Goal: Task Accomplishment & Management: Complete application form

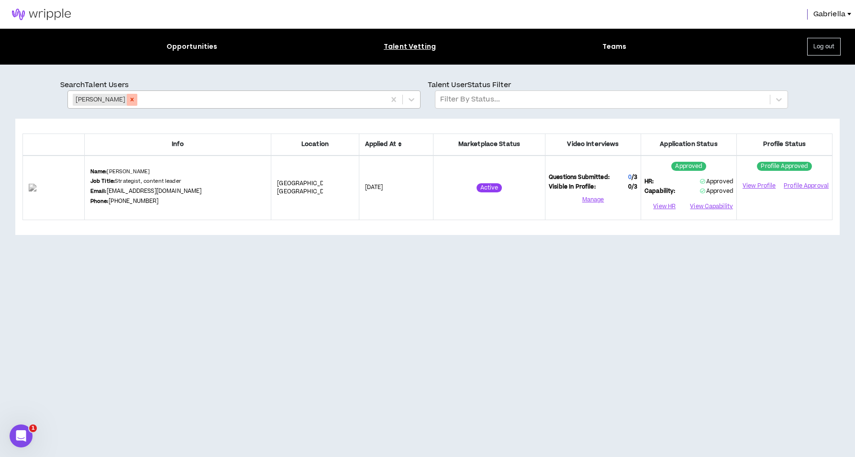
click at [129, 100] on icon "Remove Hugo Perez" at bounding box center [132, 99] width 7 height 7
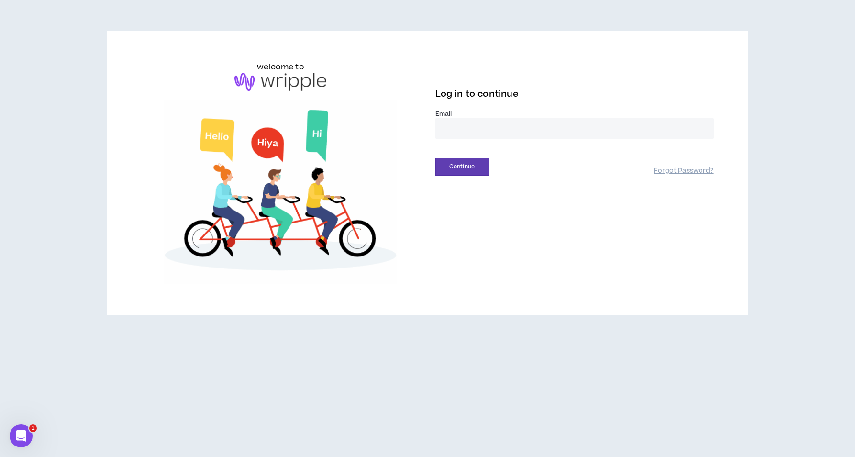
type input "**********"
click at [462, 167] on button "Continue" at bounding box center [463, 167] width 54 height 18
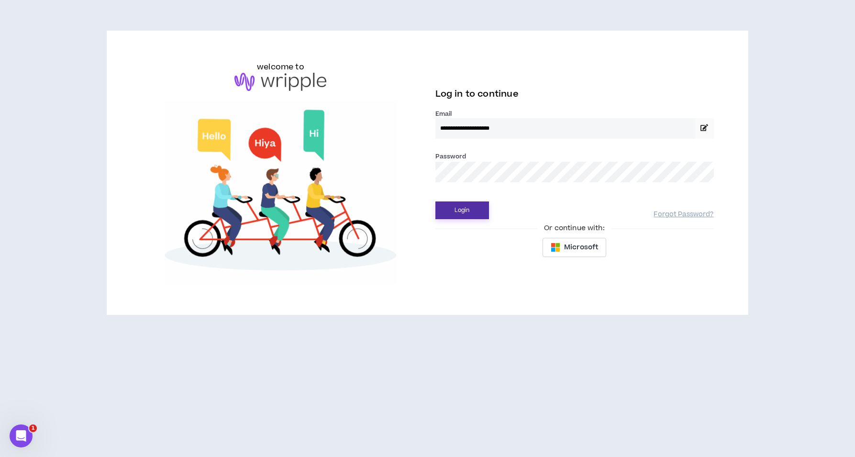
click at [458, 210] on button "Login" at bounding box center [463, 210] width 54 height 18
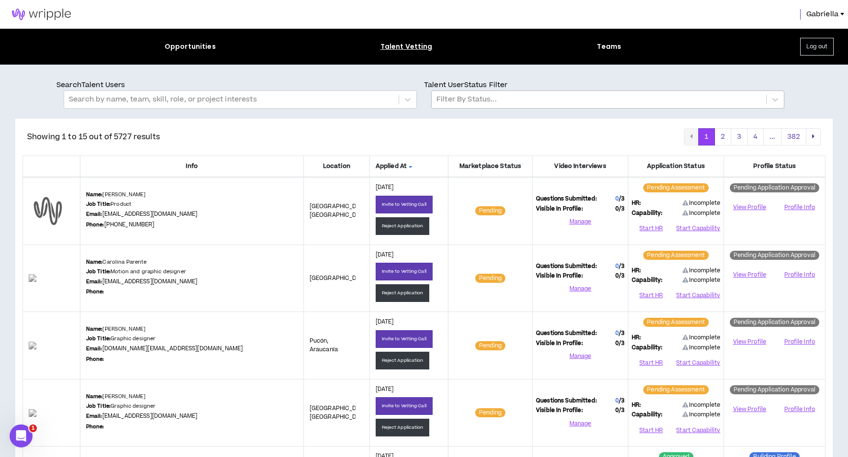
click at [506, 103] on div at bounding box center [598, 99] width 325 height 12
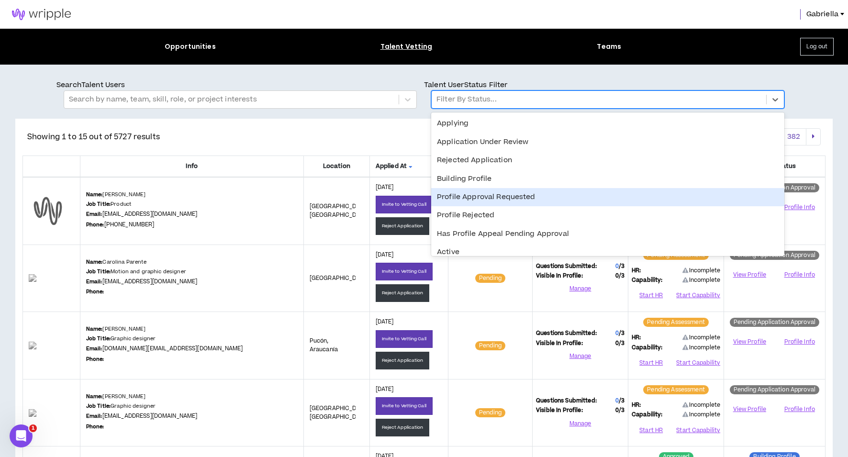
click at [480, 196] on div "Profile Approval Requested" at bounding box center [607, 197] width 353 height 18
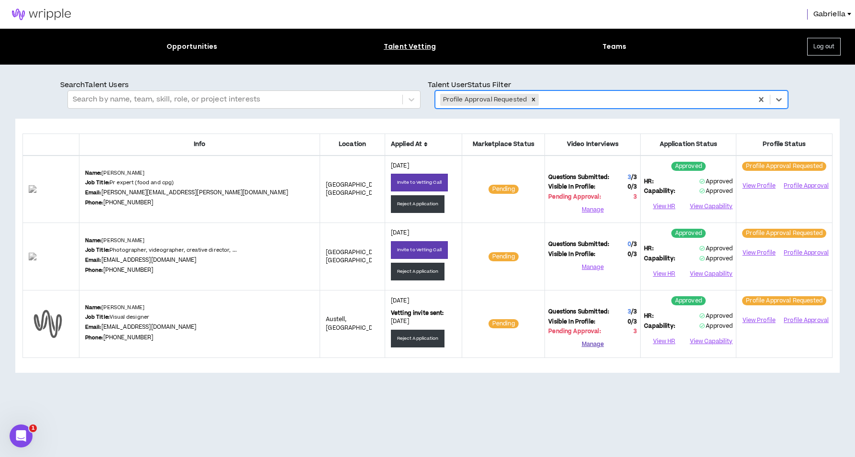
click at [592, 343] on button "Manage" at bounding box center [592, 344] width 89 height 14
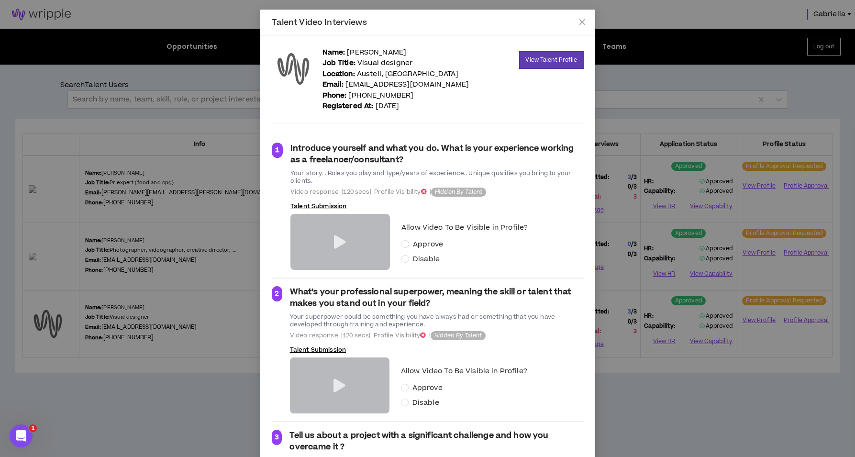
click at [334, 240] on icon at bounding box center [340, 241] width 12 height 13
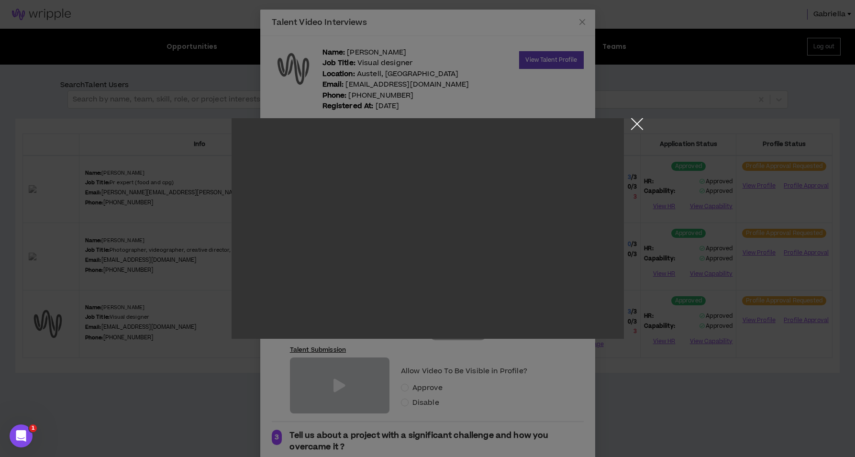
click at [636, 124] on button "Close the modal by clicking here" at bounding box center [637, 126] width 17 height 17
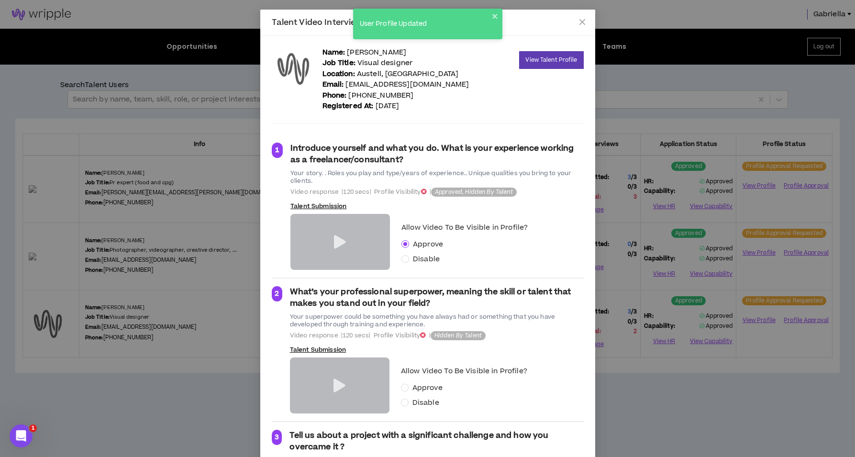
click at [334, 384] on icon at bounding box center [340, 385] width 12 height 13
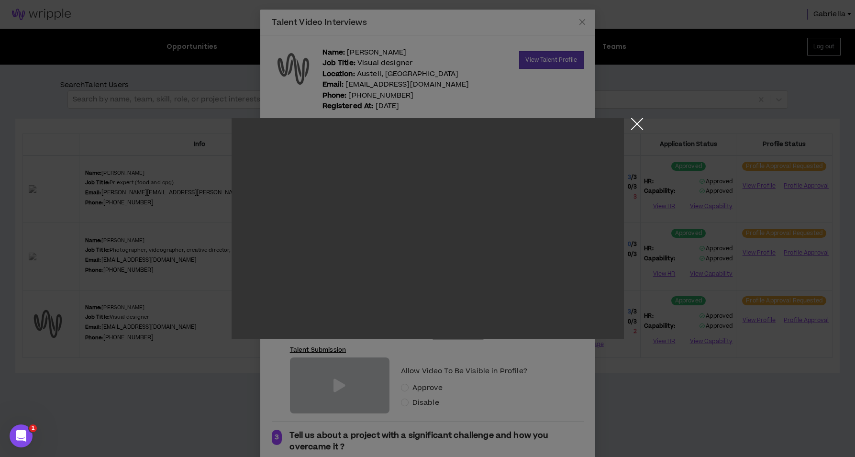
click at [638, 123] on button "Close the modal by clicking here" at bounding box center [637, 126] width 17 height 17
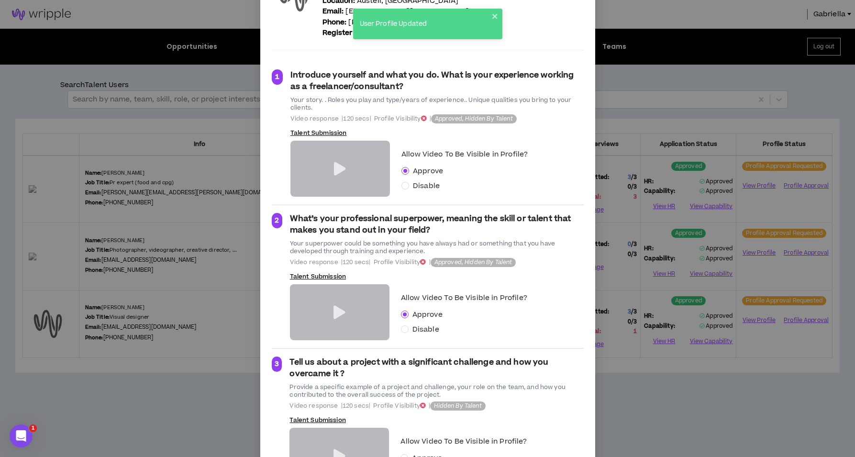
scroll to position [130, 0]
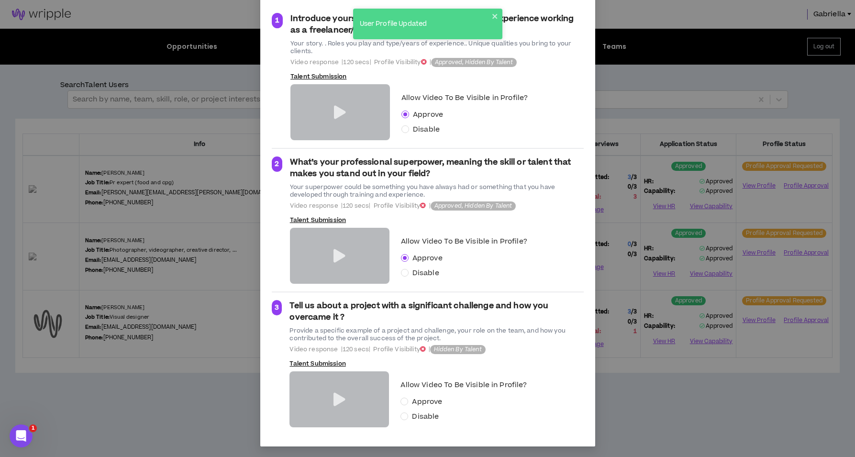
click at [336, 397] on icon at bounding box center [340, 399] width 12 height 13
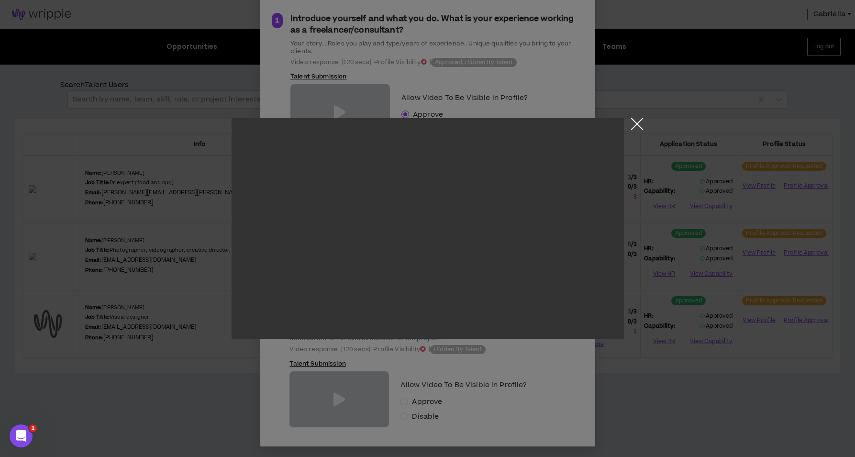
click at [636, 124] on button "Close the modal by clicking here" at bounding box center [637, 126] width 17 height 17
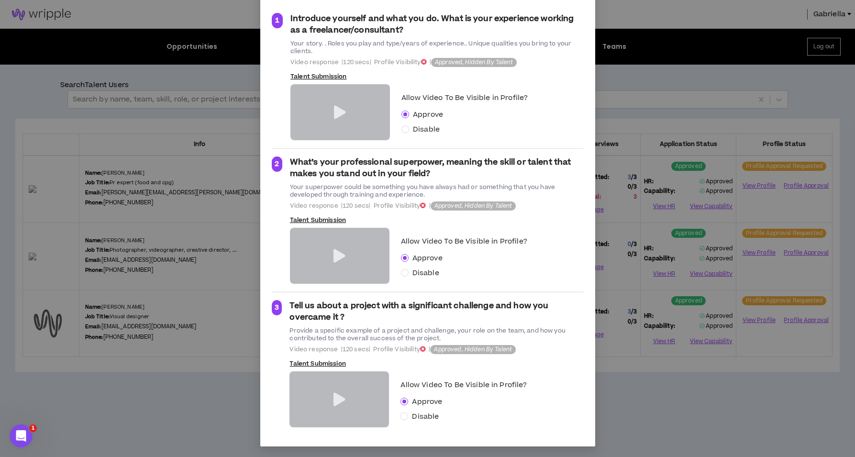
scroll to position [0, 0]
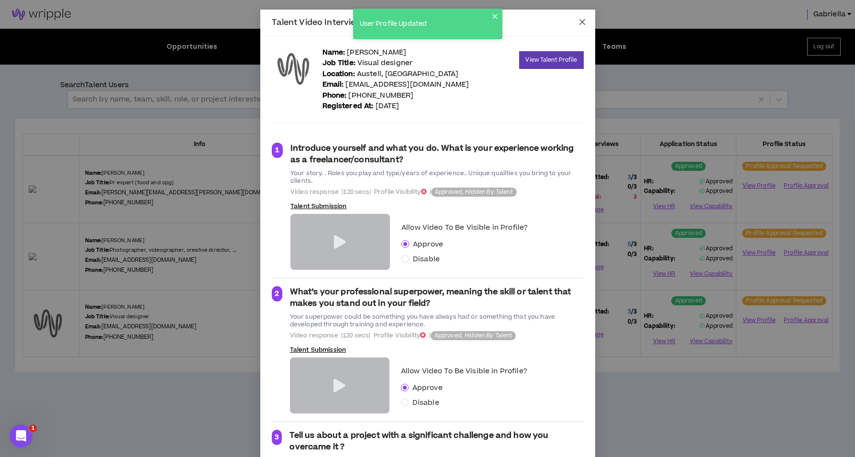
click at [579, 22] on icon "close" at bounding box center [583, 22] width 8 height 8
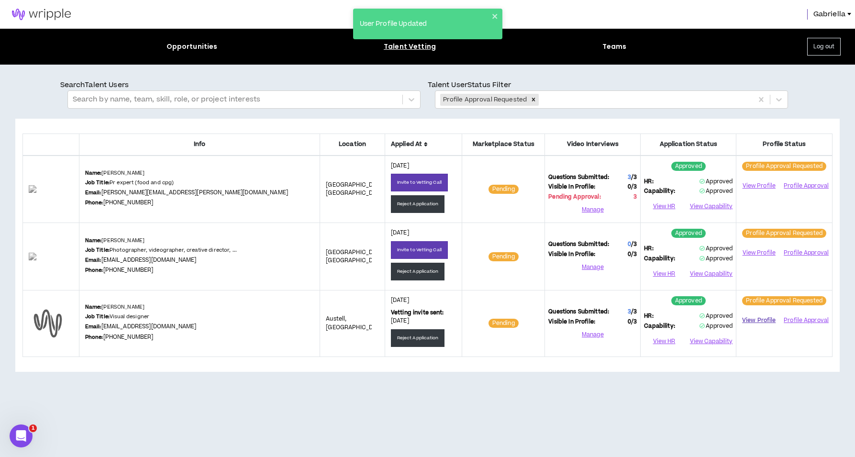
click at [756, 320] on link "View Profile" at bounding box center [759, 320] width 38 height 17
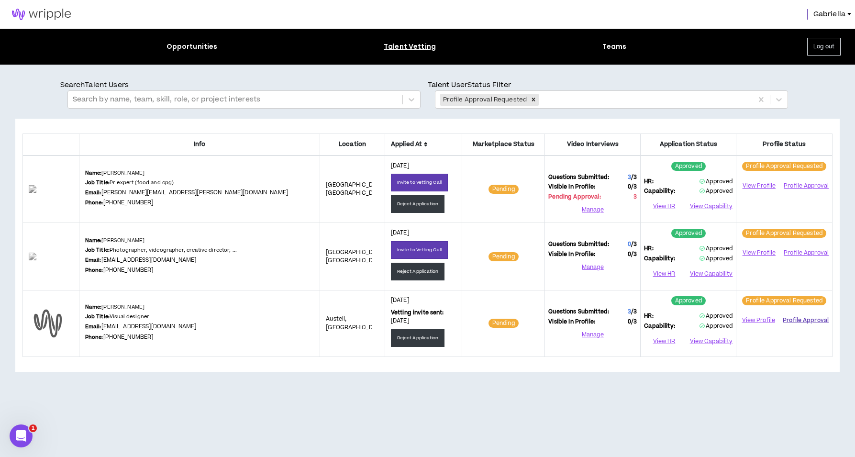
click at [795, 318] on button "Profile Approval" at bounding box center [806, 320] width 46 height 14
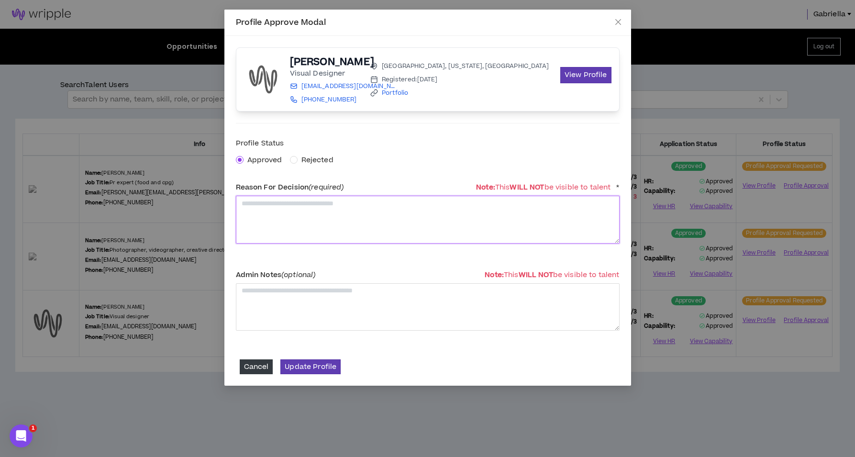
click at [277, 217] on textarea at bounding box center [428, 219] width 384 height 47
type textarea "**********"
click at [317, 367] on button "Update Profile" at bounding box center [310, 366] width 60 height 15
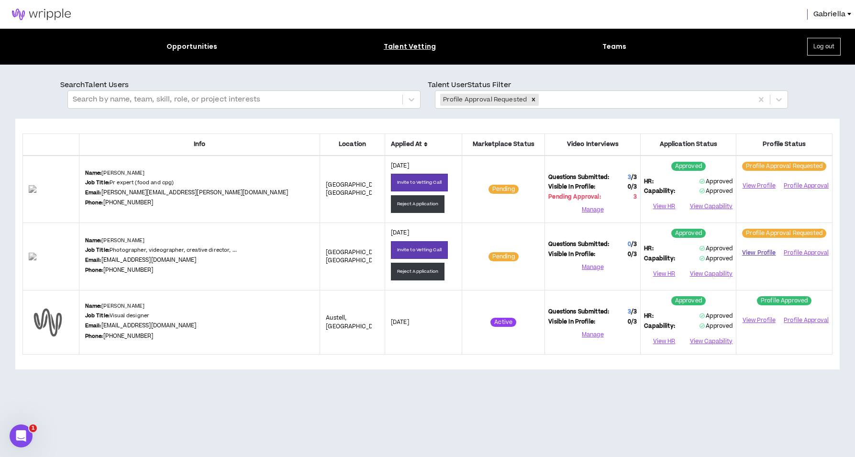
click at [758, 253] on link "View Profile" at bounding box center [759, 253] width 38 height 17
click at [807, 248] on button "Profile Approval" at bounding box center [806, 253] width 46 height 14
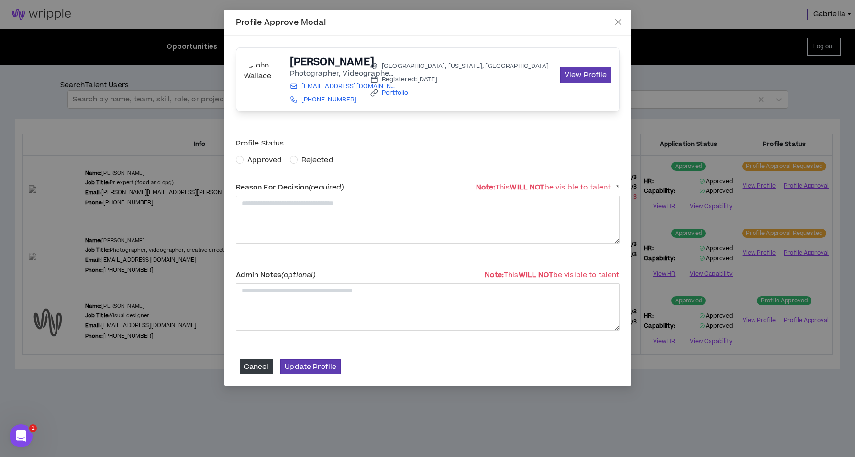
click at [254, 161] on span "Approved" at bounding box center [264, 160] width 35 height 10
click at [269, 203] on textarea at bounding box center [428, 219] width 384 height 47
type textarea "**********"
click at [318, 371] on button "Update Profile" at bounding box center [310, 366] width 60 height 15
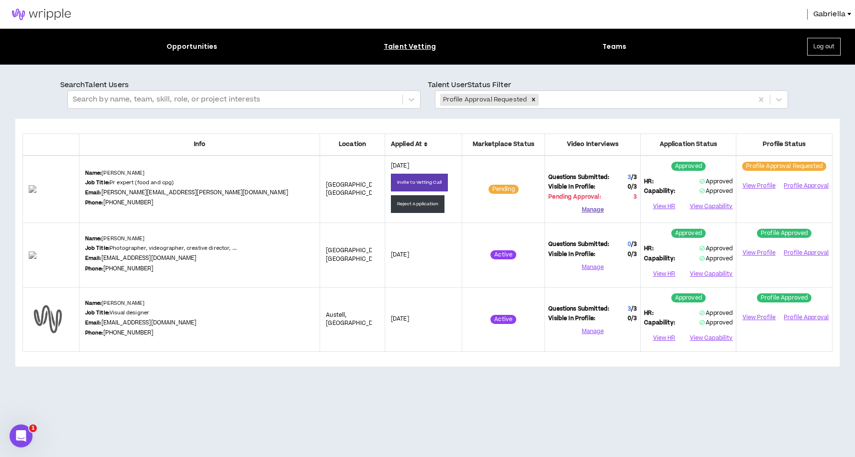
click at [585, 207] on button "Manage" at bounding box center [592, 209] width 89 height 14
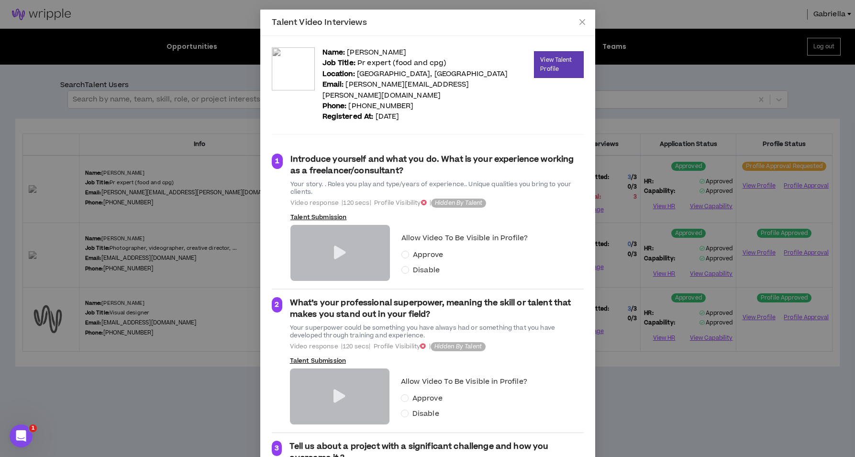
click at [335, 246] on icon at bounding box center [340, 252] width 12 height 13
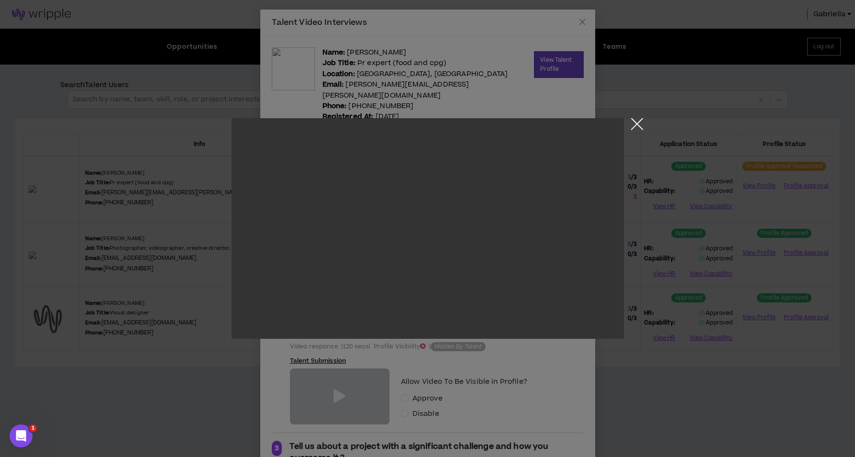
click at [638, 124] on button "Close the modal by clicking here" at bounding box center [637, 126] width 17 height 17
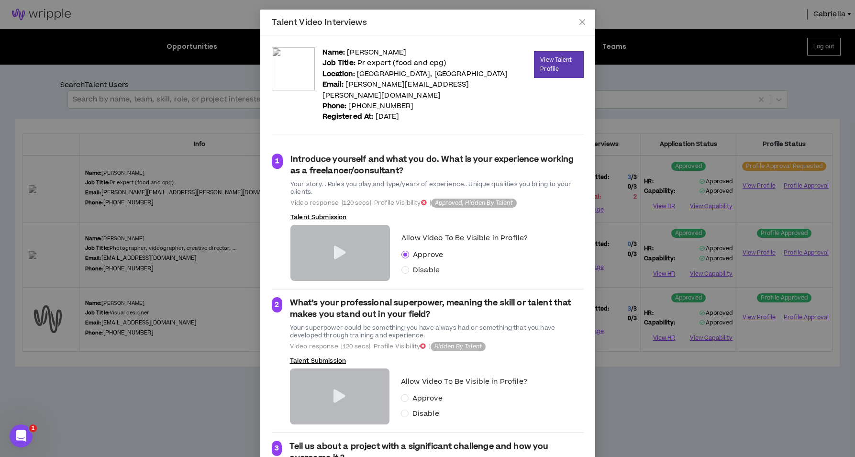
click at [335, 390] on icon at bounding box center [340, 396] width 12 height 13
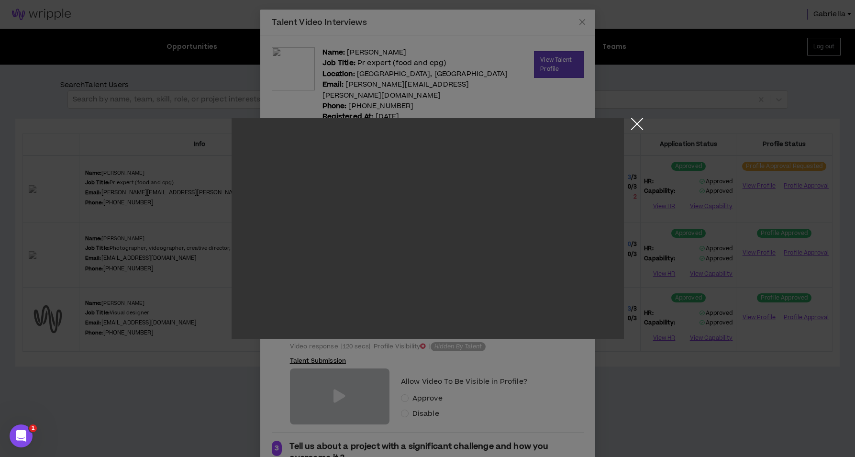
click at [636, 127] on button "Close the modal by clicking here" at bounding box center [637, 126] width 17 height 17
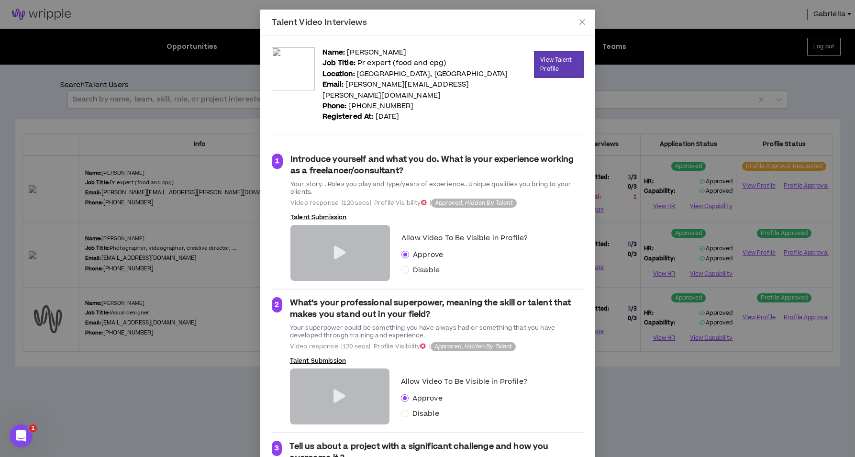
scroll to position [130, 0]
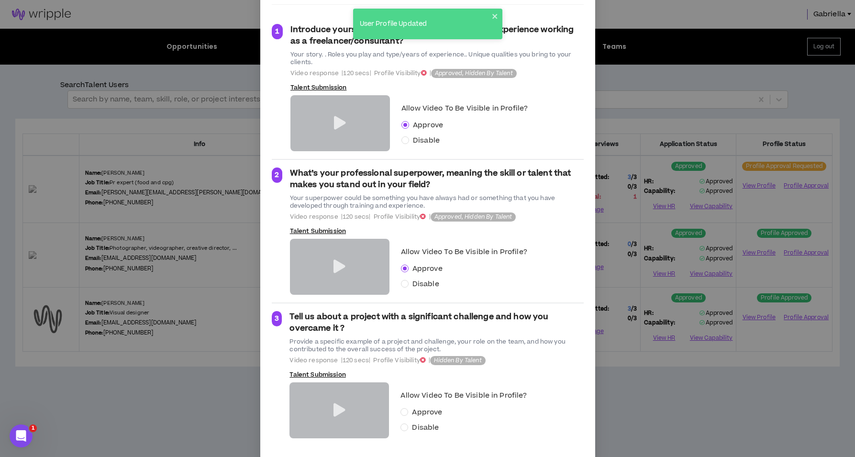
click at [339, 403] on icon at bounding box center [340, 409] width 12 height 13
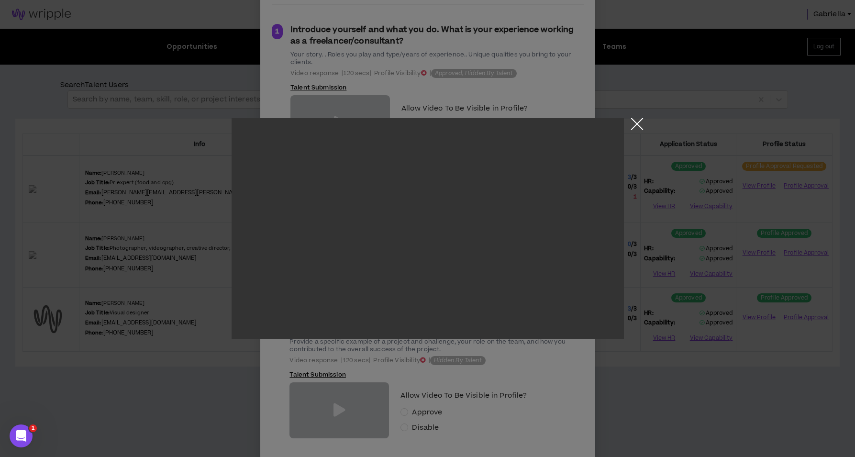
click at [635, 124] on button "Close the modal by clicking here" at bounding box center [637, 126] width 17 height 17
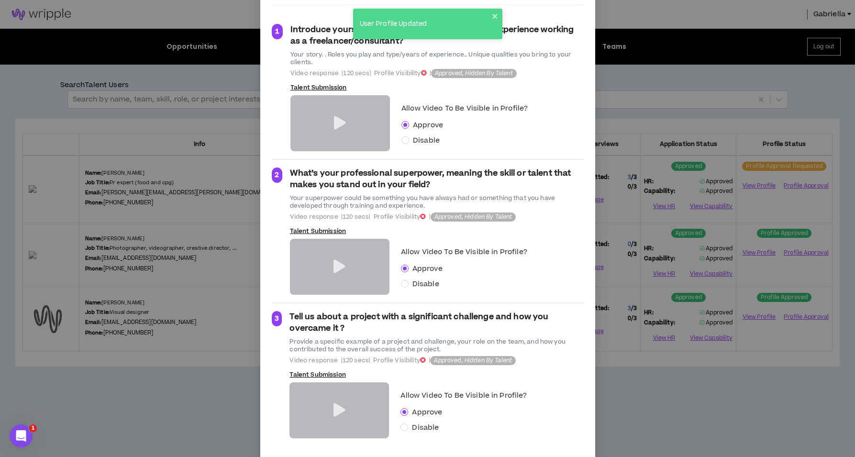
scroll to position [0, 0]
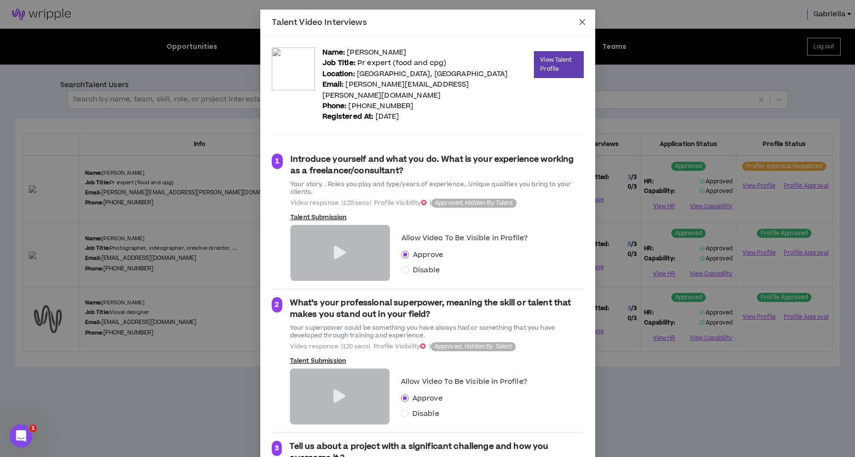
click at [582, 22] on icon "close" at bounding box center [583, 22] width 8 height 8
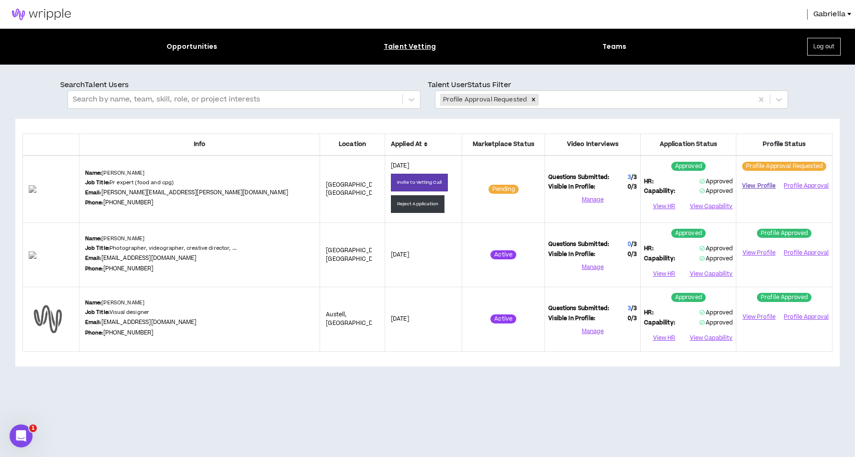
click at [757, 187] on link "View Profile" at bounding box center [759, 186] width 38 height 17
click at [811, 186] on button "Profile Approval" at bounding box center [806, 186] width 46 height 14
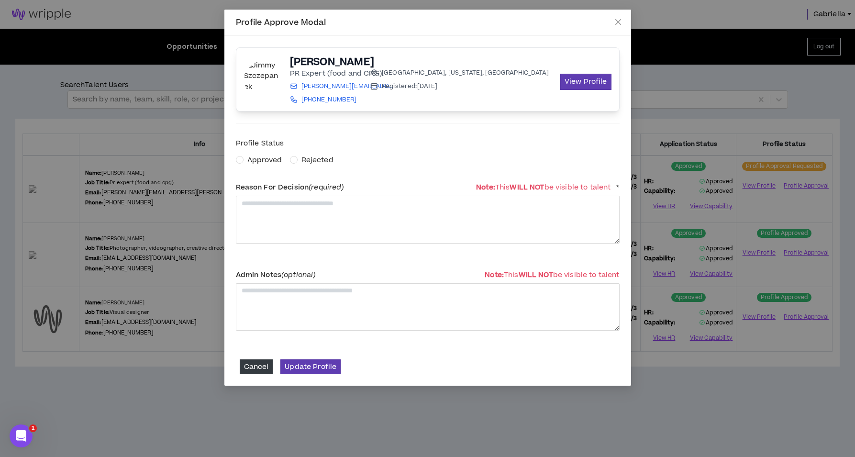
click at [262, 157] on span "Approved" at bounding box center [264, 160] width 35 height 10
click at [274, 211] on textarea at bounding box center [428, 219] width 384 height 47
type textarea "**********"
click at [316, 371] on button "Update Profile" at bounding box center [310, 366] width 60 height 15
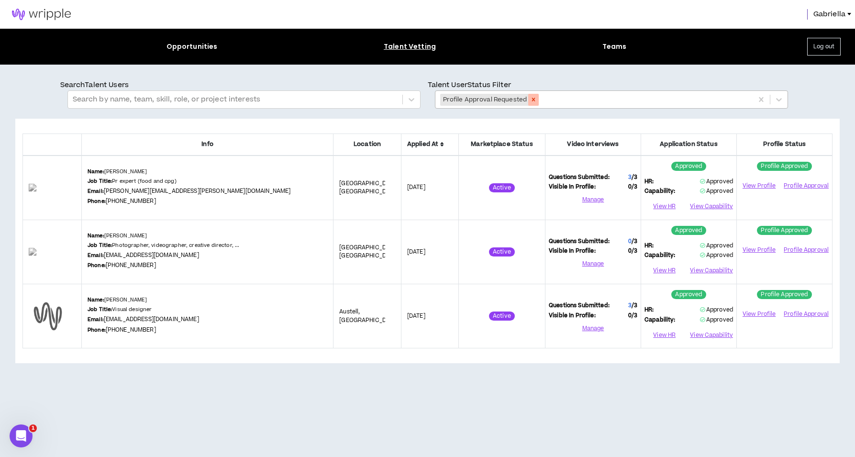
click at [531, 97] on icon "Remove Profile Approval Requested" at bounding box center [533, 99] width 7 height 7
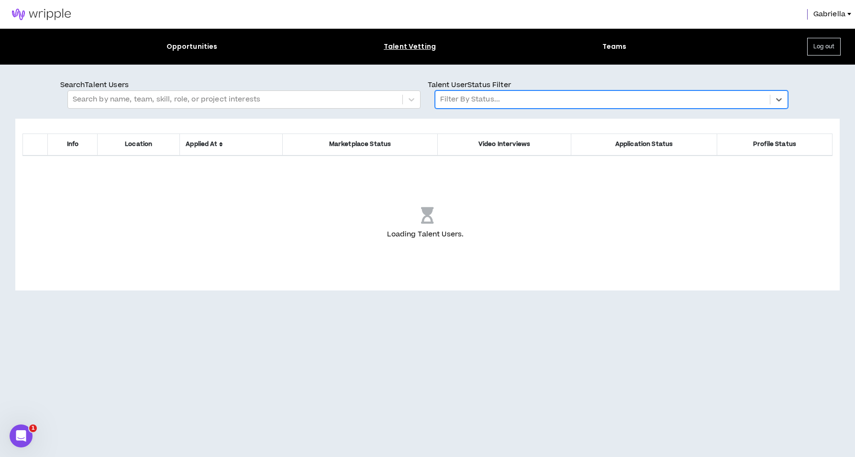
click at [464, 102] on div at bounding box center [602, 99] width 325 height 12
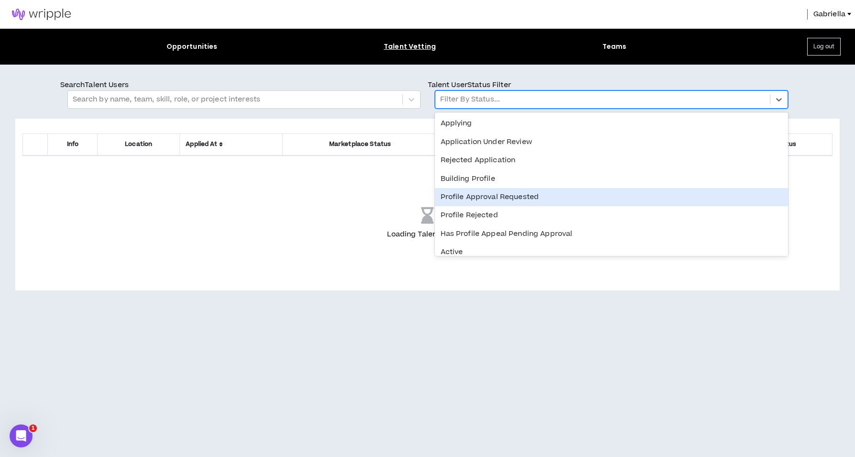
click at [471, 195] on div "Profile Approval Requested" at bounding box center [611, 197] width 353 height 18
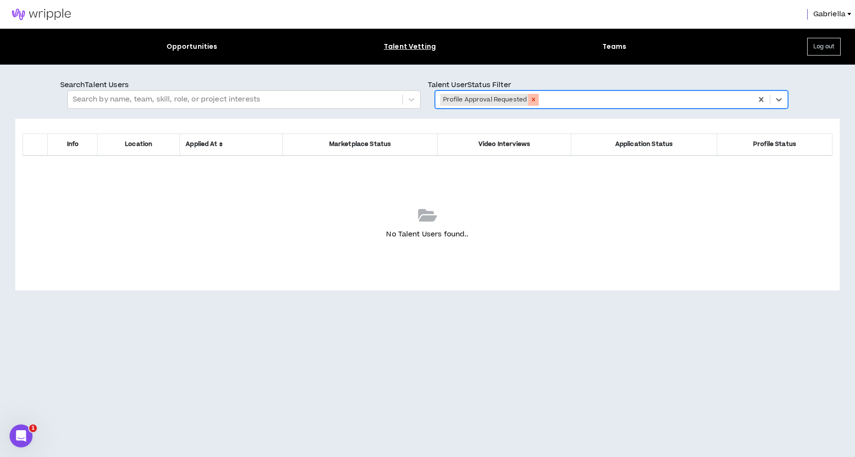
click at [534, 98] on icon "Remove Profile Approval Requested" at bounding box center [533, 99] width 7 height 7
click at [475, 102] on div at bounding box center [602, 99] width 325 height 12
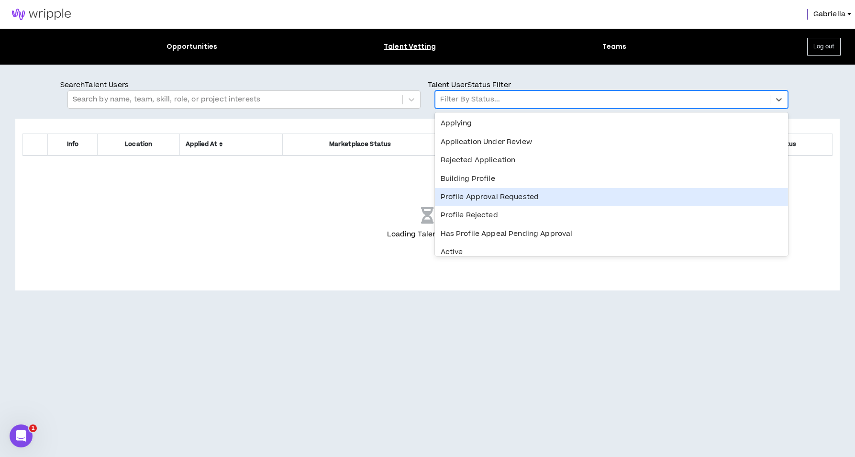
scroll to position [169, 0]
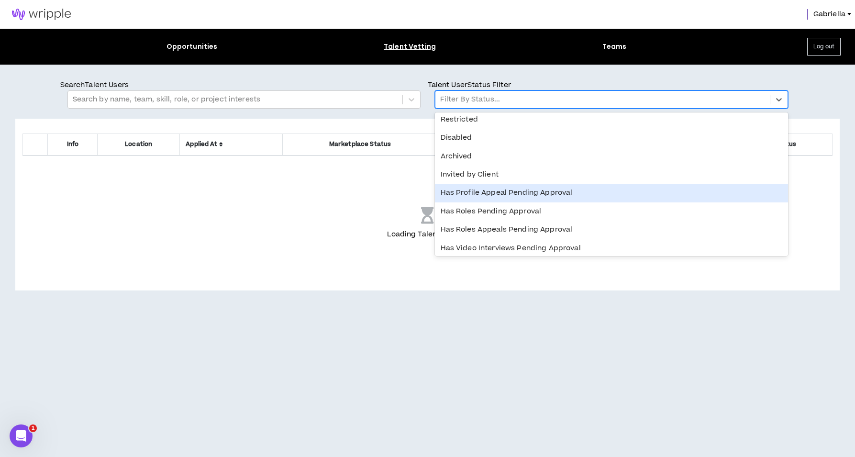
click at [476, 185] on div "Has Profile Appeal Pending Approval" at bounding box center [611, 193] width 353 height 18
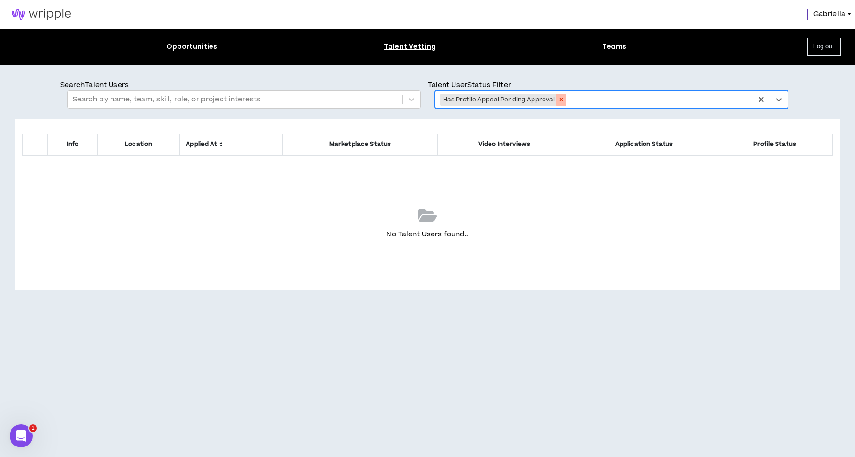
click at [558, 98] on icon "Remove Has Profile Appeal Pending Approval" at bounding box center [561, 99] width 7 height 7
click at [492, 97] on div at bounding box center [602, 99] width 325 height 12
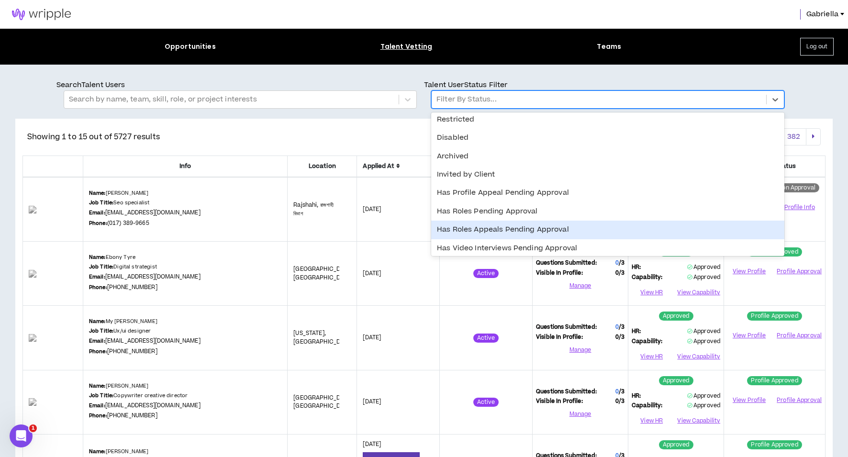
click at [473, 225] on div "Has Roles Appeals Pending Approval" at bounding box center [607, 230] width 353 height 18
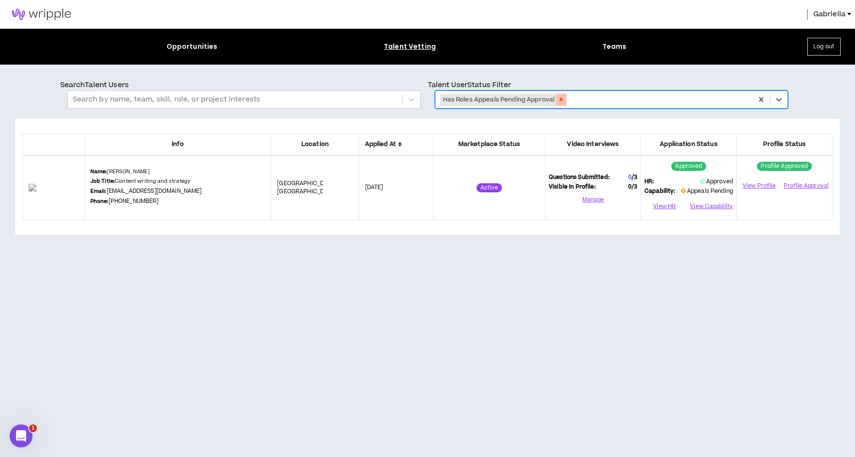
click at [560, 101] on icon "Remove Has Roles Appeals Pending Approval" at bounding box center [561, 99] width 3 height 3
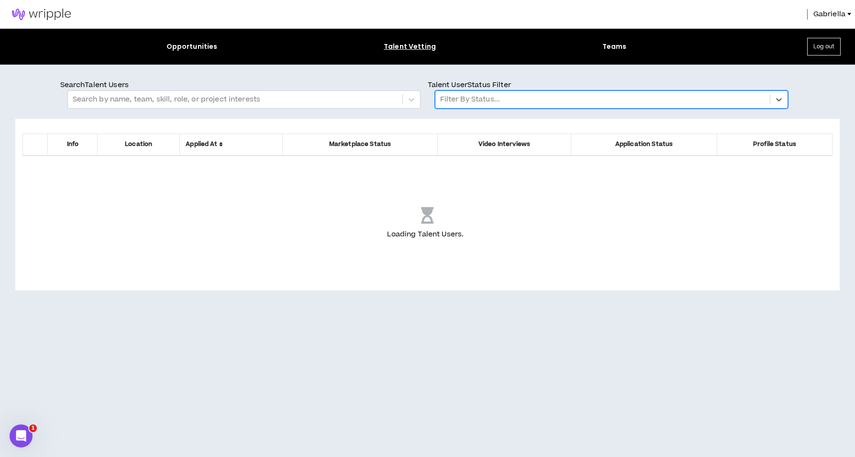
click at [480, 102] on div at bounding box center [602, 99] width 325 height 12
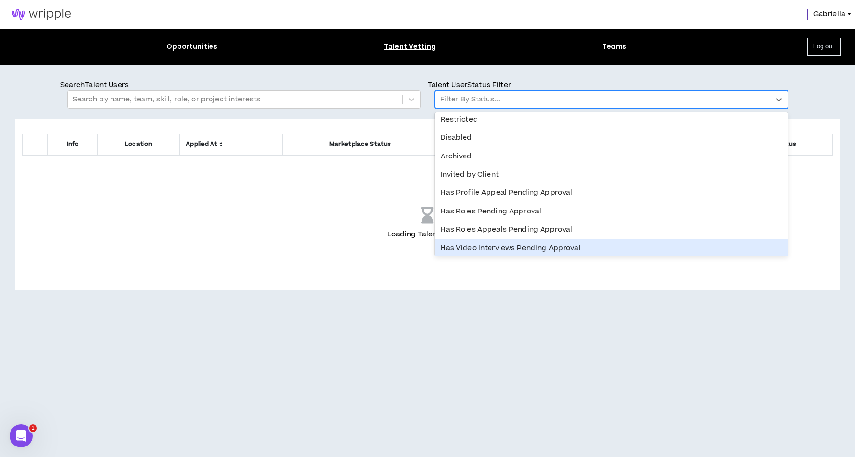
click at [480, 245] on div "Has Video Interviews Pending Approval" at bounding box center [611, 248] width 353 height 18
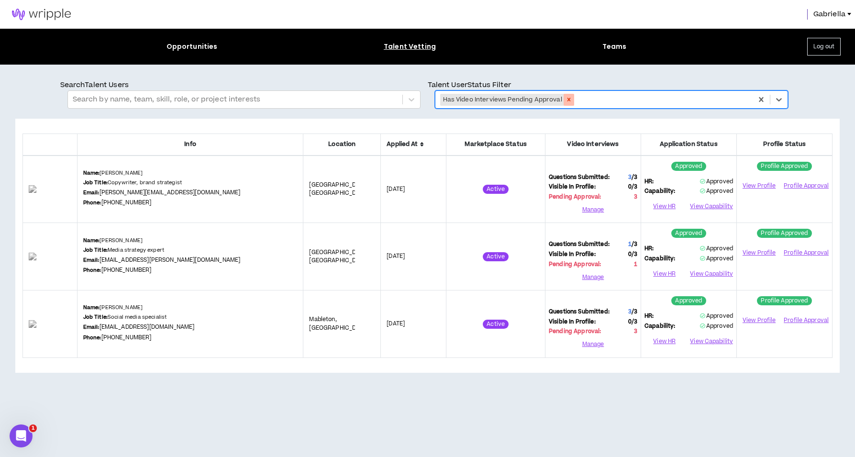
click at [568, 100] on icon "Remove Has Video Interviews Pending Approval" at bounding box center [568, 99] width 3 height 3
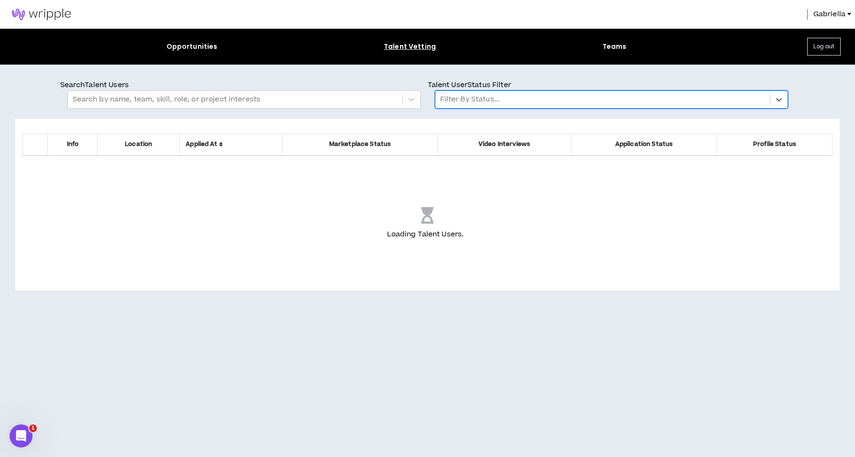
click at [497, 100] on div at bounding box center [602, 99] width 325 height 12
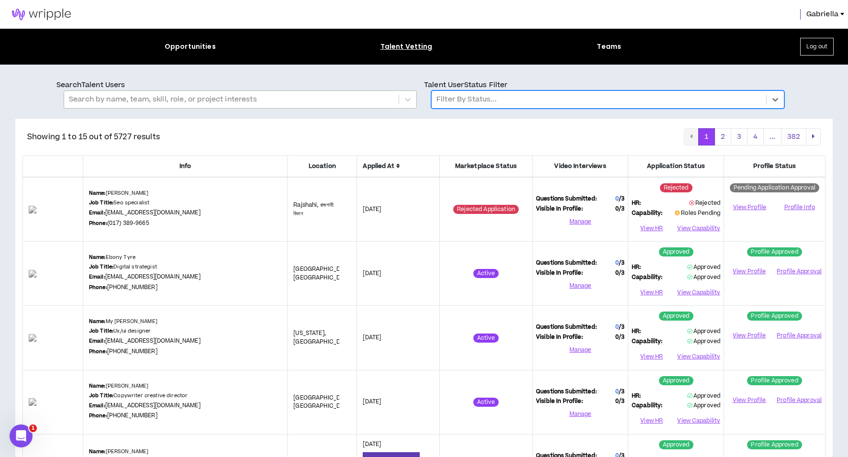
click at [336, 99] on div at bounding box center [231, 99] width 325 height 12
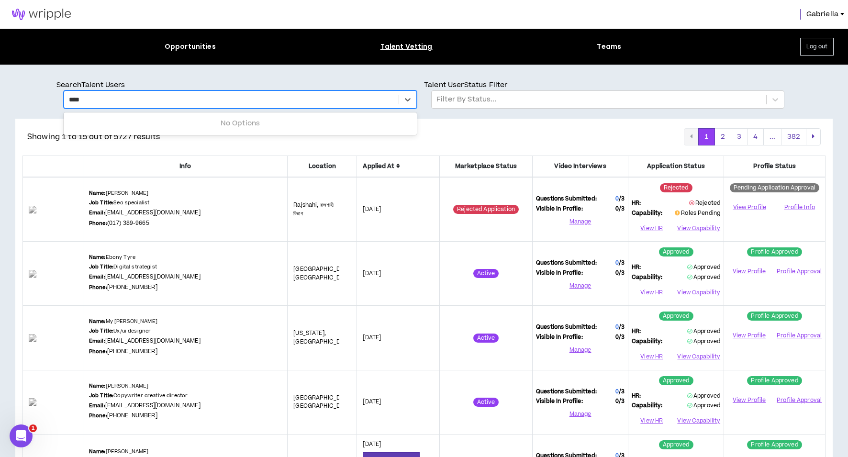
type input "*****"
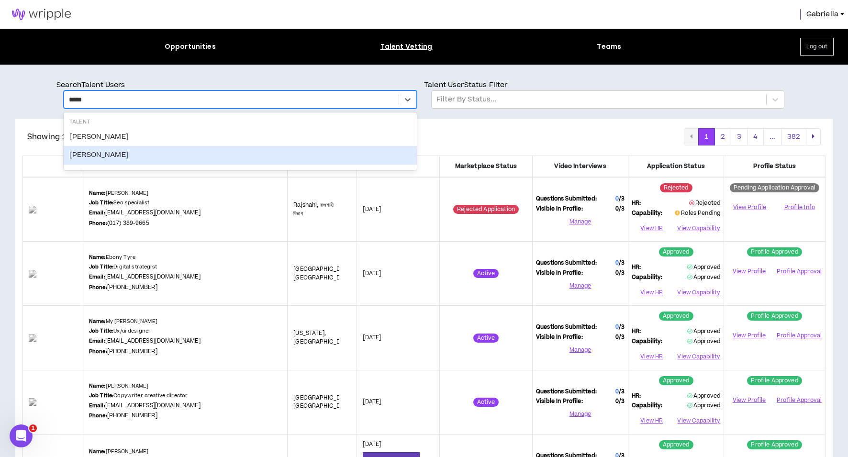
click at [98, 152] on div "Heidi Sullivan" at bounding box center [240, 155] width 353 height 18
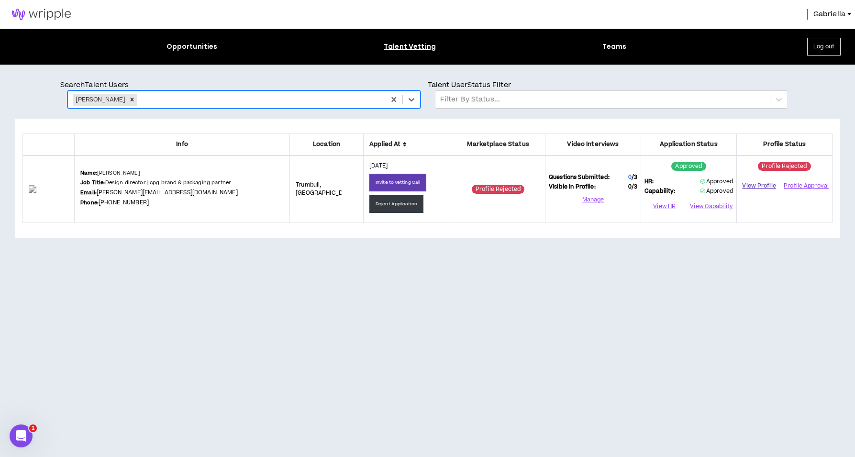
click at [753, 185] on link "View Profile" at bounding box center [759, 186] width 38 height 17
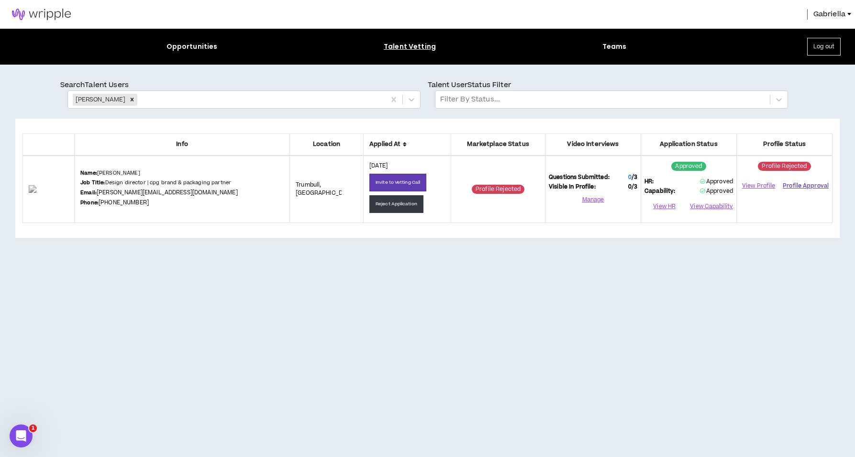
click at [796, 187] on button "Profile Approval" at bounding box center [806, 186] width 46 height 14
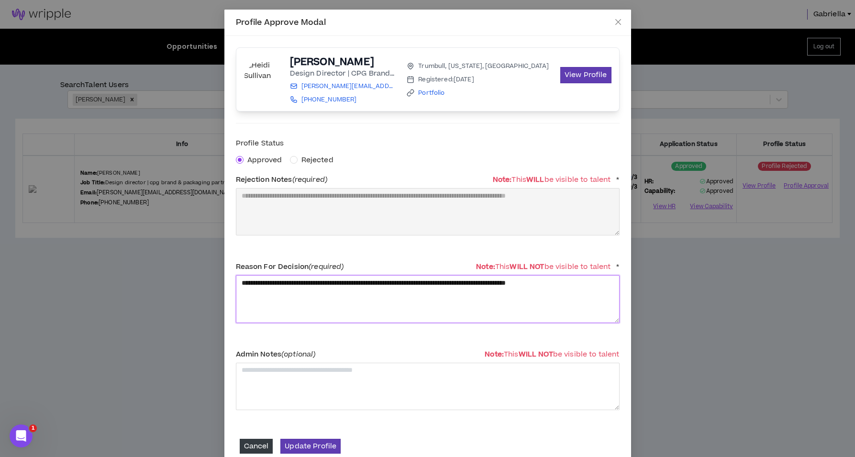
click at [286, 297] on textarea "**********" at bounding box center [428, 298] width 384 height 47
click at [267, 295] on textarea "**********" at bounding box center [428, 298] width 384 height 47
type textarea "**********"
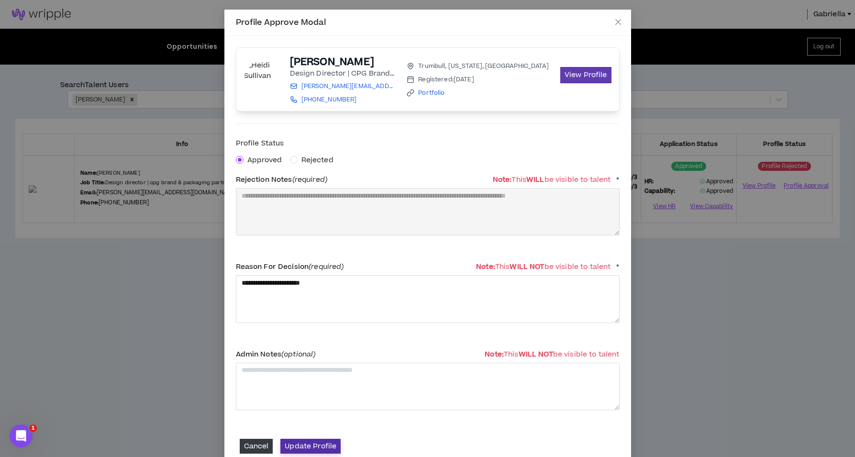
click at [295, 442] on button "Update Profile" at bounding box center [310, 446] width 60 height 15
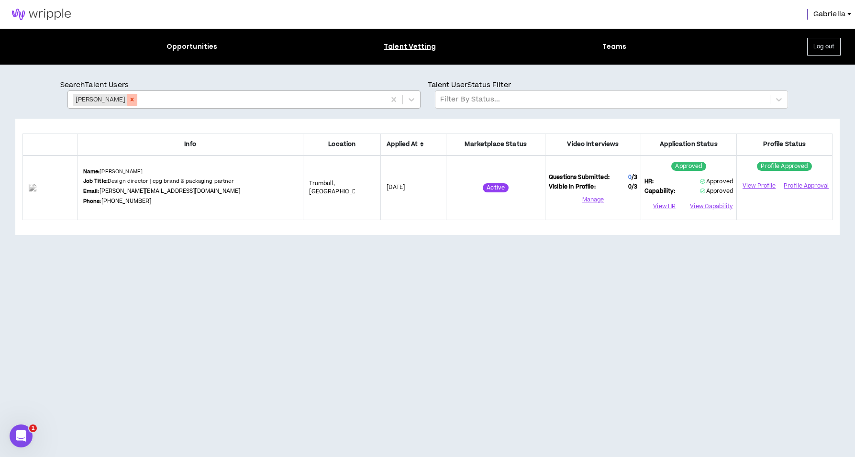
click at [127, 99] on div "Remove Heidi Sullivan" at bounding box center [132, 100] width 11 height 12
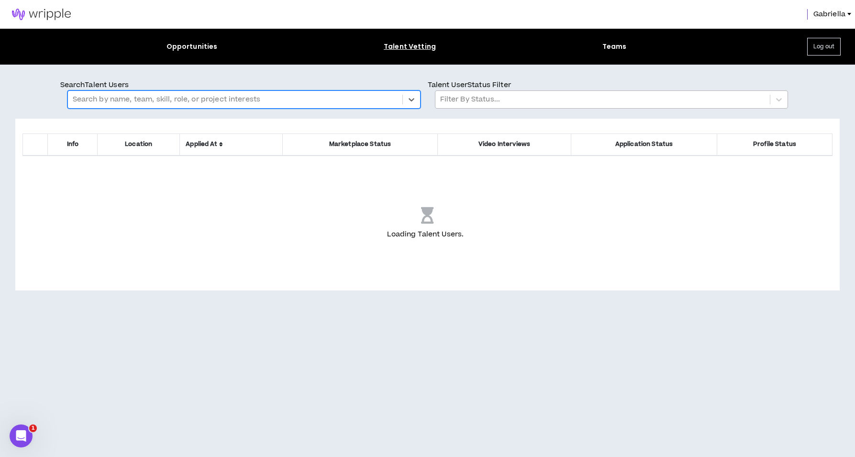
click at [493, 97] on div at bounding box center [602, 99] width 325 height 12
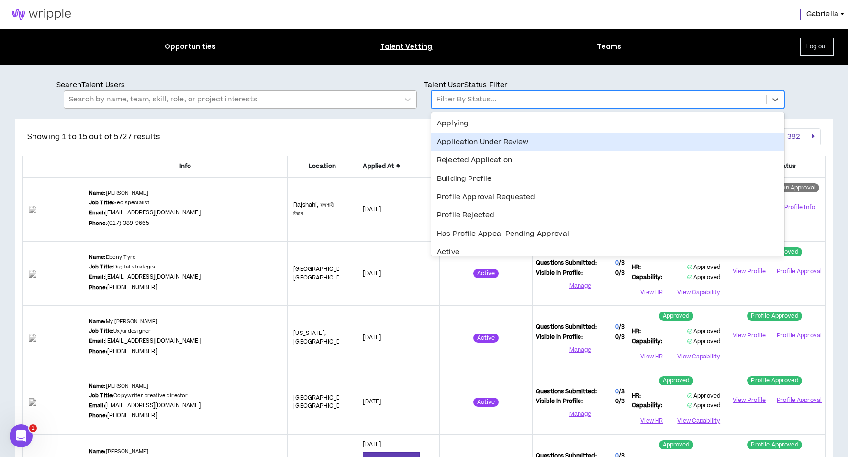
click at [464, 142] on div "Application Under Review" at bounding box center [607, 142] width 353 height 18
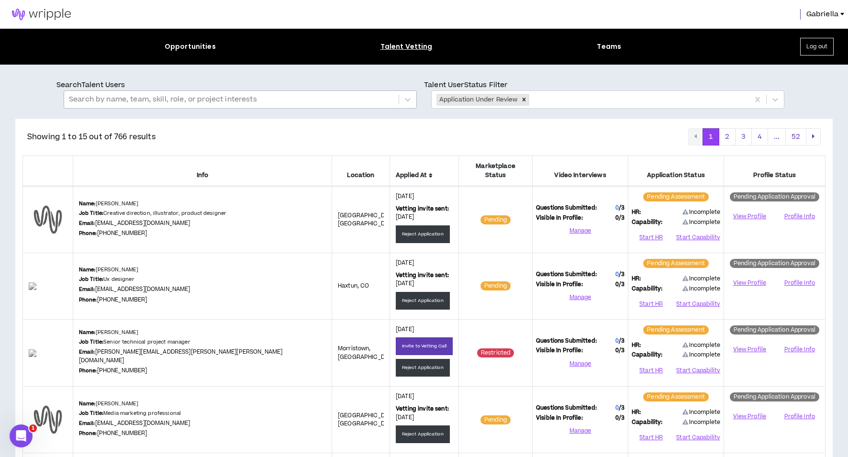
click at [429, 173] on icon at bounding box center [431, 176] width 4 height 6
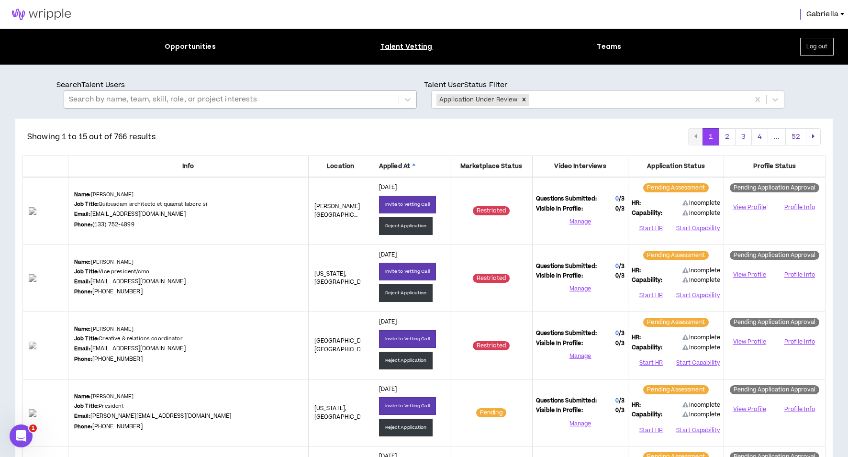
click at [412, 165] on icon at bounding box center [414, 166] width 4 height 6
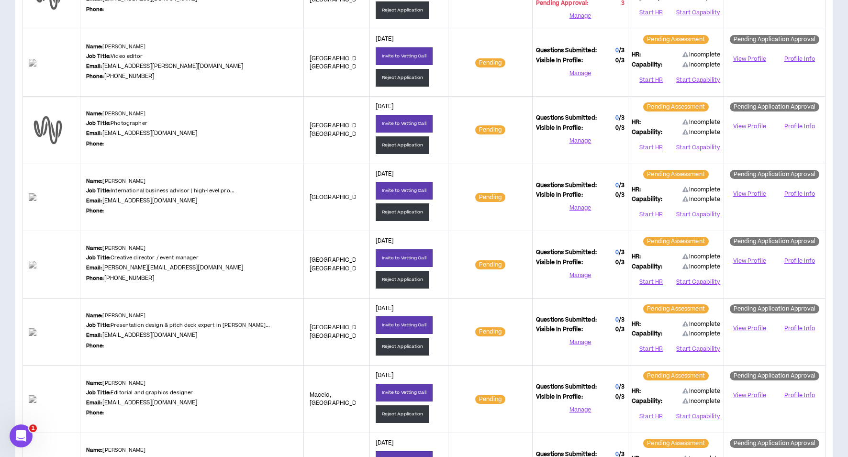
scroll to position [777, 0]
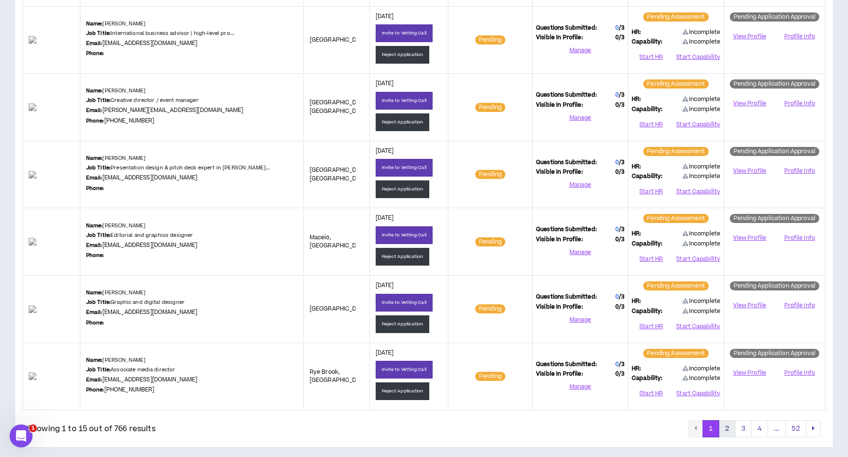
click at [729, 426] on button "2" at bounding box center [727, 428] width 17 height 17
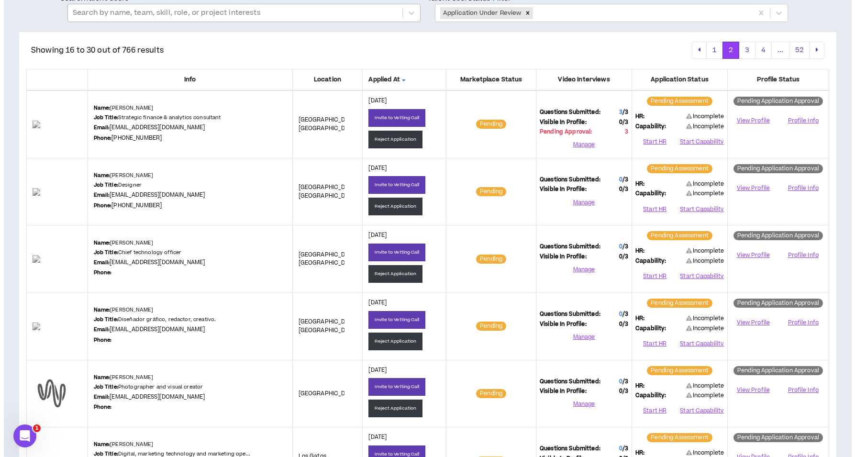
scroll to position [156, 0]
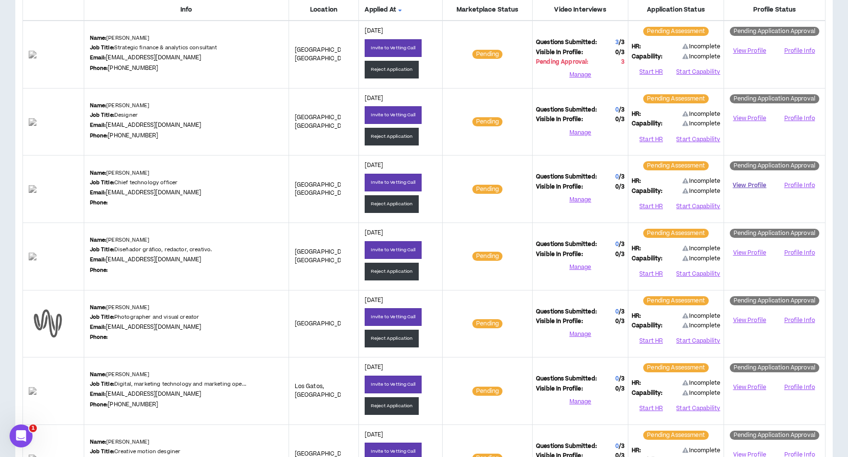
click at [753, 184] on link "View Profile" at bounding box center [749, 185] width 44 height 17
click at [406, 204] on button "Reject Application" at bounding box center [392, 204] width 54 height 18
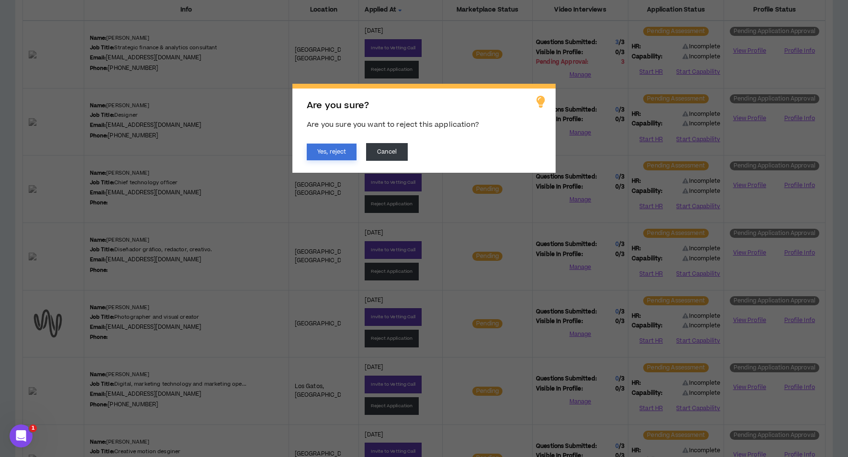
click at [349, 152] on button "Yes, reject" at bounding box center [332, 152] width 50 height 17
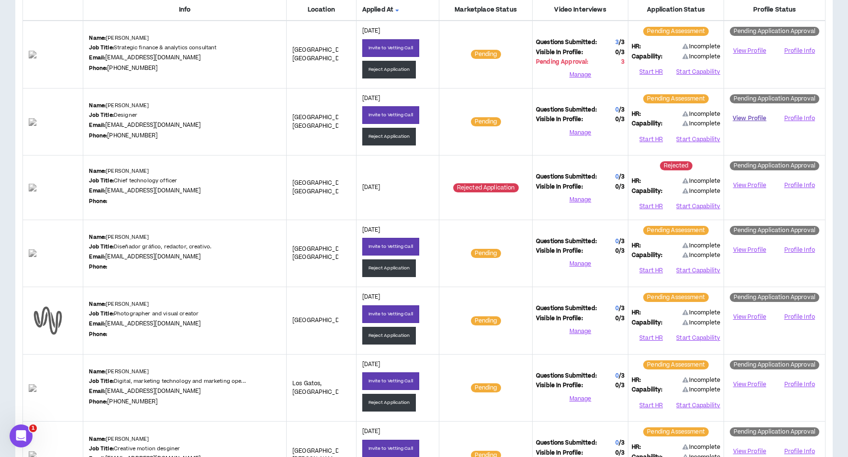
click at [750, 118] on link "View Profile" at bounding box center [749, 118] width 44 height 17
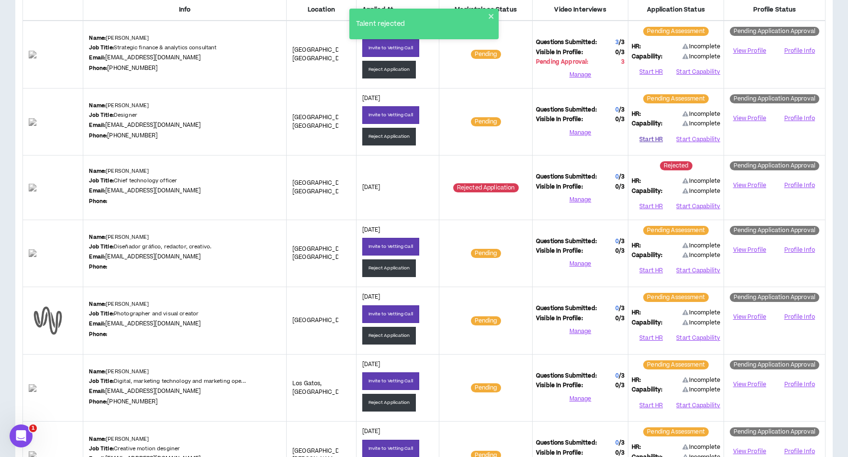
click at [655, 139] on button "Start HR" at bounding box center [651, 139] width 39 height 14
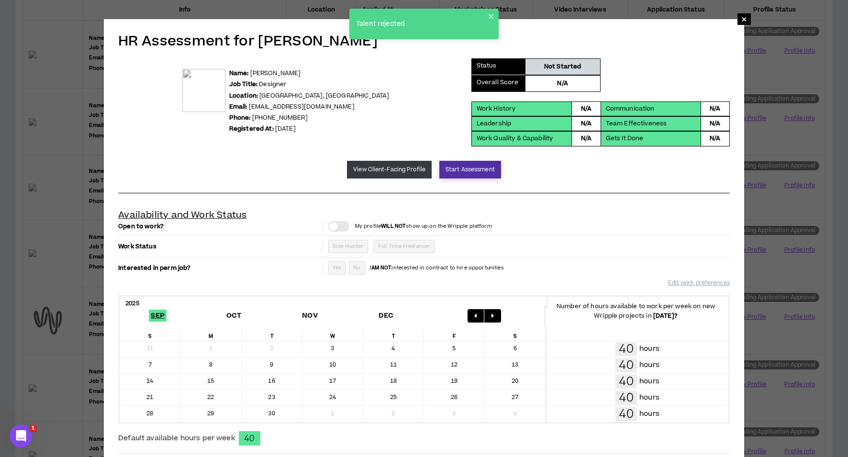
click at [460, 165] on button "Start Assessment" at bounding box center [470, 170] width 62 height 18
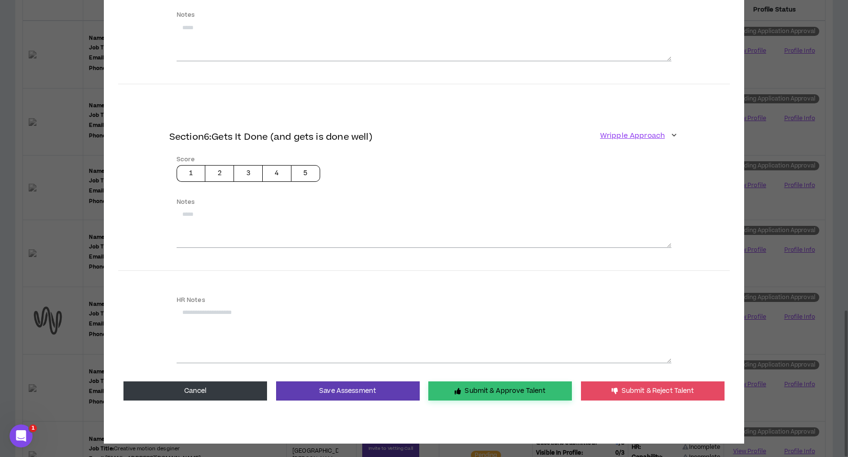
click at [474, 387] on button "Submit & Approve Talent" at bounding box center [500, 390] width 144 height 19
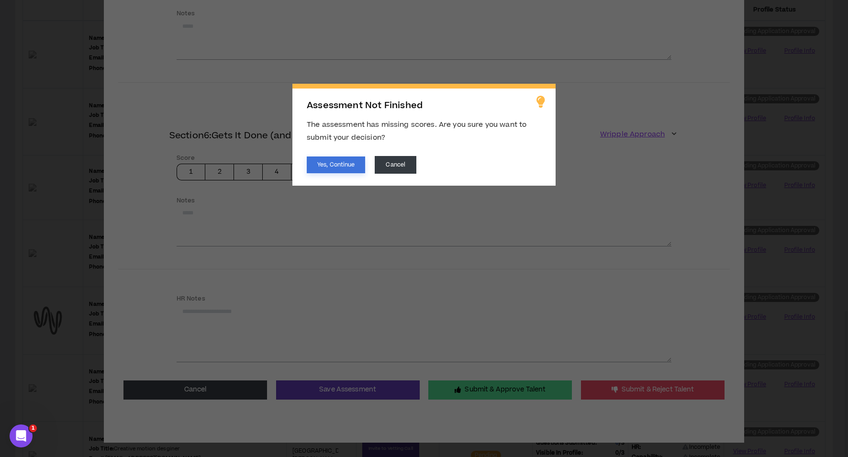
click at [318, 163] on button "Yes, Continue" at bounding box center [336, 164] width 58 height 17
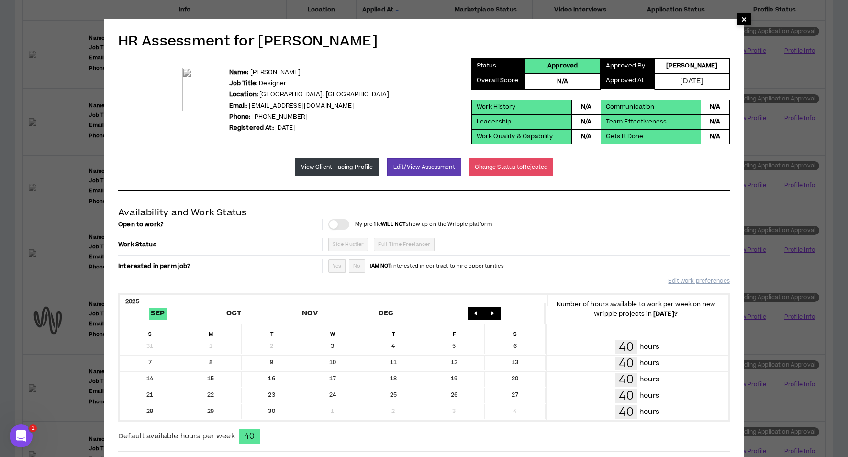
click at [742, 19] on span "×" at bounding box center [744, 18] width 6 height 11
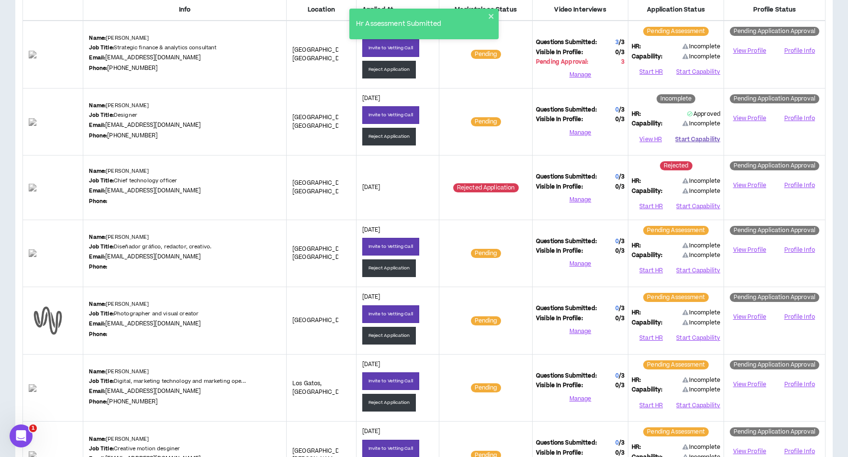
click at [690, 137] on button "Start Capability" at bounding box center [697, 139] width 45 height 14
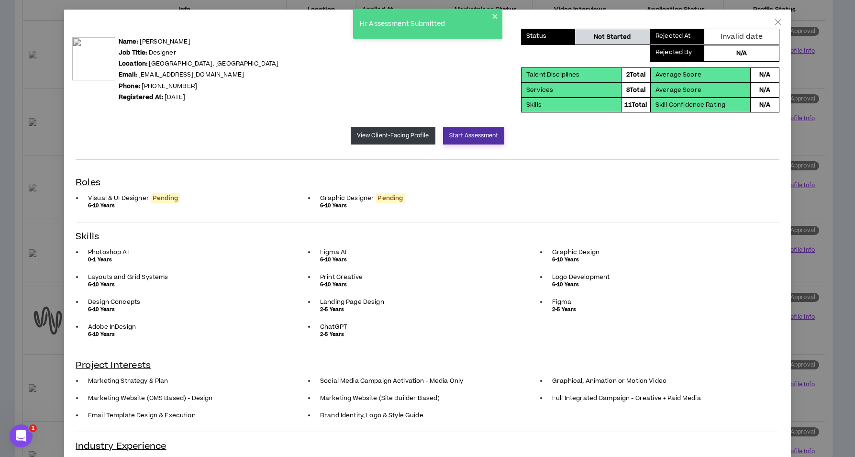
click at [473, 136] on button "Start Assessment" at bounding box center [474, 136] width 62 height 18
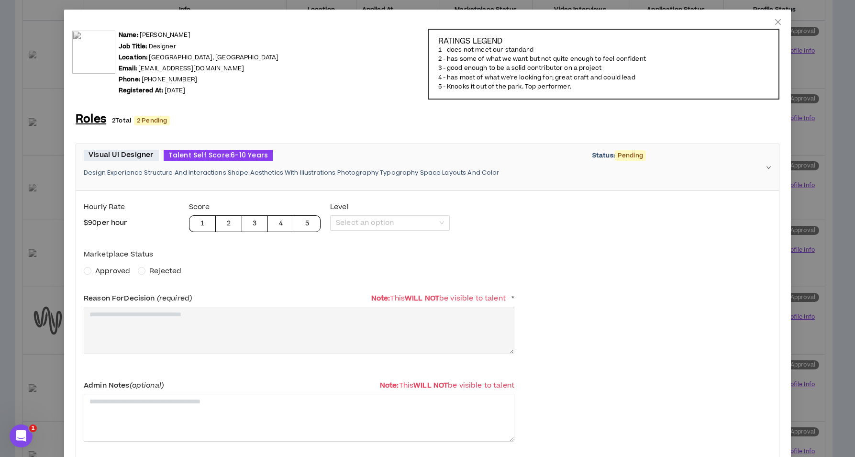
click at [108, 268] on span "Approved" at bounding box center [112, 271] width 35 height 10
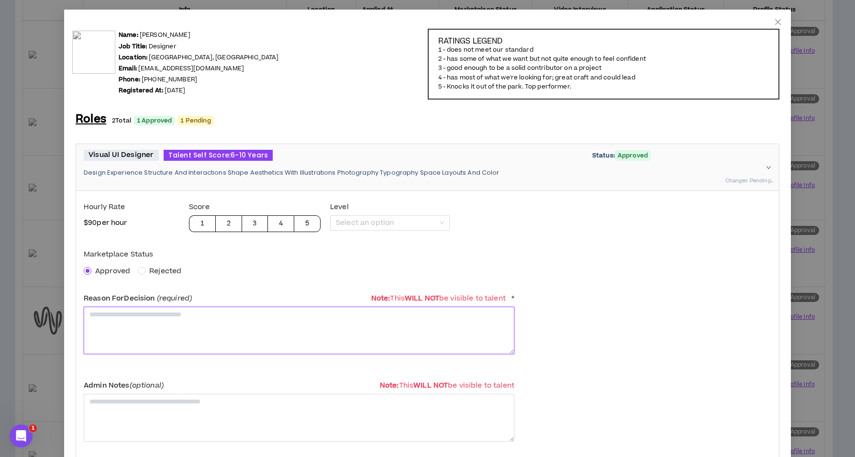
click at [134, 329] on textarea at bounding box center [299, 330] width 431 height 47
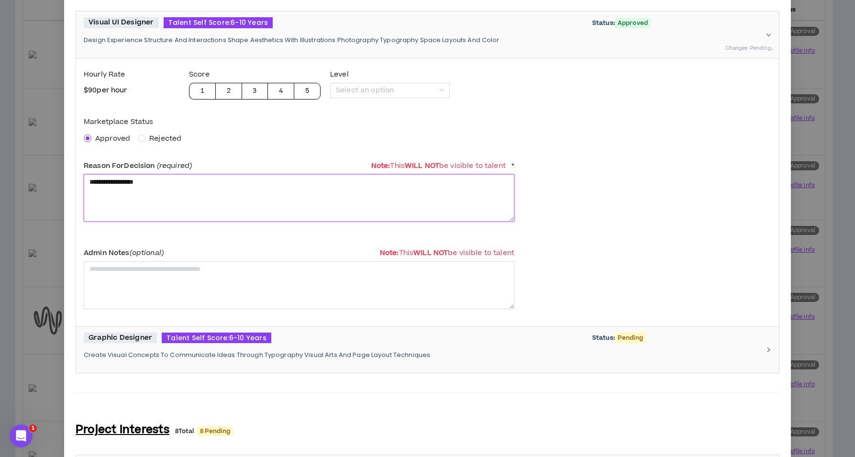
scroll to position [221, 0]
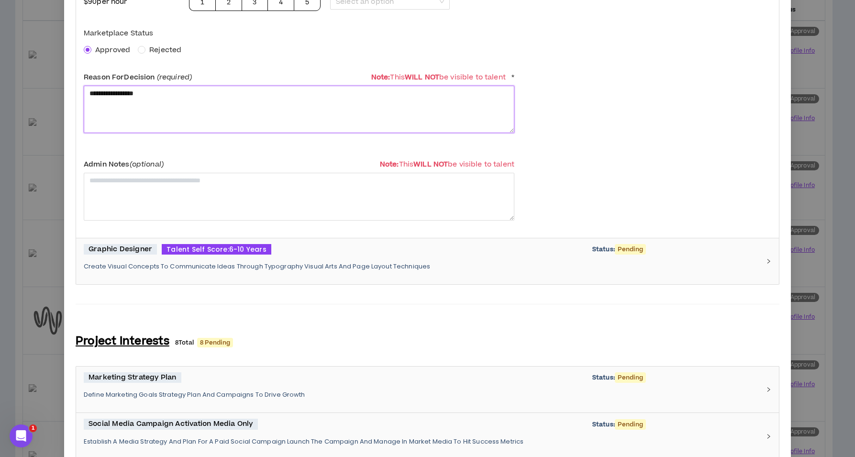
type textarea "**********"
click at [154, 273] on div "Graphic Designer Talent Self Score: 6-10 Years Status: Pending Create Visual Co…" at bounding box center [422, 261] width 676 height 35
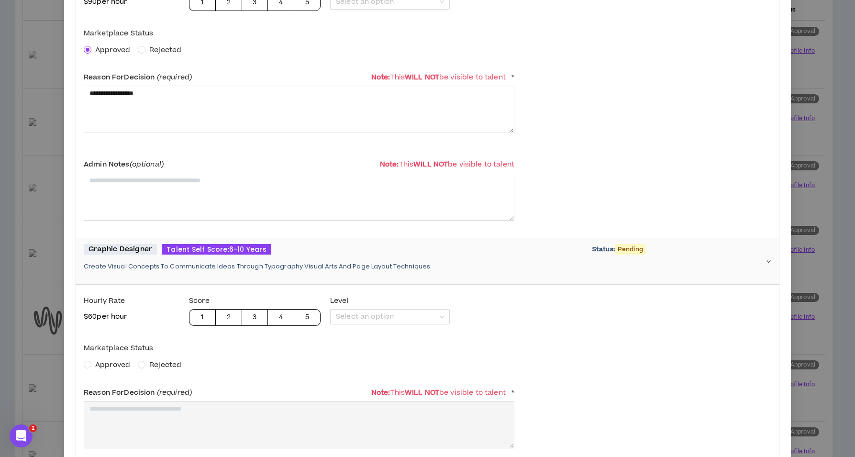
click at [100, 361] on span "Approved" at bounding box center [112, 365] width 35 height 10
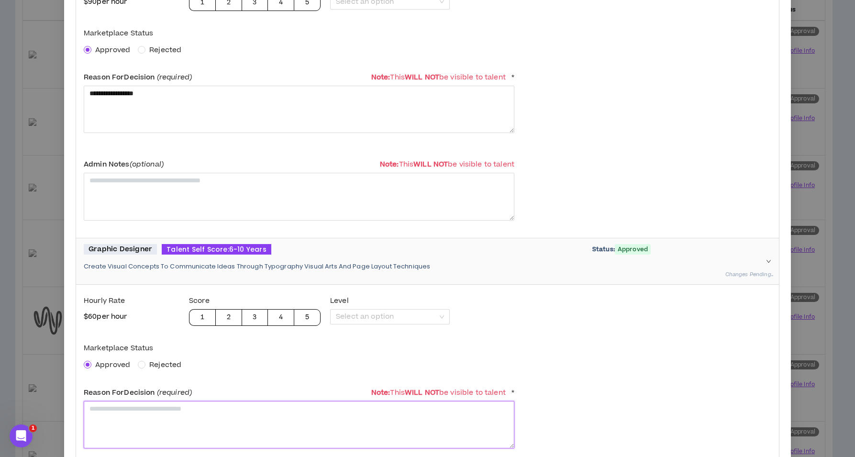
click at [112, 415] on textarea at bounding box center [299, 424] width 431 height 47
paste textarea "**********"
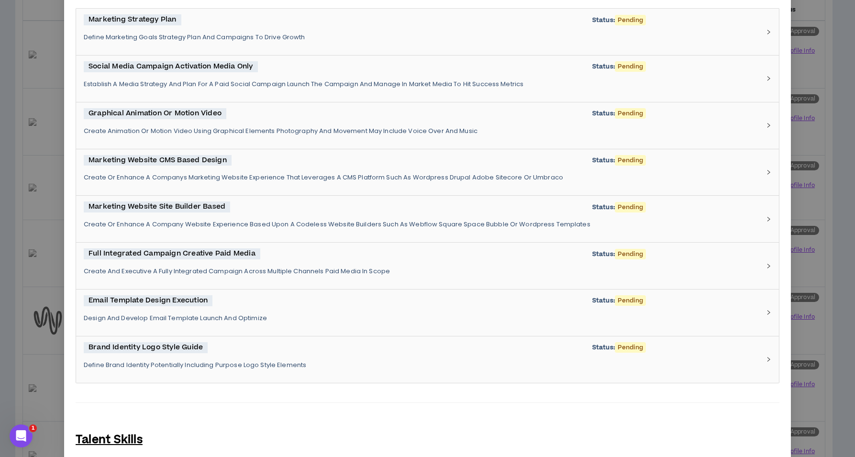
scroll to position [1024, 0]
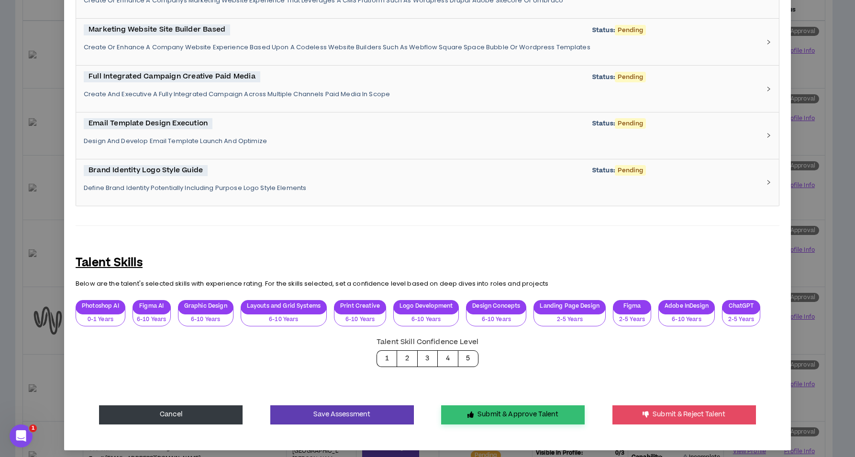
type textarea "**********"
click at [517, 405] on button "Submit & Approve Talent" at bounding box center [513, 414] width 144 height 19
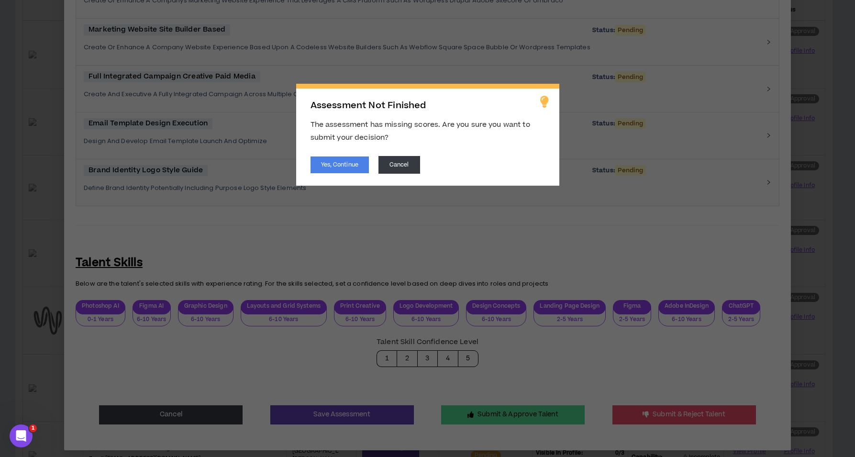
click at [355, 173] on div "Yes, Continue Cancel" at bounding box center [428, 165] width 235 height 18
click at [353, 168] on button "Yes, Continue" at bounding box center [340, 164] width 58 height 17
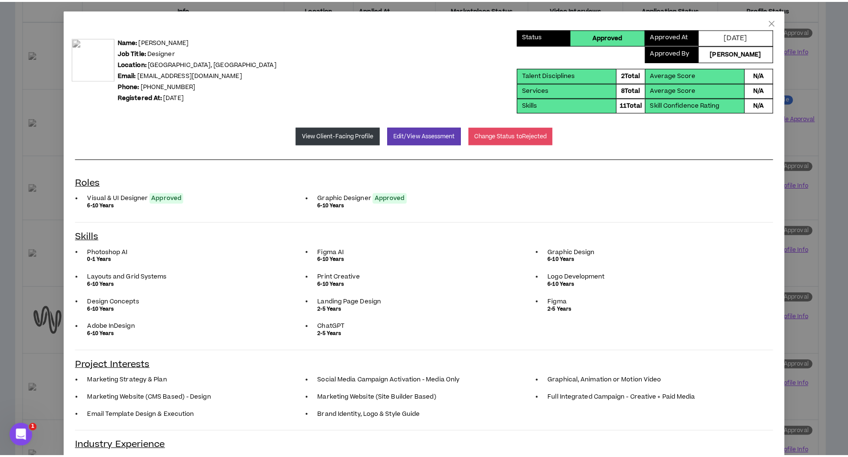
scroll to position [0, 0]
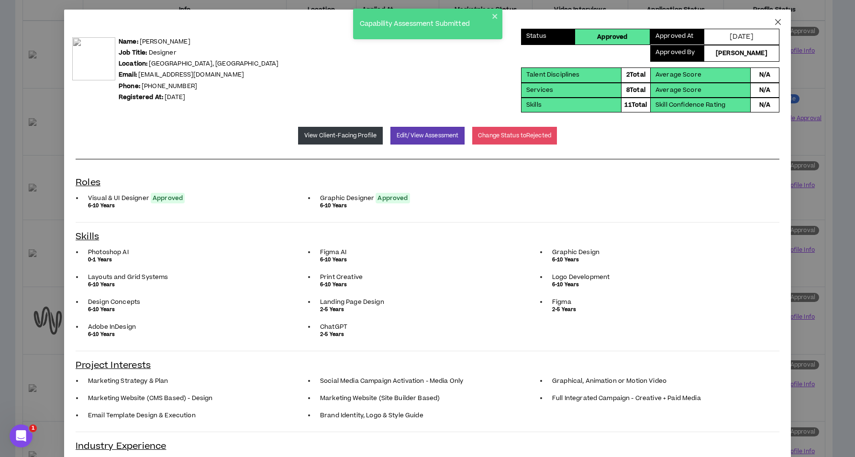
click at [775, 24] on icon "close" at bounding box center [778, 22] width 6 height 6
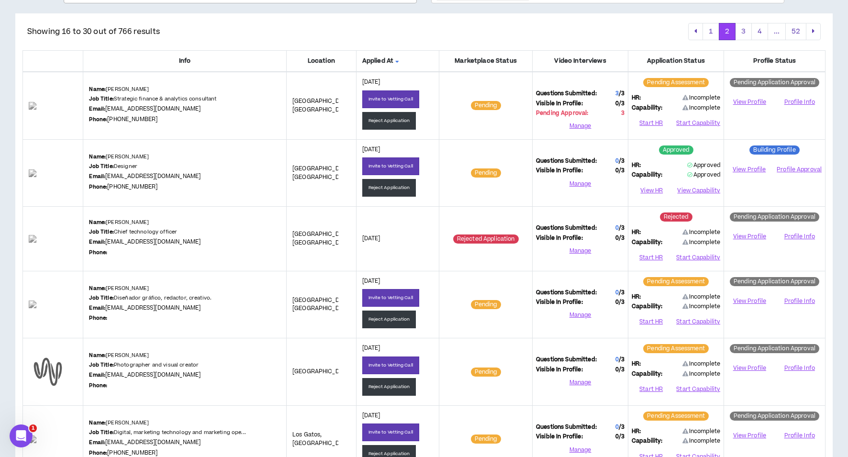
scroll to position [86, 0]
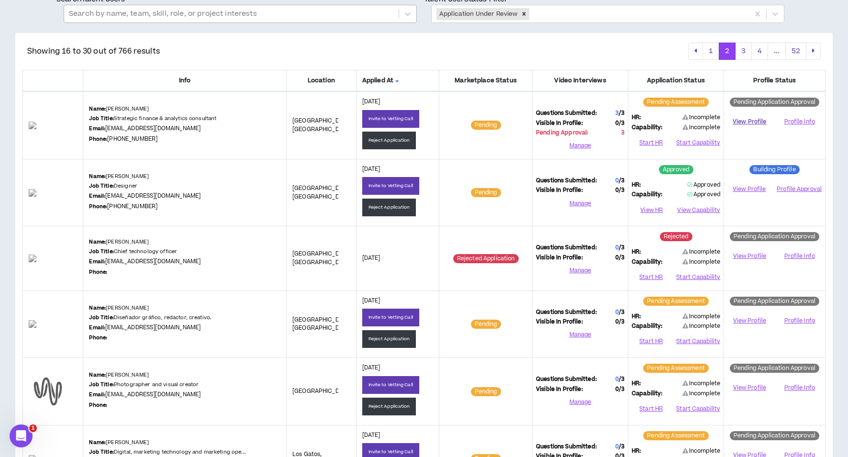
click at [744, 122] on link "View Profile" at bounding box center [749, 121] width 44 height 17
click at [380, 141] on button "Reject Application" at bounding box center [389, 141] width 54 height 18
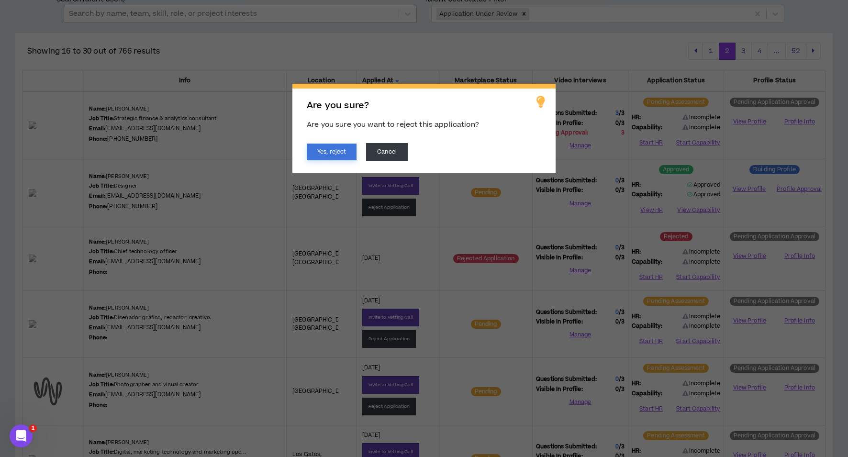
click at [316, 152] on button "Yes, reject" at bounding box center [332, 152] width 50 height 17
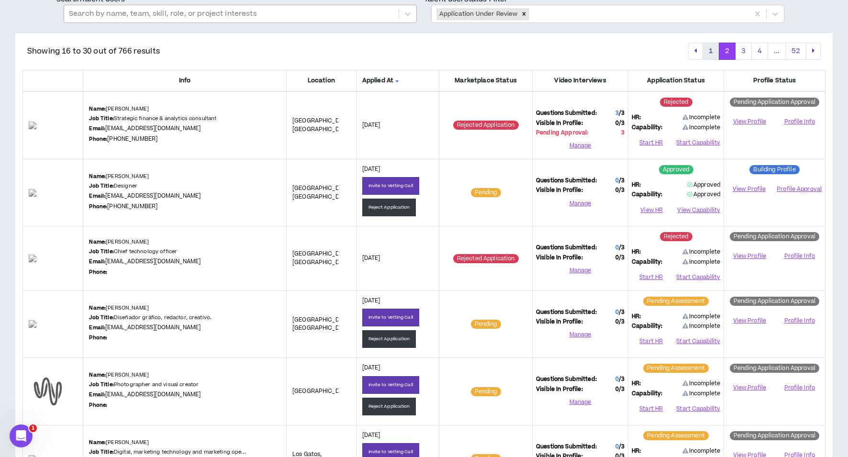
click at [713, 51] on button "1" at bounding box center [711, 51] width 17 height 17
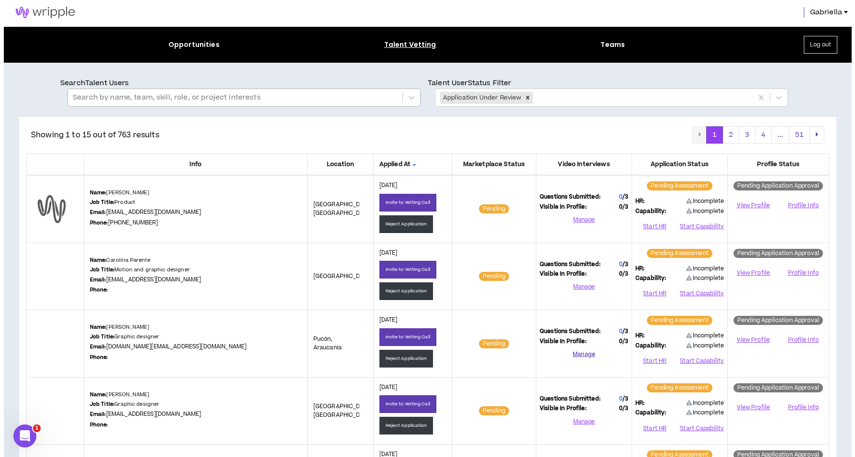
scroll to position [777, 0]
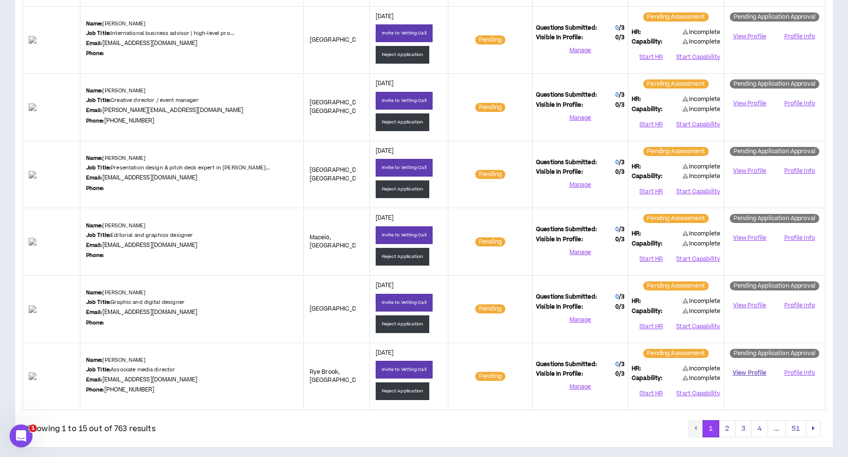
click at [744, 369] on link "View Profile" at bounding box center [749, 373] width 44 height 17
click at [648, 389] on button "Start HR" at bounding box center [651, 394] width 39 height 14
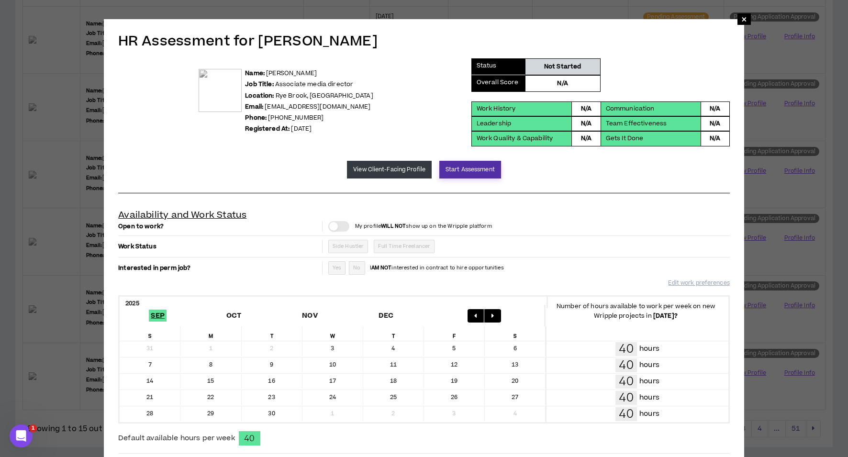
click at [468, 170] on button "Start Assessment" at bounding box center [470, 170] width 62 height 18
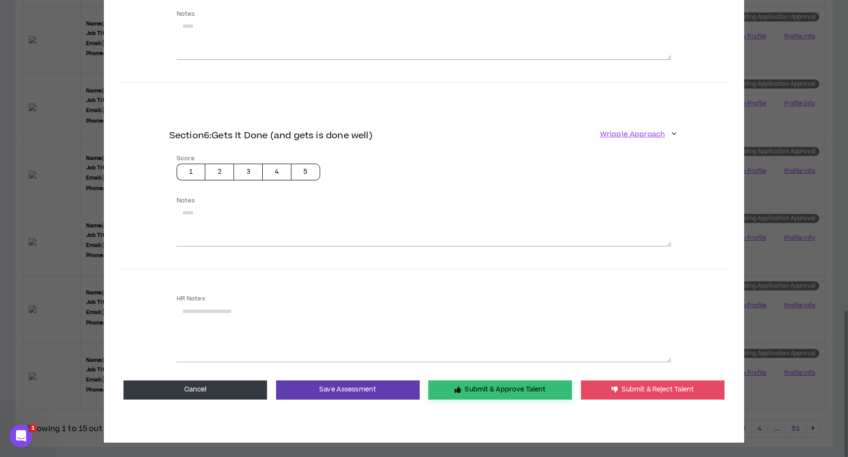
click at [479, 388] on button "Submit & Approve Talent" at bounding box center [500, 389] width 144 height 19
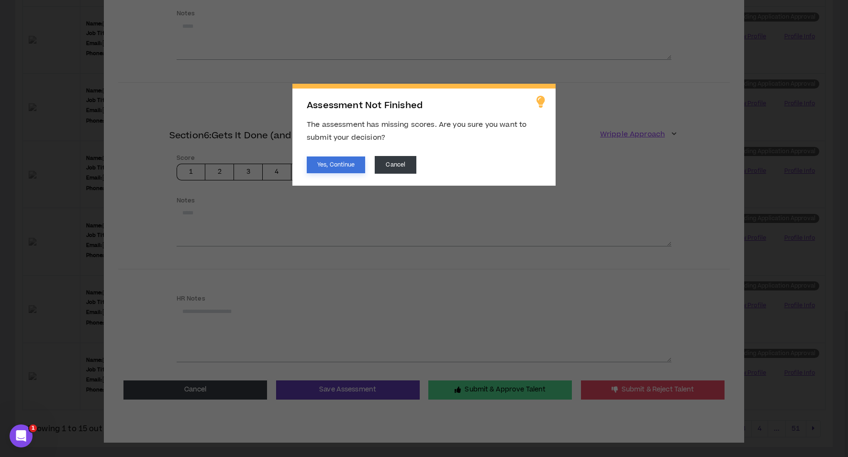
click at [333, 160] on button "Yes, Continue" at bounding box center [336, 164] width 58 height 17
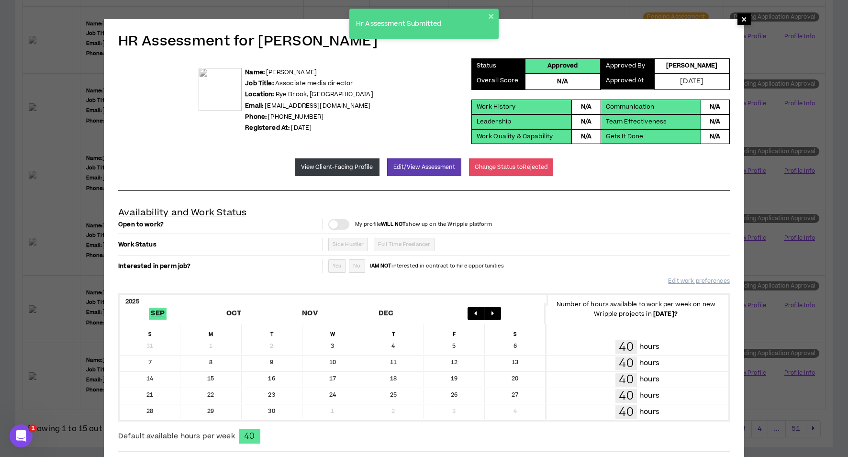
click at [741, 19] on span "×" at bounding box center [744, 18] width 6 height 11
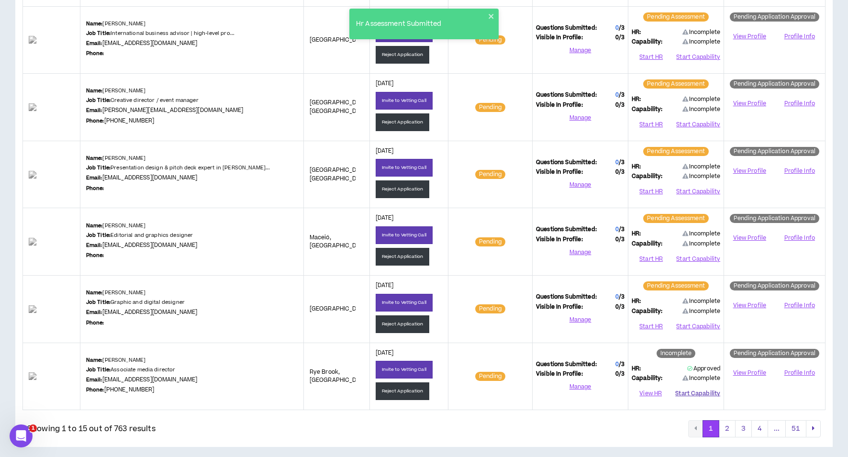
click at [697, 387] on button "Start Capability" at bounding box center [697, 394] width 45 height 14
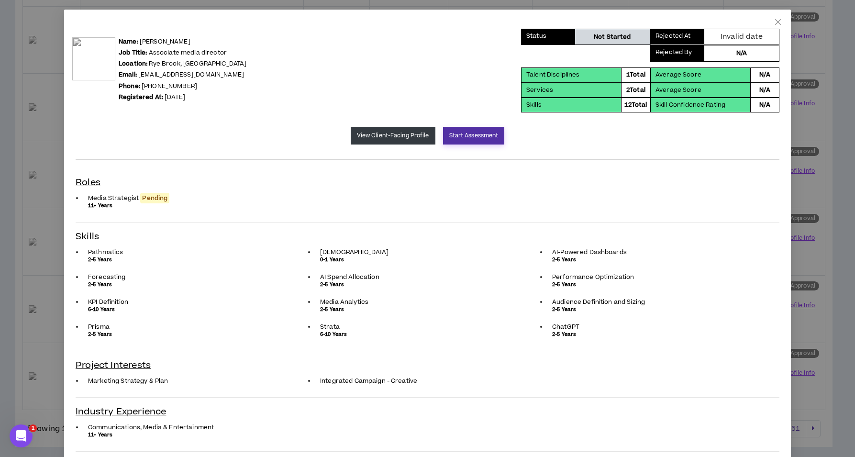
click at [468, 135] on button "Start Assessment" at bounding box center [474, 136] width 62 height 18
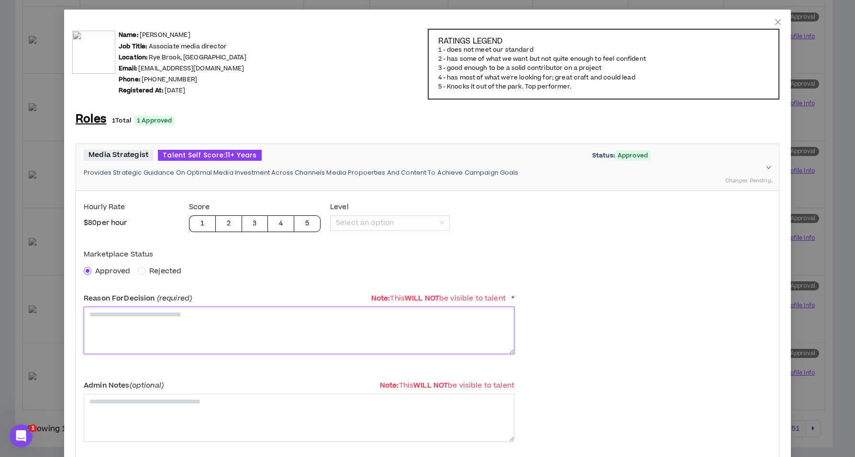
click at [134, 320] on textarea at bounding box center [299, 330] width 431 height 47
paste textarea "**********"
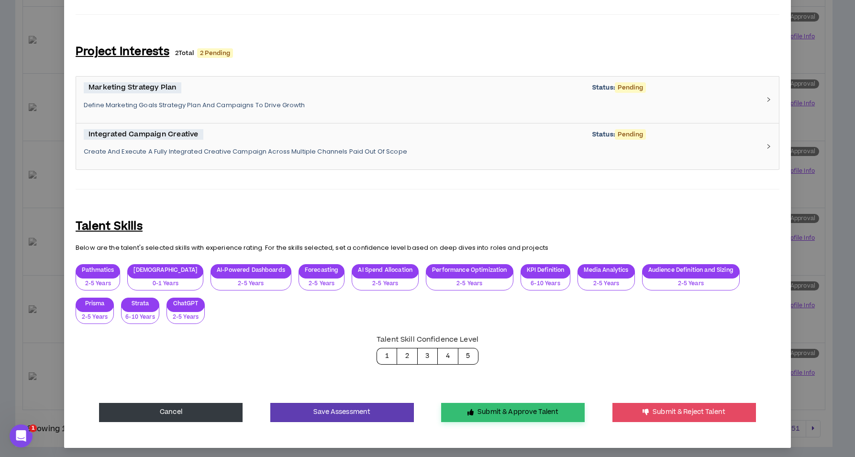
type textarea "**********"
click at [490, 411] on button "Submit & Approve Talent" at bounding box center [513, 412] width 144 height 19
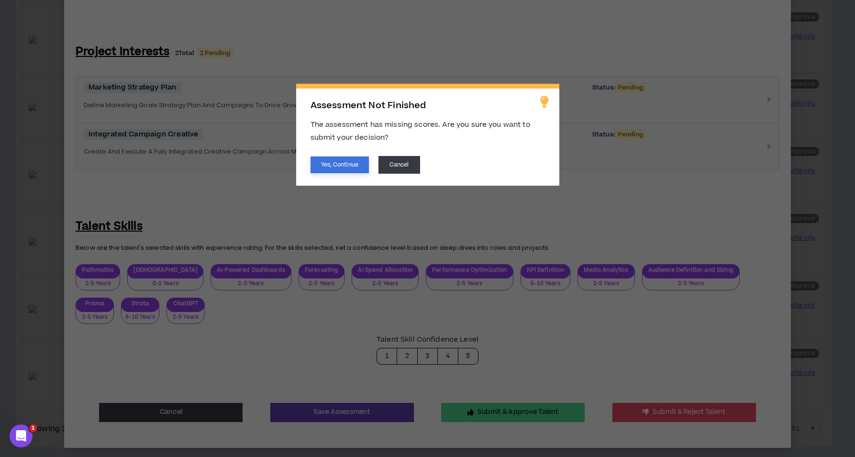
click at [327, 162] on button "Yes, Continue" at bounding box center [340, 164] width 58 height 17
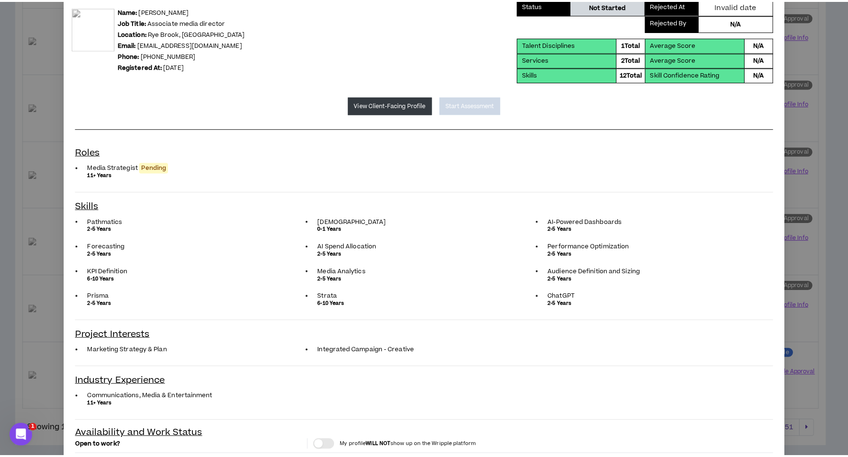
scroll to position [0, 0]
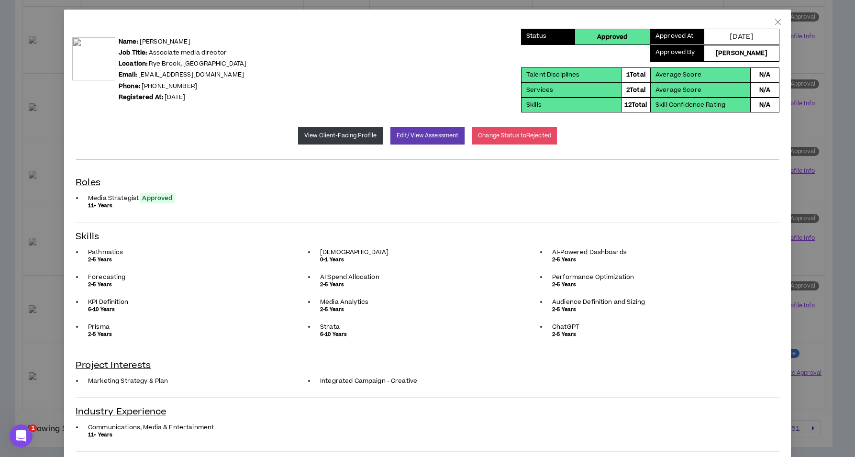
click at [775, 22] on icon "close" at bounding box center [778, 22] width 6 height 6
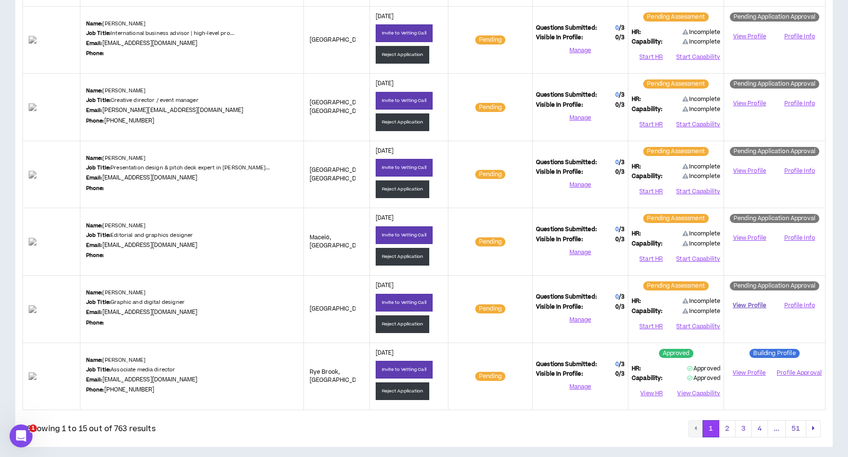
click at [744, 301] on link "View Profile" at bounding box center [749, 305] width 44 height 17
click at [386, 322] on button "Reject Application" at bounding box center [403, 324] width 54 height 18
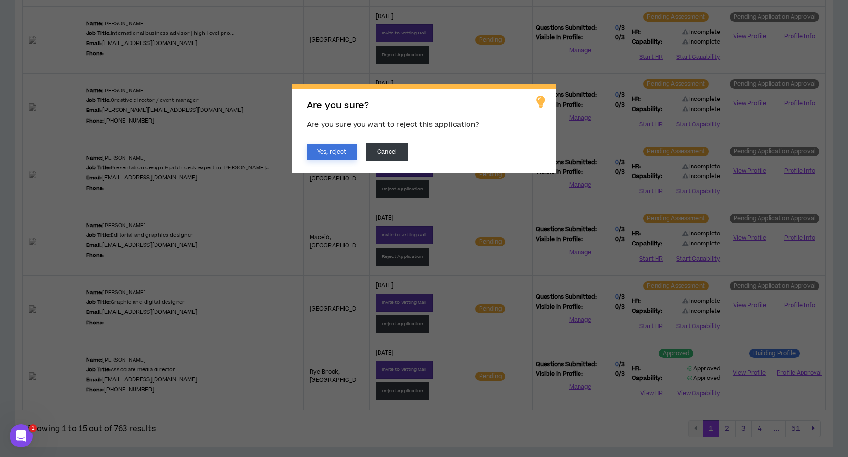
click at [321, 150] on button "Yes, reject" at bounding box center [332, 152] width 50 height 17
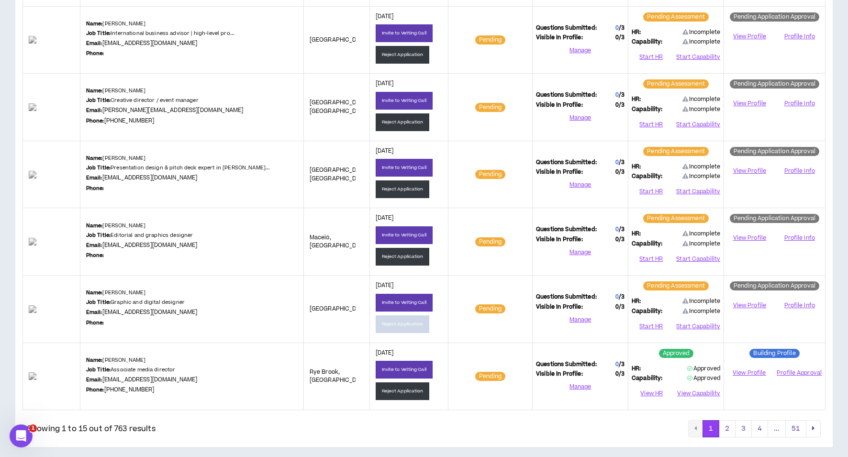
scroll to position [773, 0]
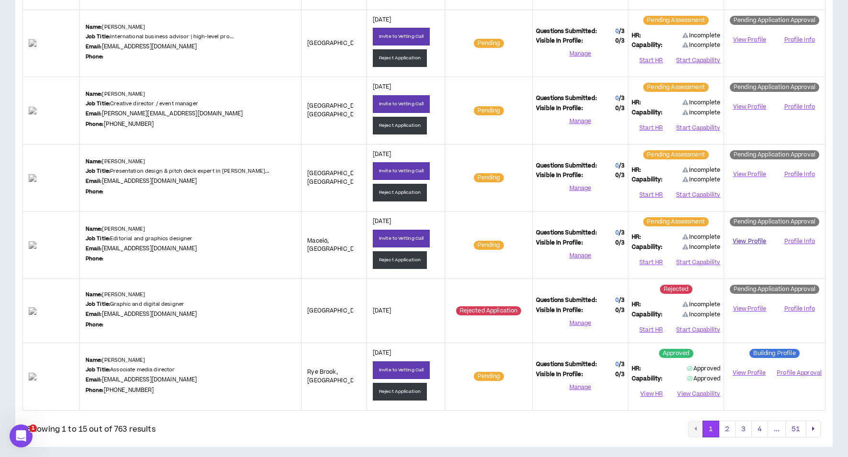
click at [753, 236] on link "View Profile" at bounding box center [749, 241] width 44 height 17
click at [389, 257] on button "Reject Application" at bounding box center [400, 260] width 54 height 18
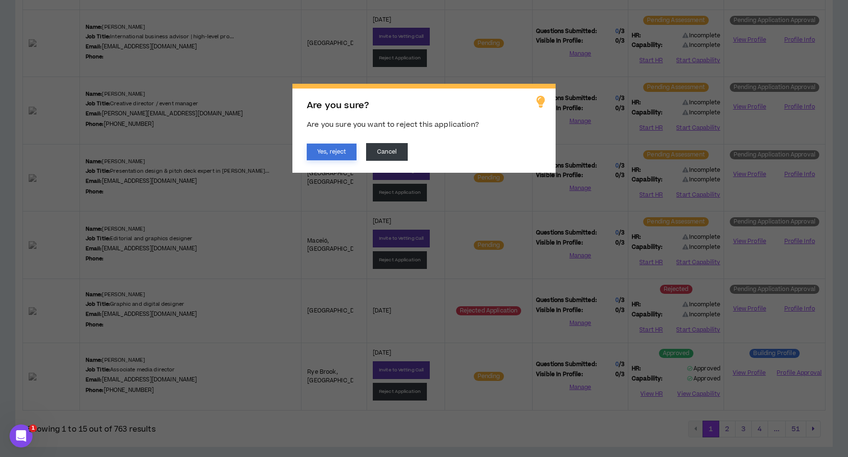
click at [330, 146] on button "Yes, reject" at bounding box center [332, 152] width 50 height 17
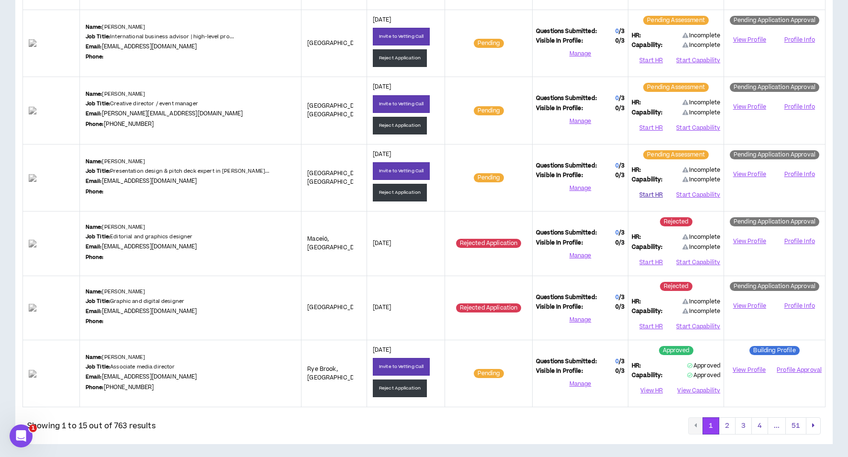
scroll to position [770, 0]
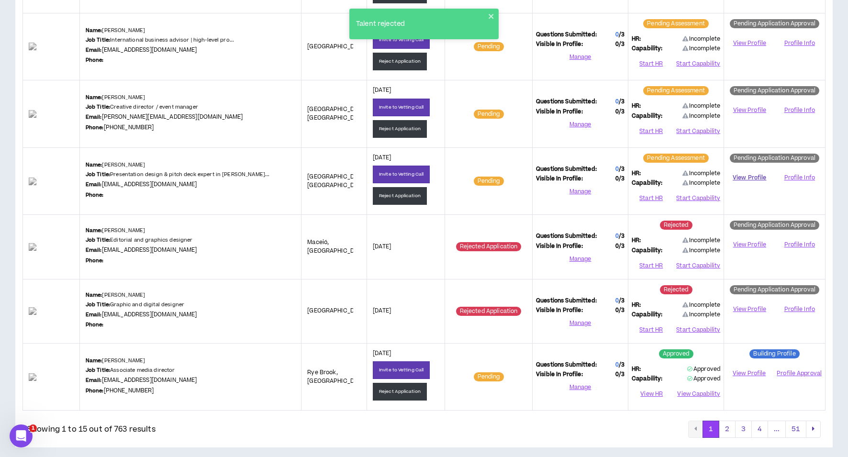
click at [745, 174] on link "View Profile" at bounding box center [749, 177] width 44 height 17
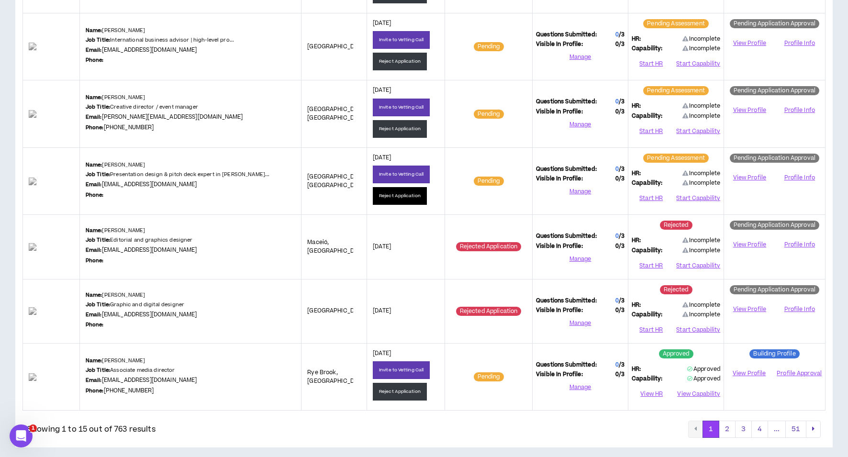
click at [380, 196] on button "Reject Application" at bounding box center [400, 196] width 54 height 18
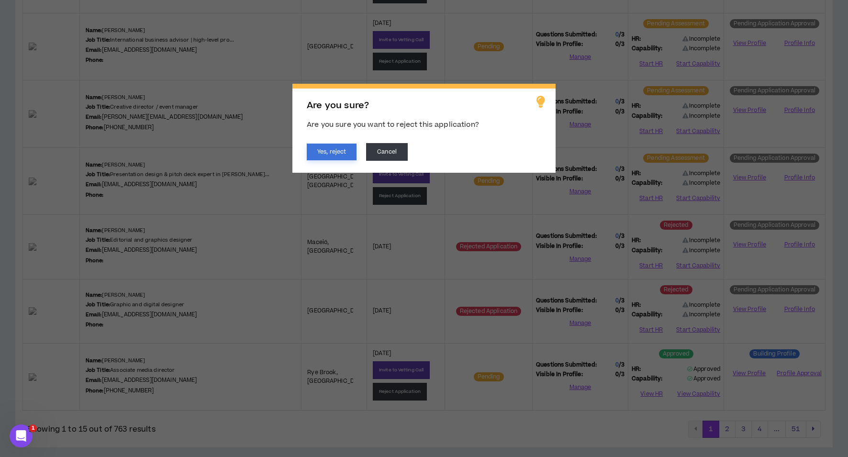
click at [344, 155] on button "Yes, reject" at bounding box center [332, 152] width 50 height 17
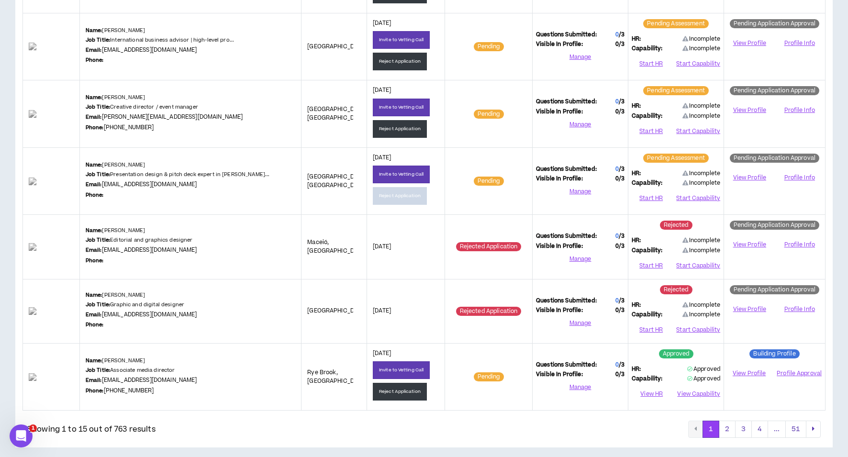
scroll to position [767, 0]
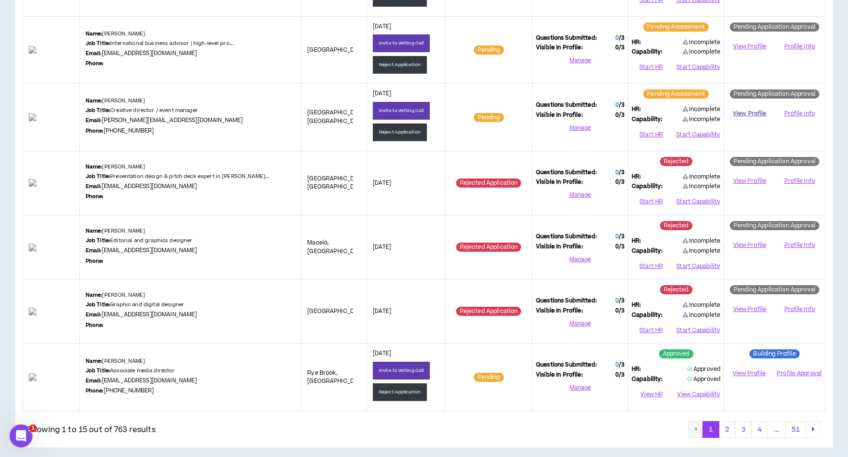
click at [744, 109] on link "View Profile" at bounding box center [749, 113] width 44 height 17
click at [403, 124] on button "Reject Application" at bounding box center [400, 132] width 54 height 18
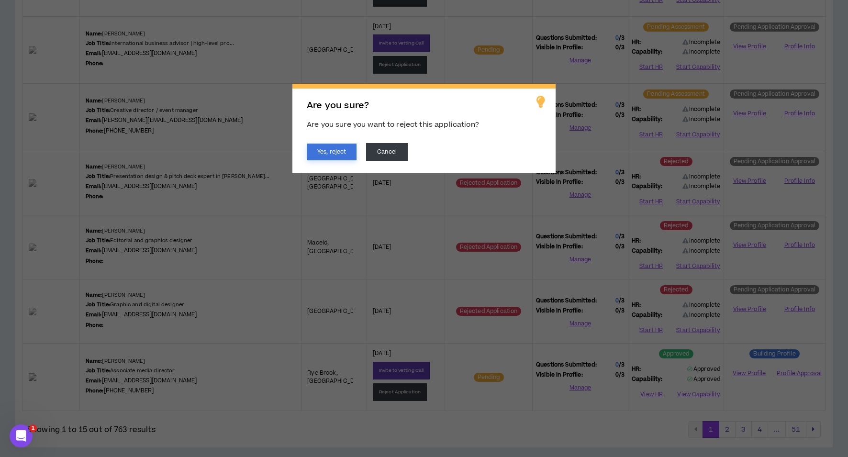
click at [327, 153] on button "Yes, reject" at bounding box center [332, 152] width 50 height 17
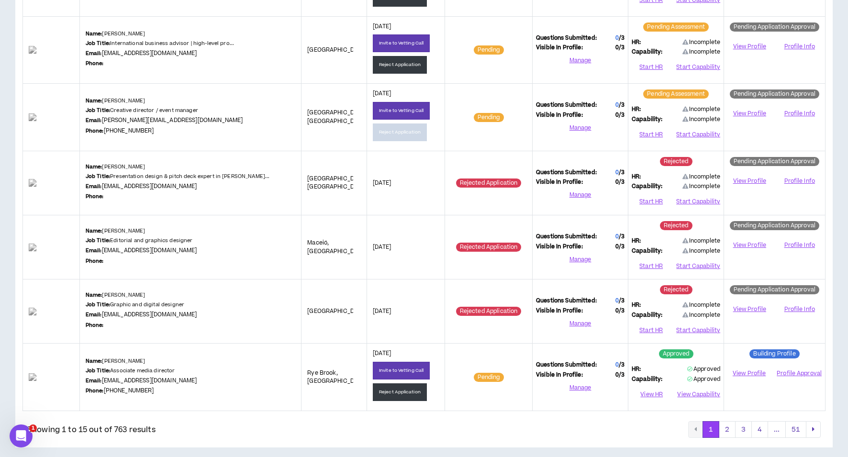
scroll to position [763, 0]
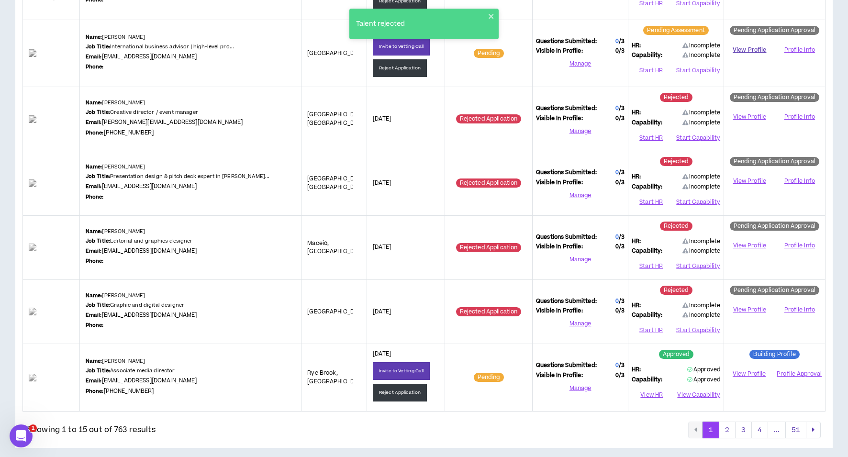
click at [734, 48] on link "View Profile" at bounding box center [749, 50] width 44 height 17
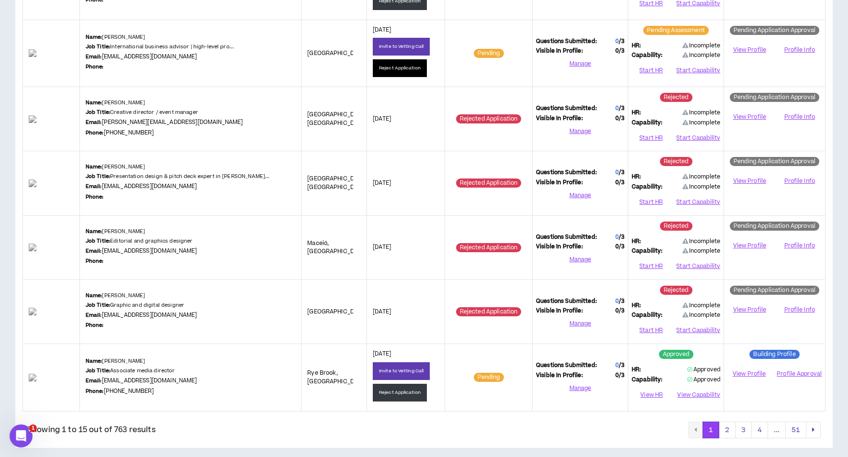
click at [385, 71] on button "Reject Application" at bounding box center [400, 68] width 54 height 18
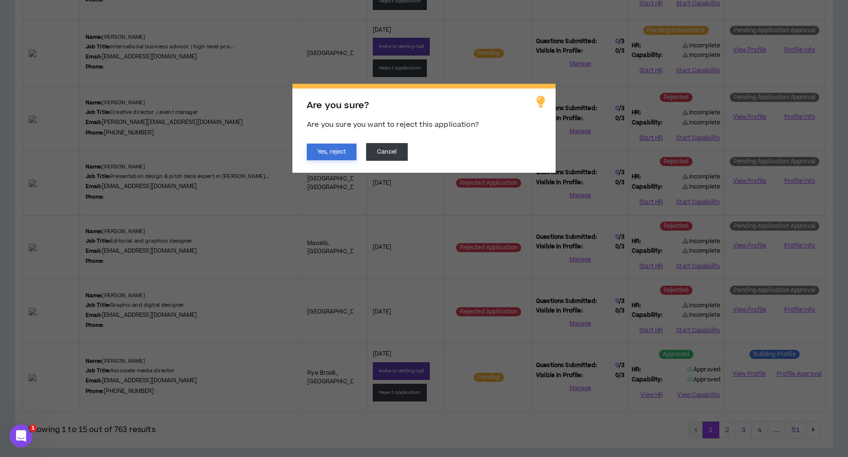
click at [325, 149] on button "Yes, reject" at bounding box center [332, 152] width 50 height 17
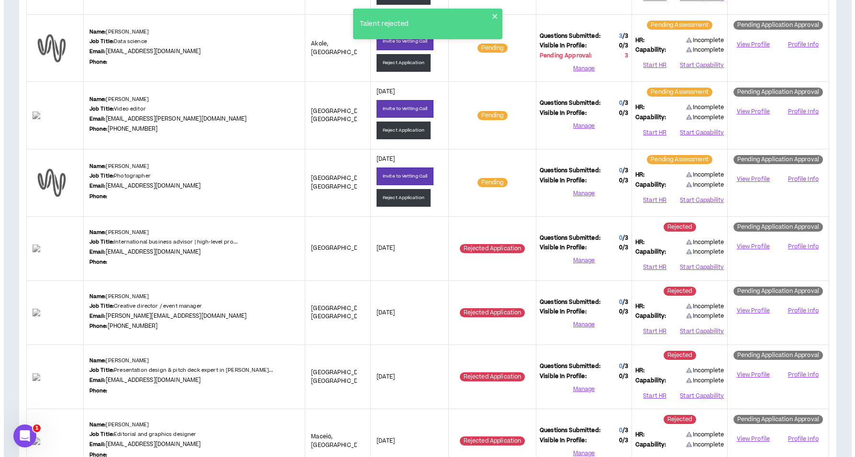
scroll to position [565, 0]
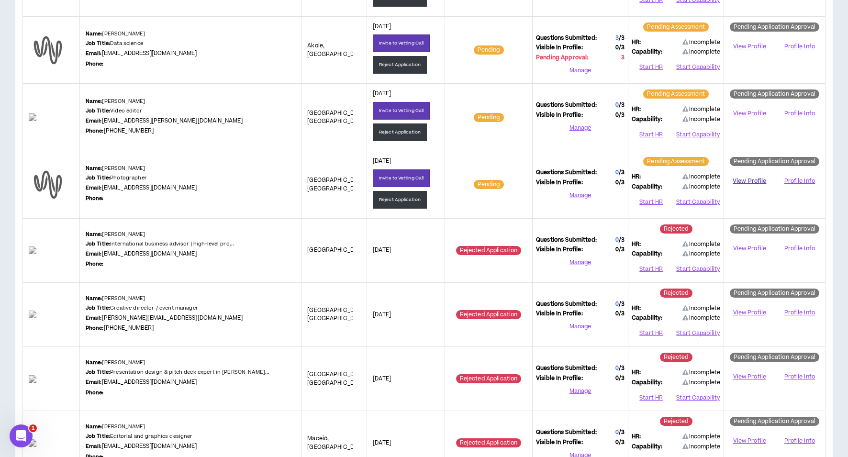
click at [748, 178] on link "View Profile" at bounding box center [749, 181] width 44 height 17
click at [381, 194] on button "Reject Application" at bounding box center [400, 200] width 54 height 18
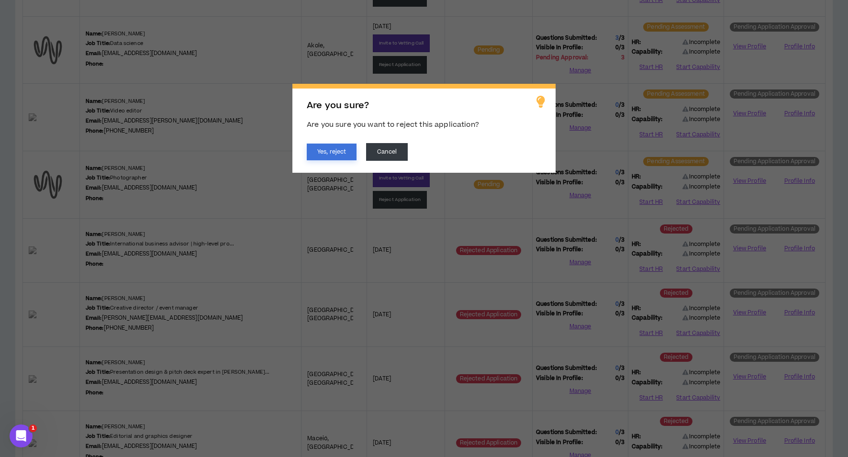
click at [328, 152] on button "Yes, reject" at bounding box center [332, 152] width 50 height 17
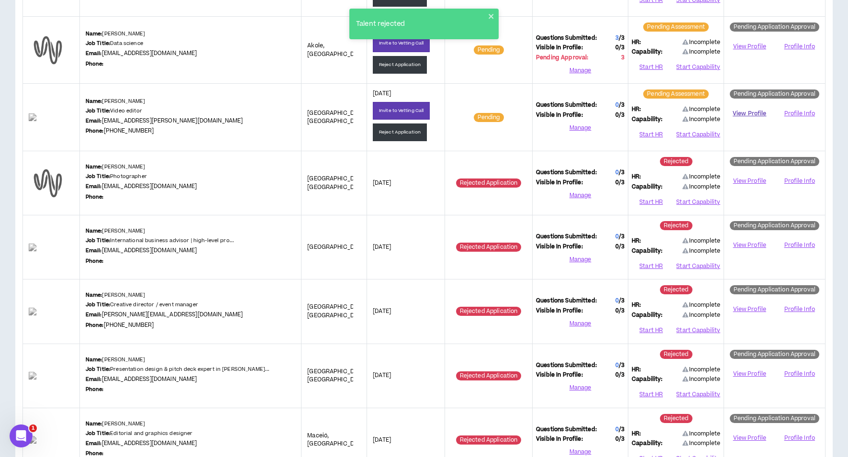
click at [746, 112] on link "View Profile" at bounding box center [749, 113] width 44 height 17
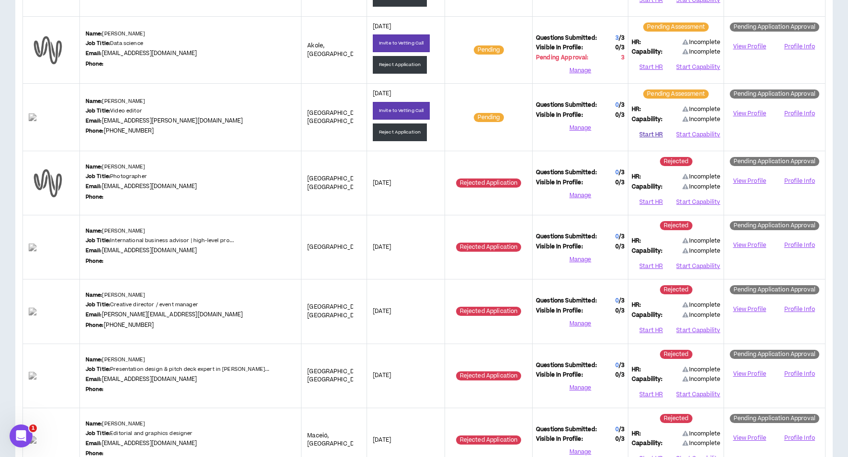
click at [645, 132] on button "Start HR" at bounding box center [651, 135] width 39 height 14
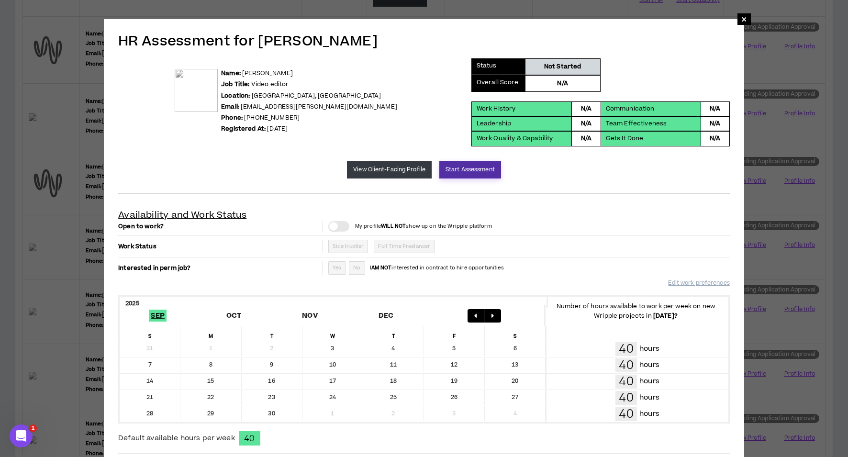
click at [453, 170] on button "Start Assessment" at bounding box center [470, 170] width 62 height 18
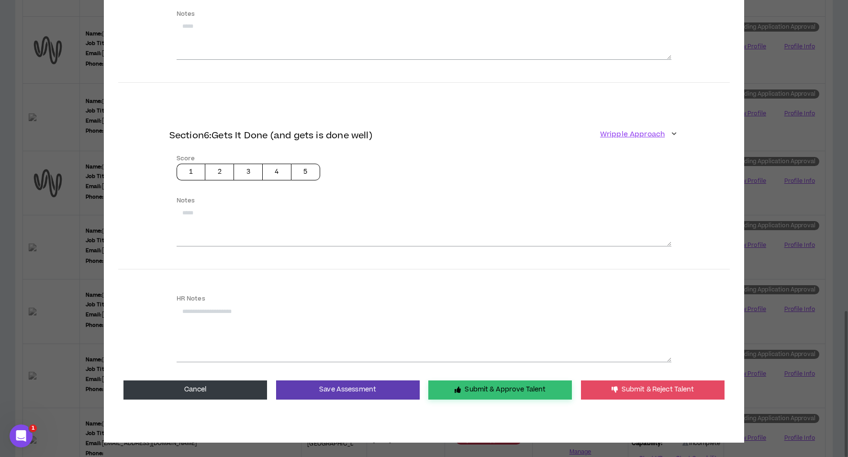
click at [481, 387] on button "Submit & Approve Talent" at bounding box center [500, 389] width 144 height 19
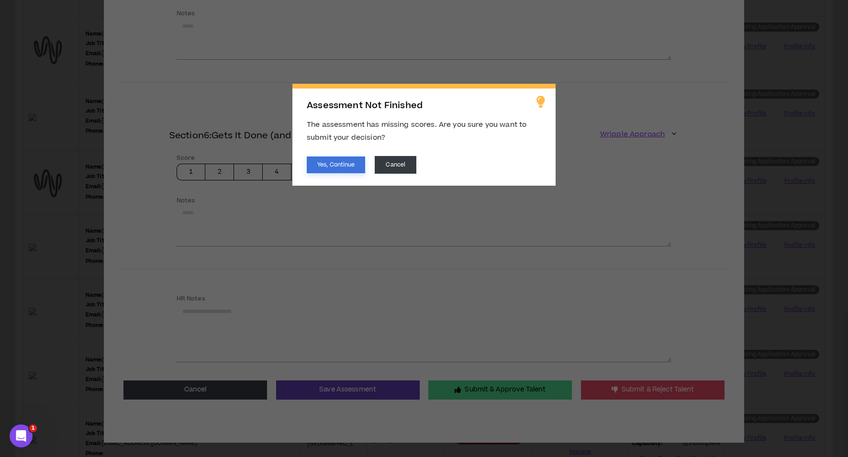
click at [331, 164] on button "Yes, Continue" at bounding box center [336, 164] width 58 height 17
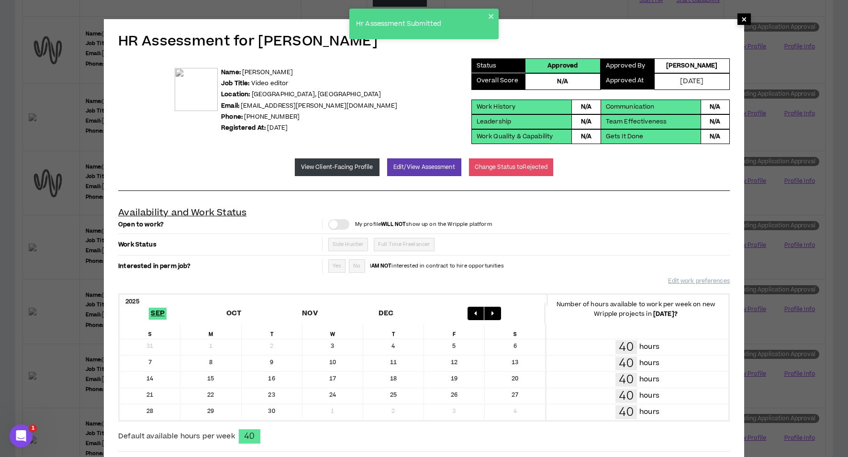
click at [745, 21] on span "×" at bounding box center [744, 18] width 6 height 11
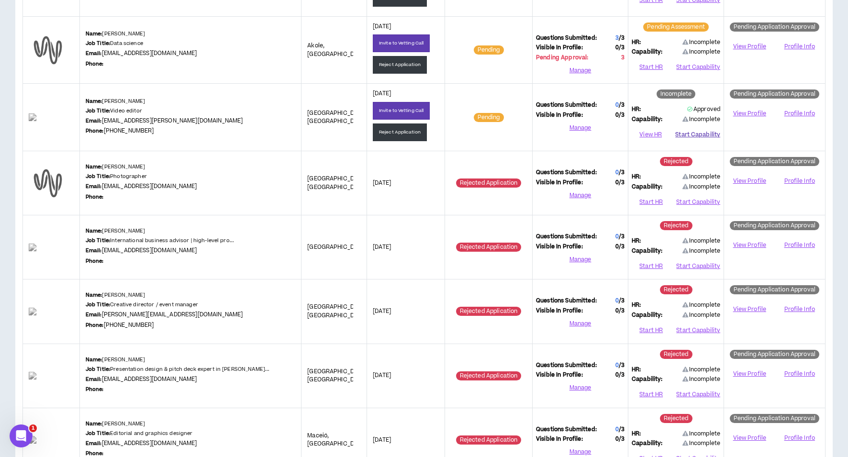
click at [691, 133] on button "Start Capability" at bounding box center [697, 135] width 45 height 14
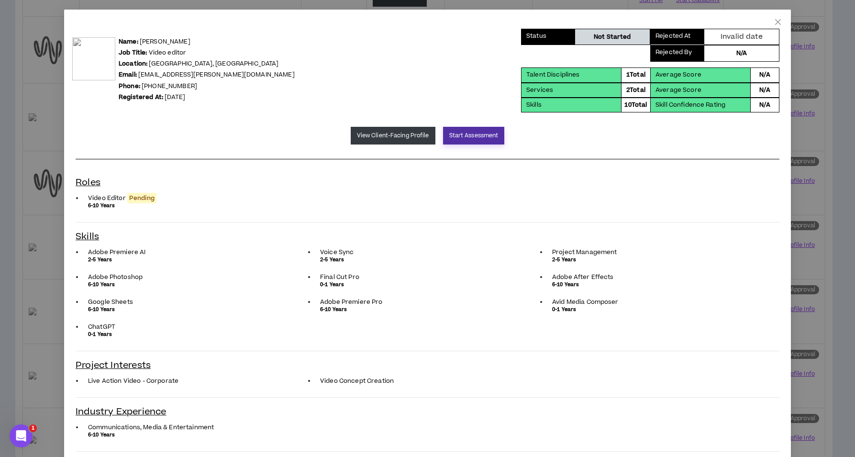
click at [484, 139] on button "Start Assessment" at bounding box center [474, 136] width 62 height 18
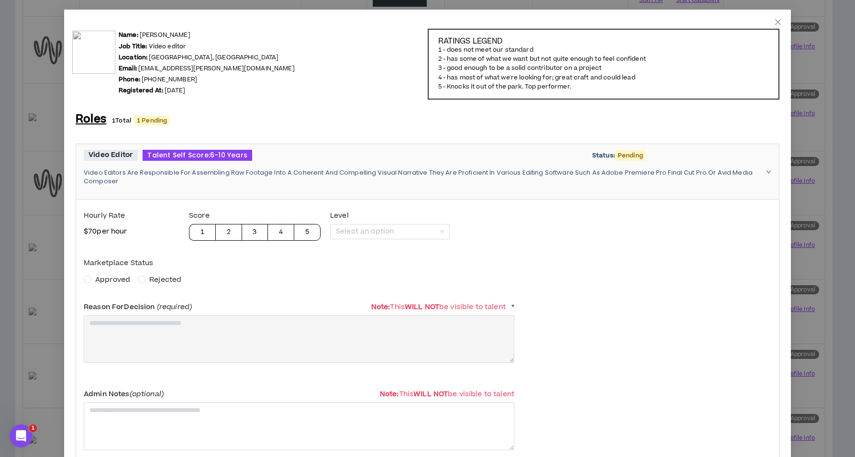
click at [111, 278] on span "Approved" at bounding box center [112, 280] width 35 height 10
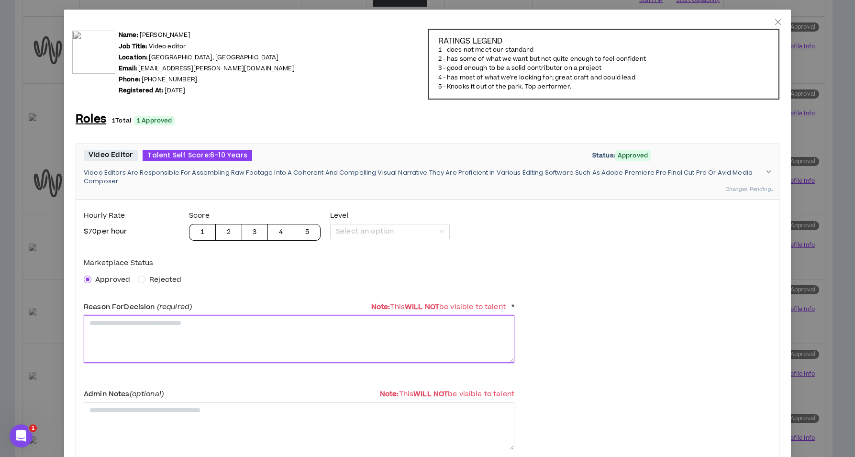
click at [126, 321] on textarea at bounding box center [299, 338] width 431 height 47
paste textarea "**********"
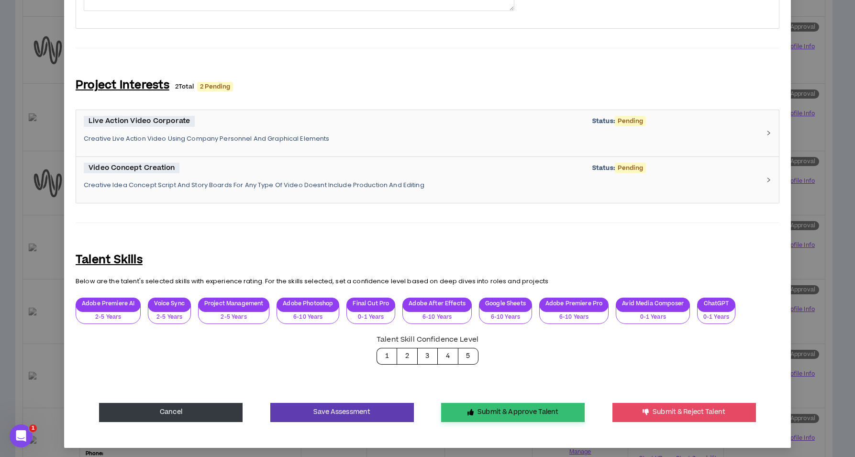
type textarea "**********"
click at [488, 407] on button "Submit & Approve Talent" at bounding box center [513, 412] width 144 height 19
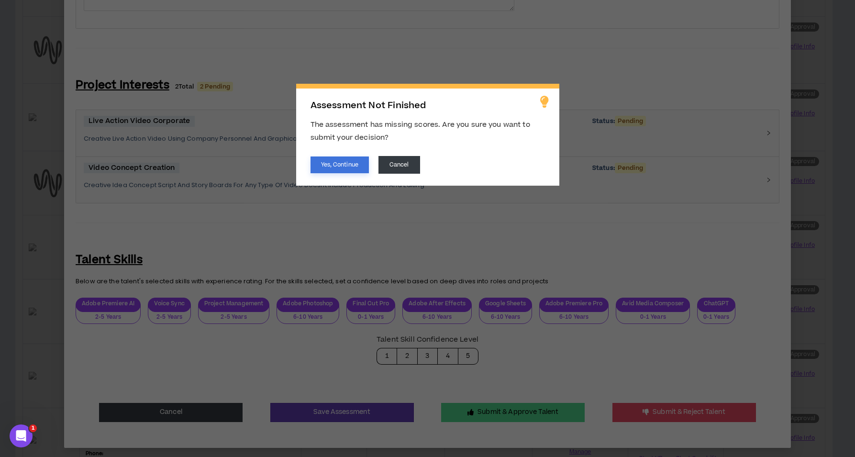
click at [329, 164] on button "Yes, Continue" at bounding box center [340, 164] width 58 height 17
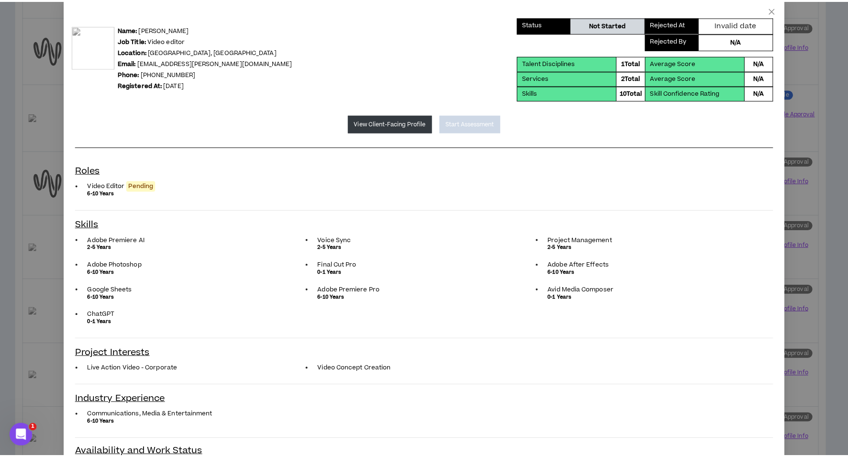
scroll to position [0, 0]
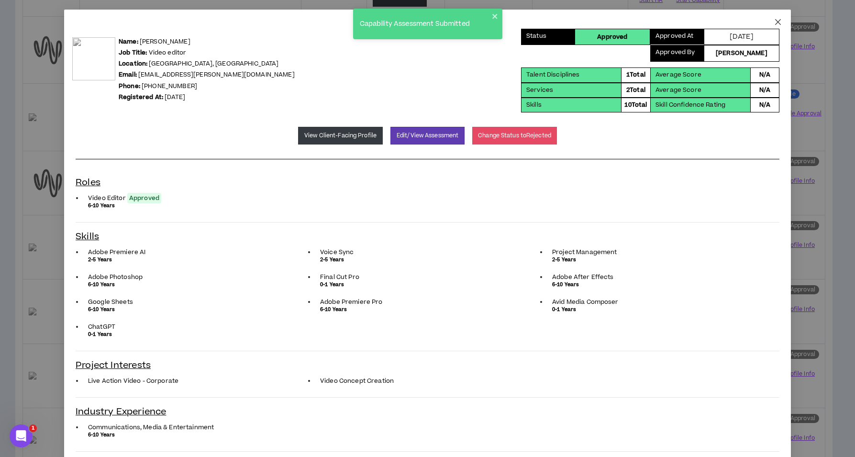
click at [774, 22] on icon "close" at bounding box center [778, 22] width 8 height 8
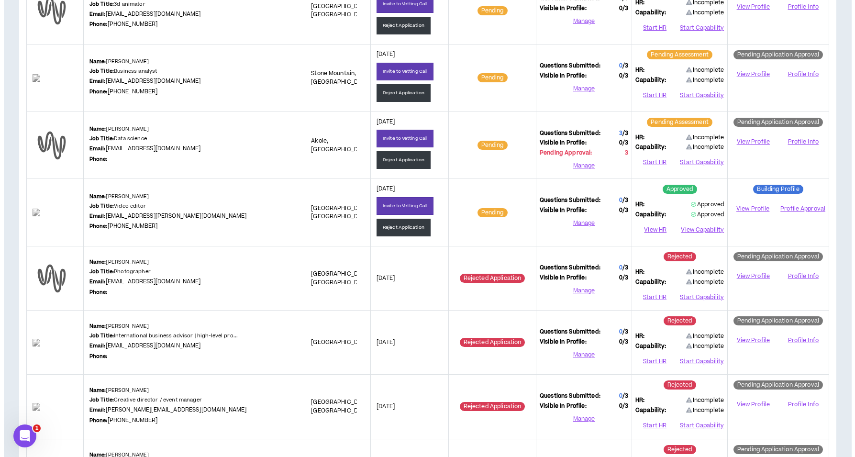
scroll to position [444, 0]
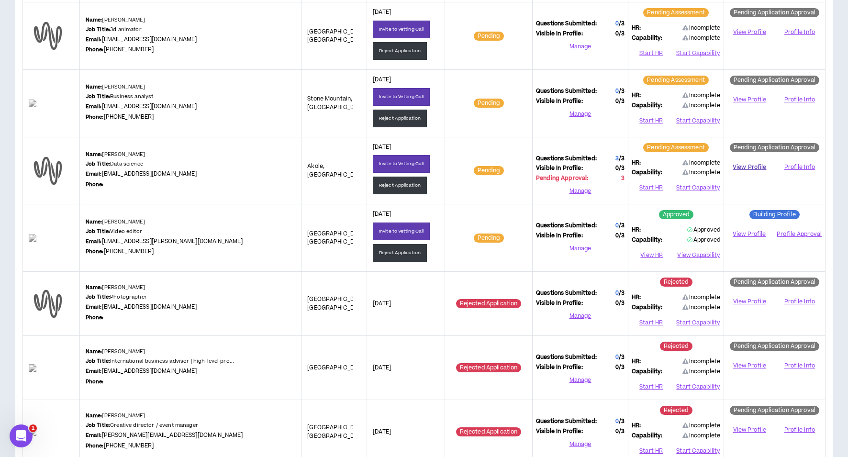
click at [746, 165] on link "View Profile" at bounding box center [749, 167] width 44 height 17
click at [391, 182] on button "Reject Application" at bounding box center [400, 186] width 54 height 18
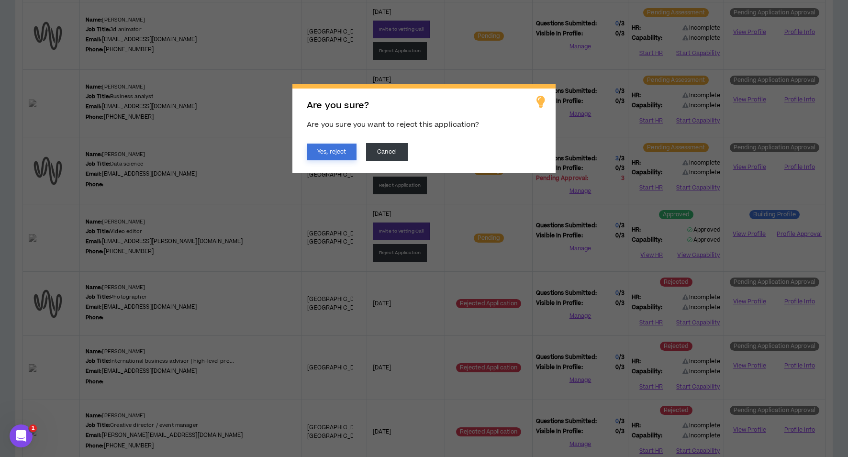
click at [320, 149] on button "Yes, reject" at bounding box center [332, 152] width 50 height 17
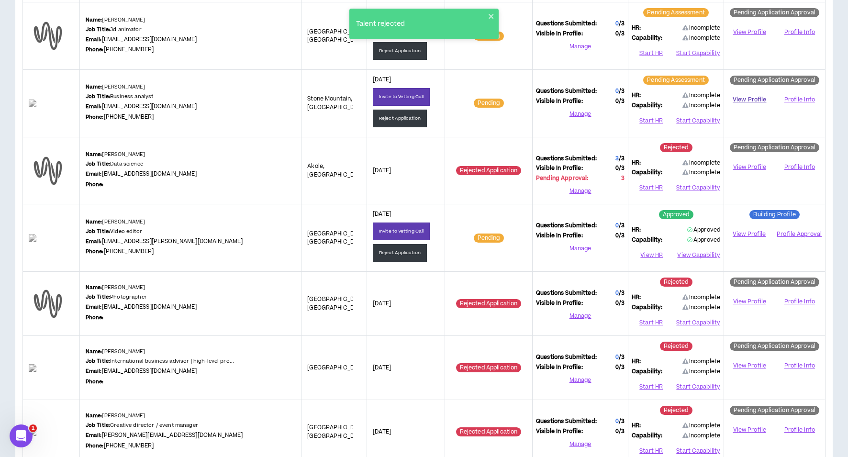
click at [738, 94] on link "View Profile" at bounding box center [749, 99] width 44 height 17
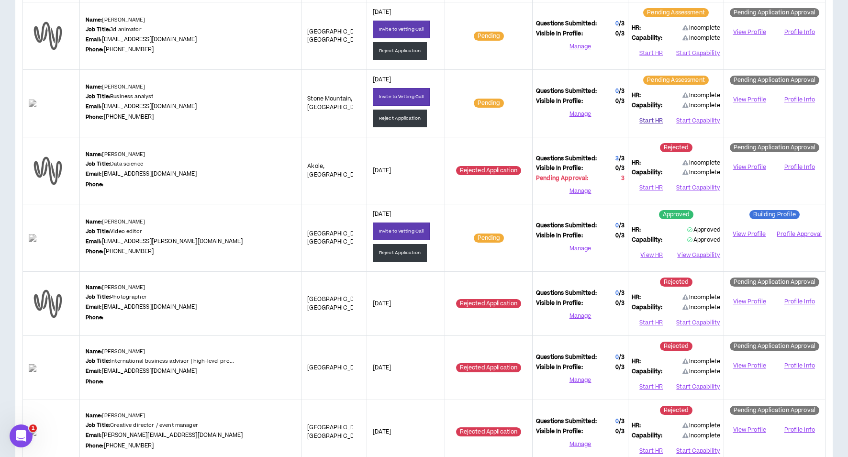
click at [648, 117] on button "Start HR" at bounding box center [651, 120] width 39 height 14
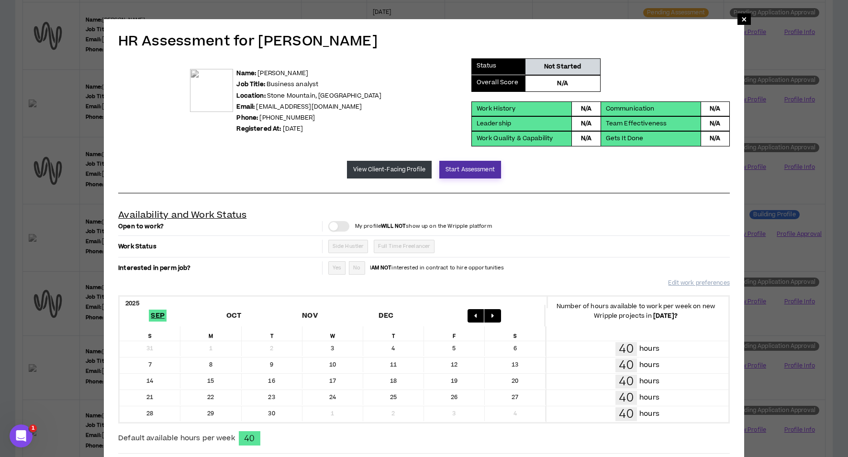
click at [457, 171] on button "Start Assessment" at bounding box center [470, 170] width 62 height 18
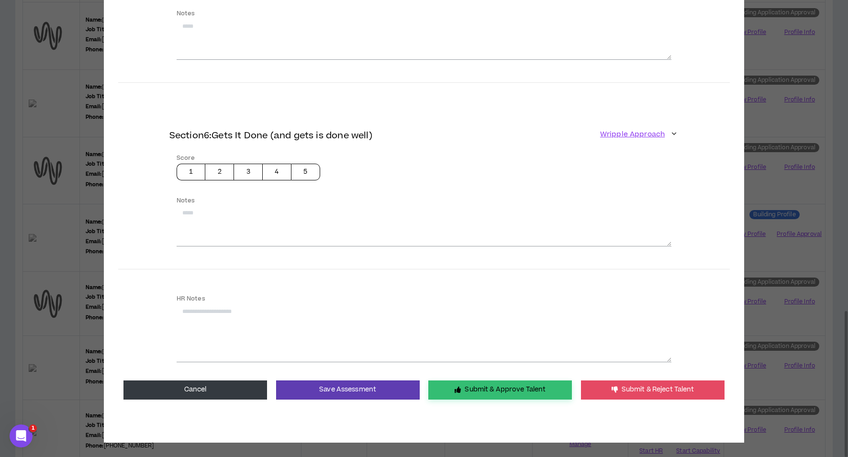
click at [480, 389] on button "Submit & Approve Talent" at bounding box center [500, 389] width 144 height 19
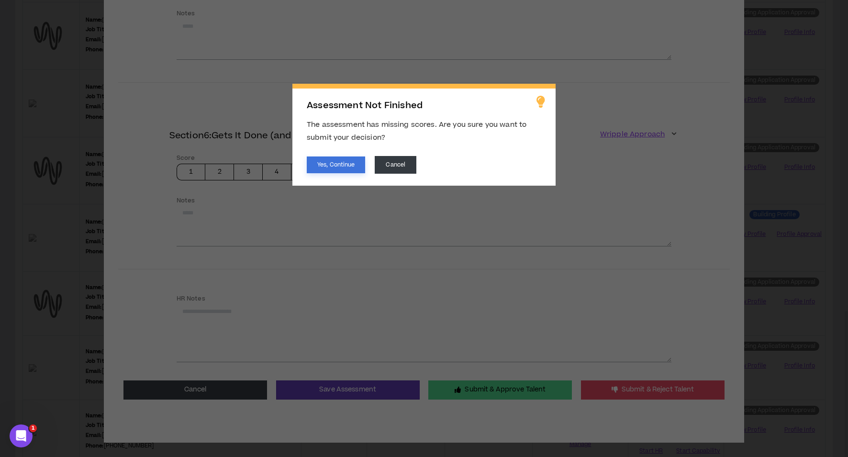
click at [342, 167] on button "Yes, Continue" at bounding box center [336, 164] width 58 height 17
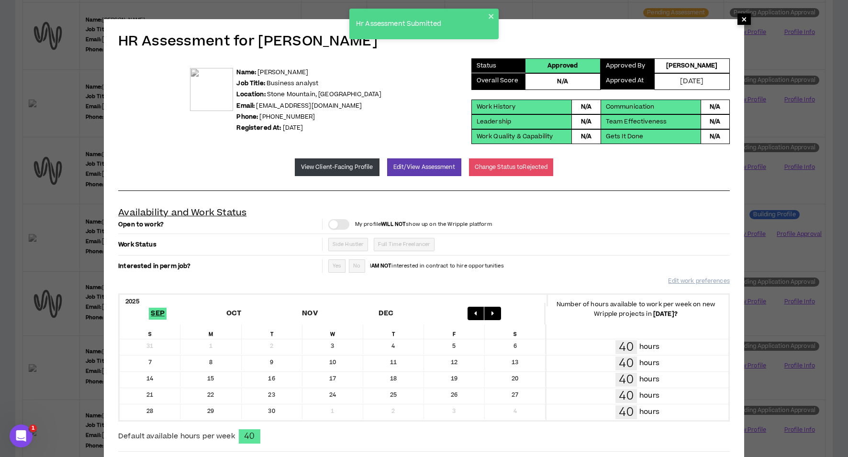
click at [741, 19] on span "×" at bounding box center [744, 18] width 6 height 11
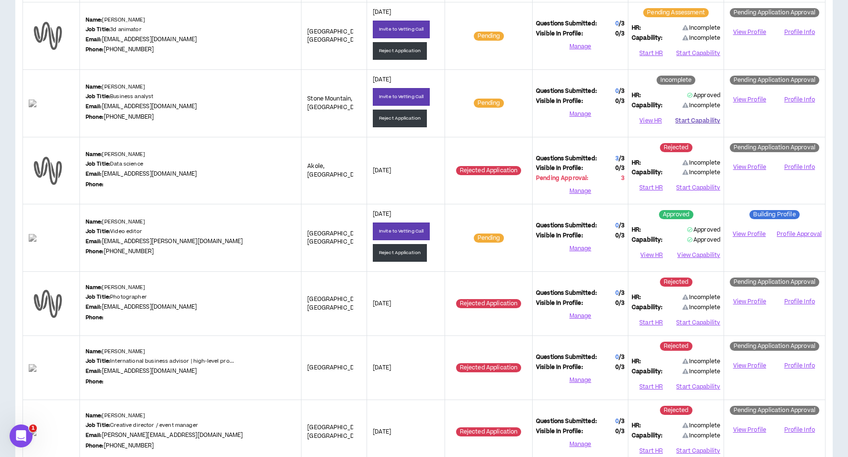
click at [686, 124] on button "Start Capability" at bounding box center [697, 120] width 45 height 14
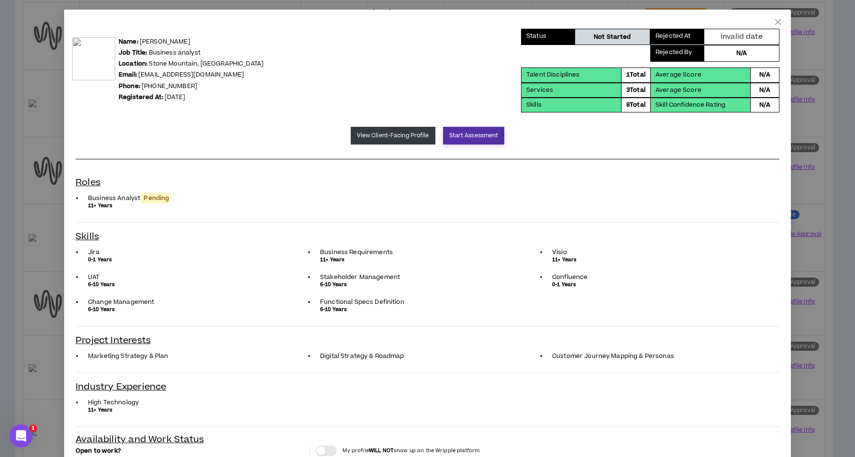
click at [486, 135] on button "Start Assessment" at bounding box center [474, 136] width 62 height 18
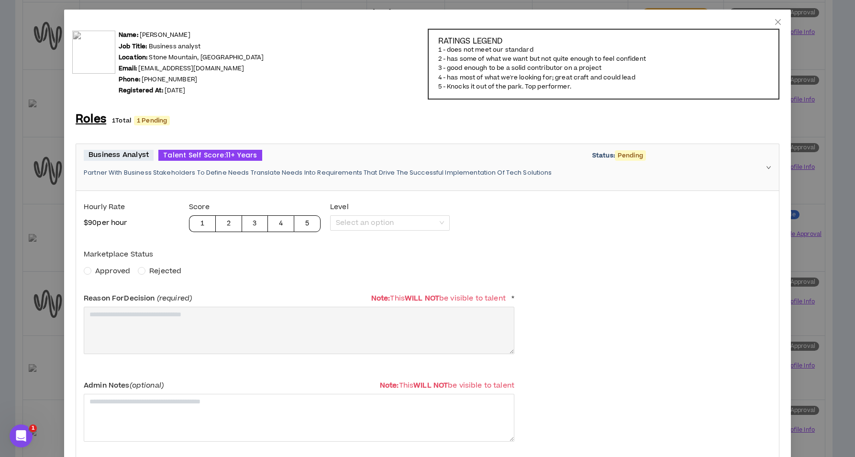
click at [111, 271] on span "Approved" at bounding box center [112, 271] width 35 height 10
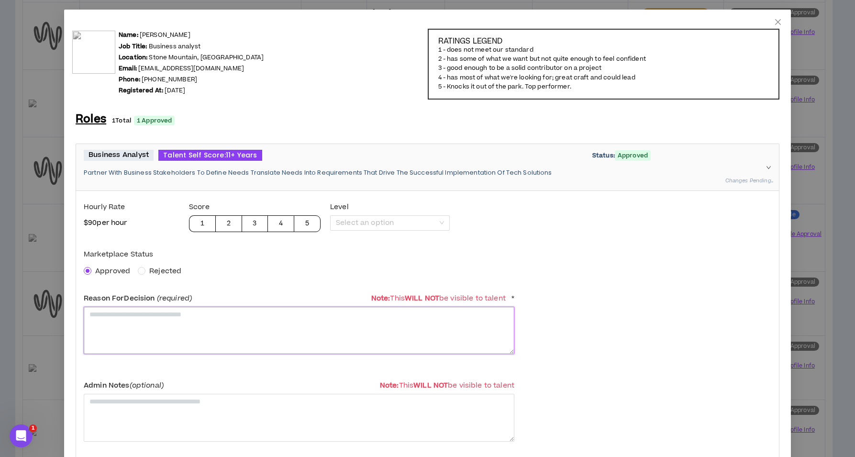
click at [137, 320] on textarea at bounding box center [299, 330] width 431 height 47
paste textarea "**********"
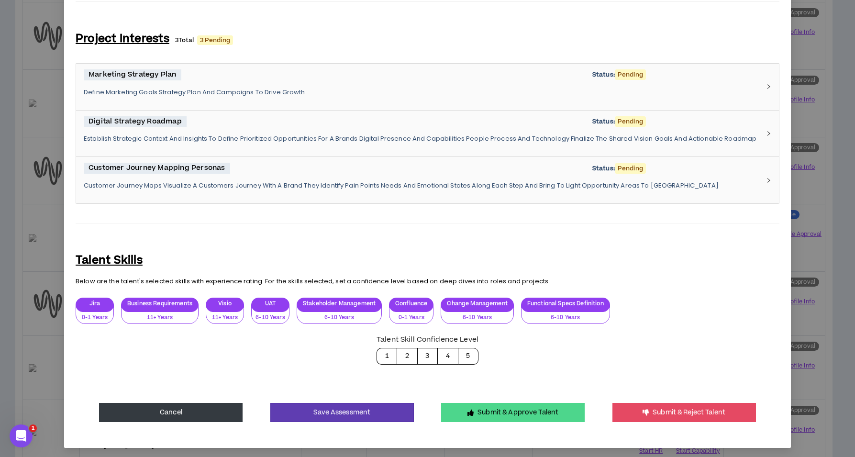
type textarea "**********"
click at [501, 399] on form "**********" at bounding box center [428, 28] width 704 height 788
click at [500, 403] on button "Submit & Approve Talent" at bounding box center [513, 412] width 144 height 19
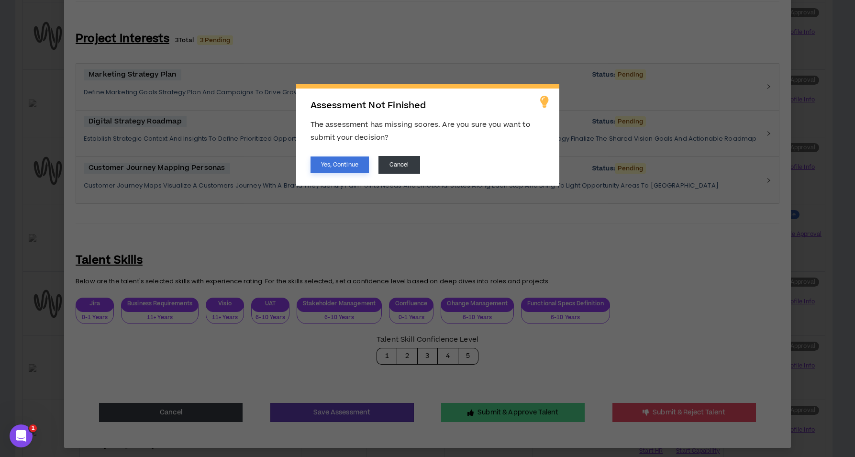
click at [344, 166] on button "Yes, Continue" at bounding box center [340, 164] width 58 height 17
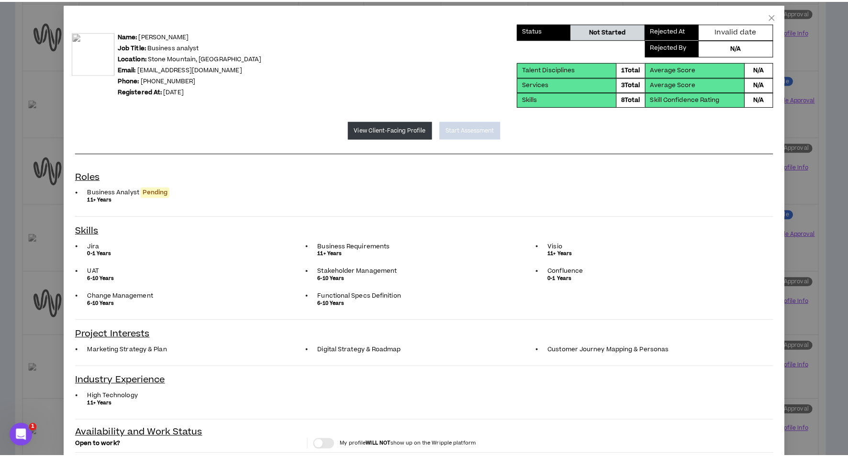
scroll to position [0, 0]
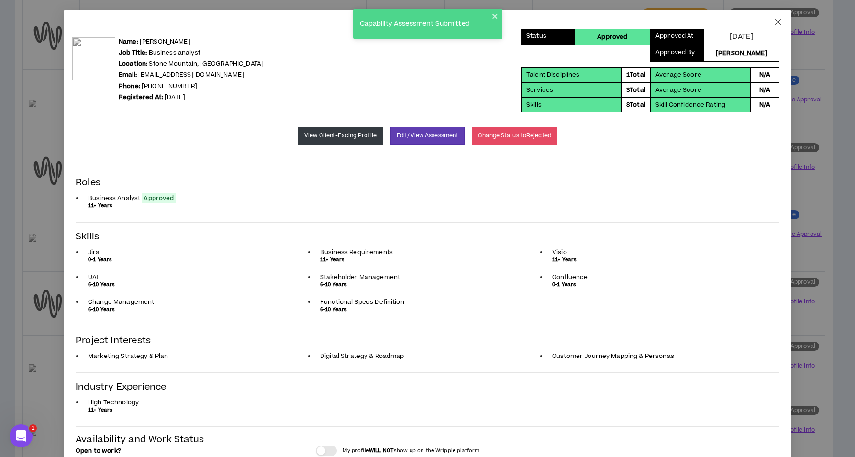
click at [774, 21] on icon "close" at bounding box center [778, 22] width 8 height 8
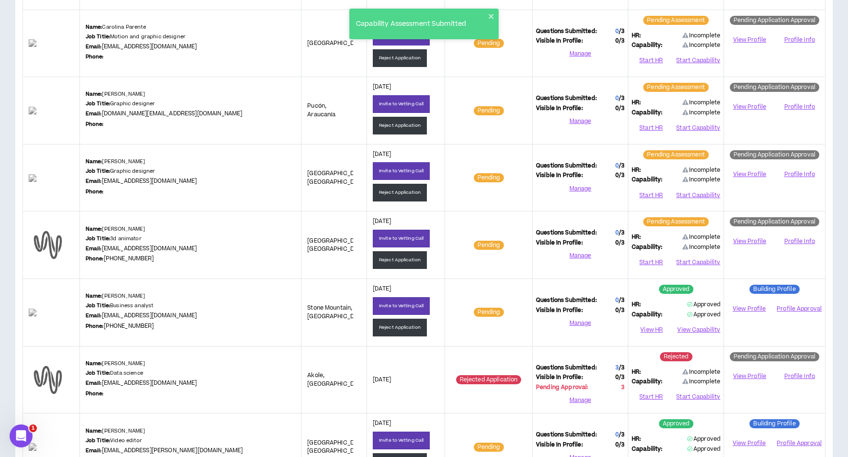
scroll to position [212, 0]
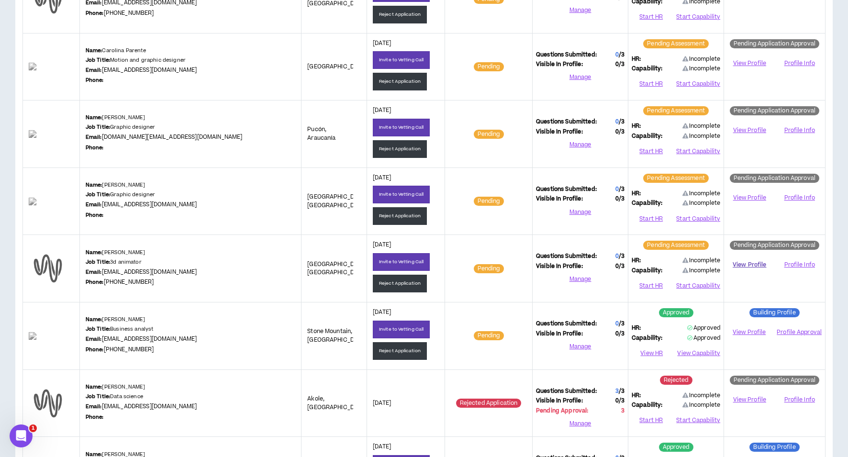
click at [754, 264] on link "View Profile" at bounding box center [749, 265] width 44 height 17
click at [396, 262] on button "Invite to Vetting Call" at bounding box center [401, 262] width 57 height 18
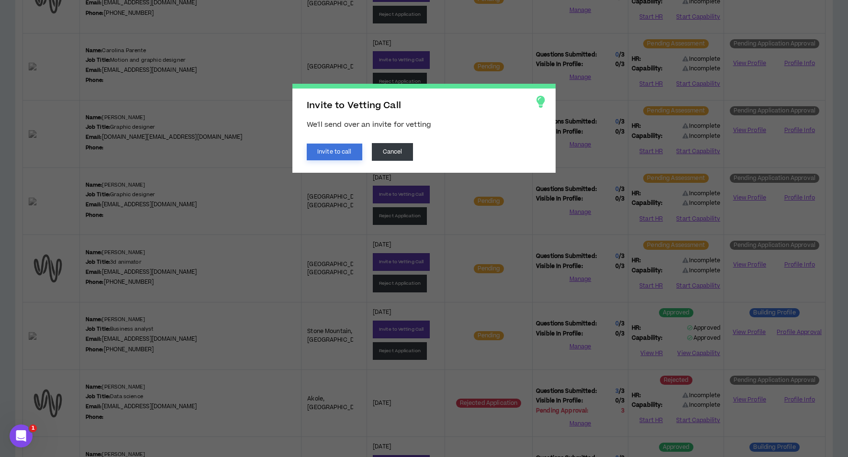
click at [348, 151] on button "Invite to call" at bounding box center [335, 152] width 56 height 17
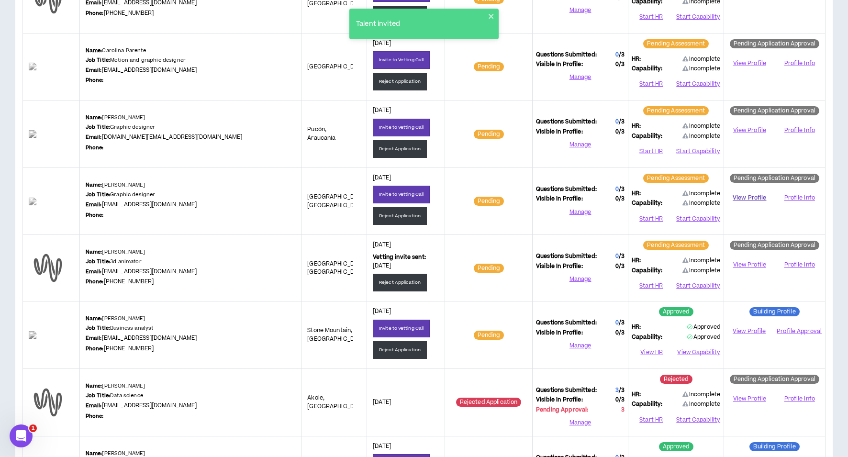
click at [745, 197] on link "View Profile" at bounding box center [749, 198] width 44 height 17
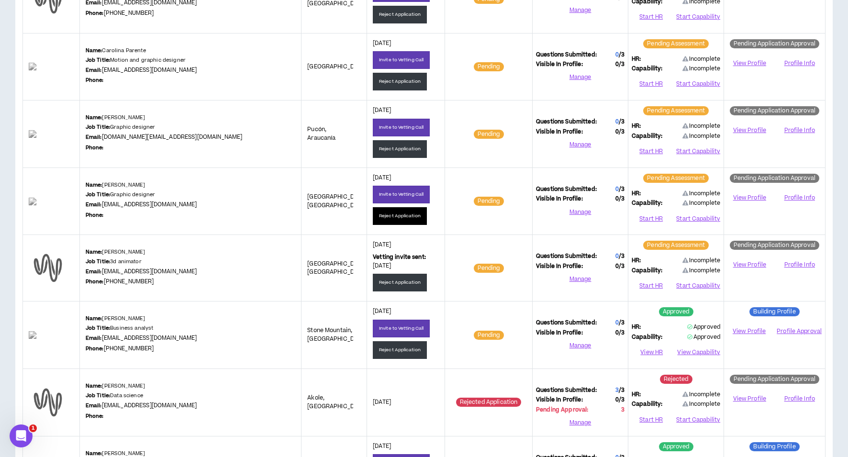
click at [380, 218] on button "Reject Application" at bounding box center [400, 216] width 54 height 18
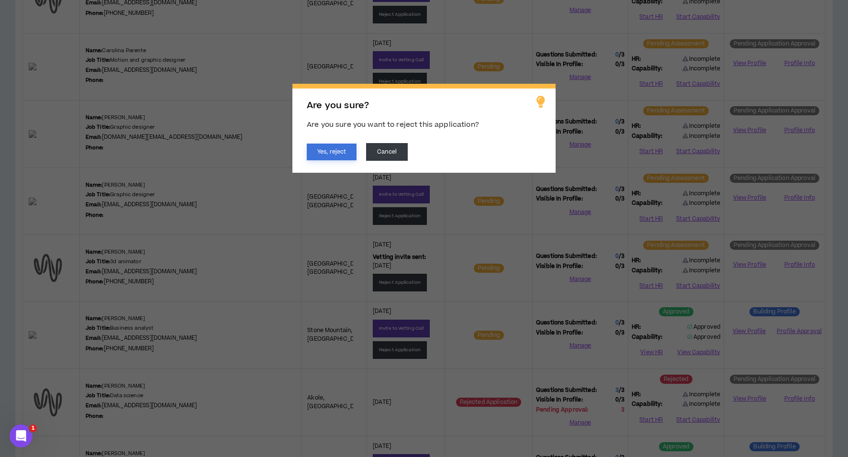
click at [315, 148] on button "Yes, reject" at bounding box center [332, 152] width 50 height 17
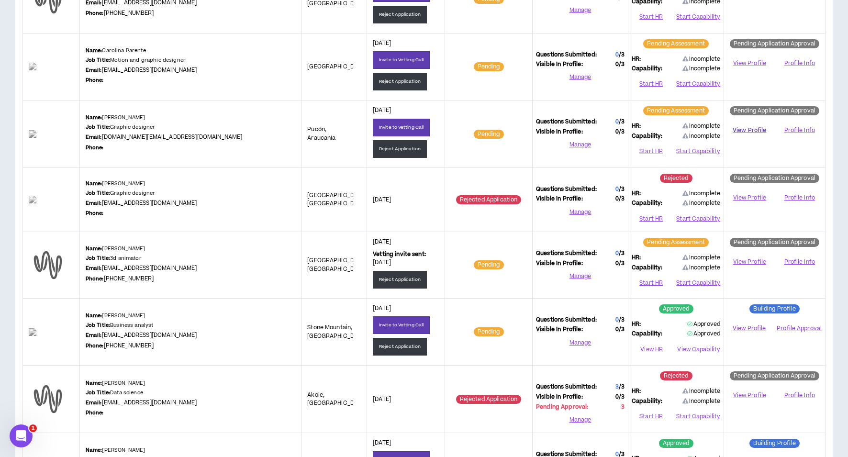
click at [748, 129] on link "View Profile" at bounding box center [749, 130] width 44 height 17
click at [377, 154] on button "Reject Application" at bounding box center [400, 149] width 54 height 18
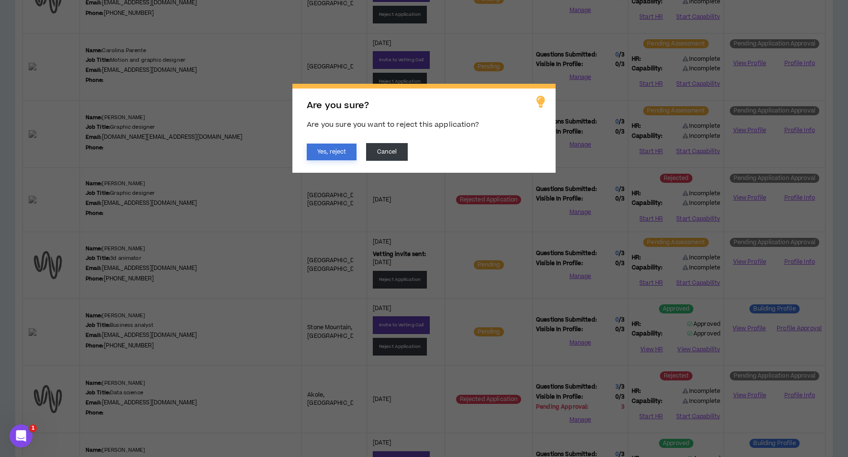
click at [322, 153] on button "Yes, reject" at bounding box center [332, 152] width 50 height 17
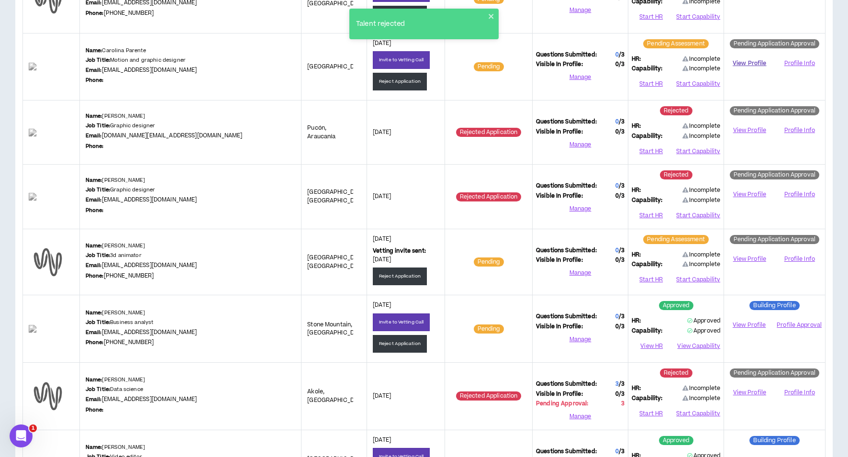
click at [746, 61] on link "View Profile" at bounding box center [749, 63] width 44 height 17
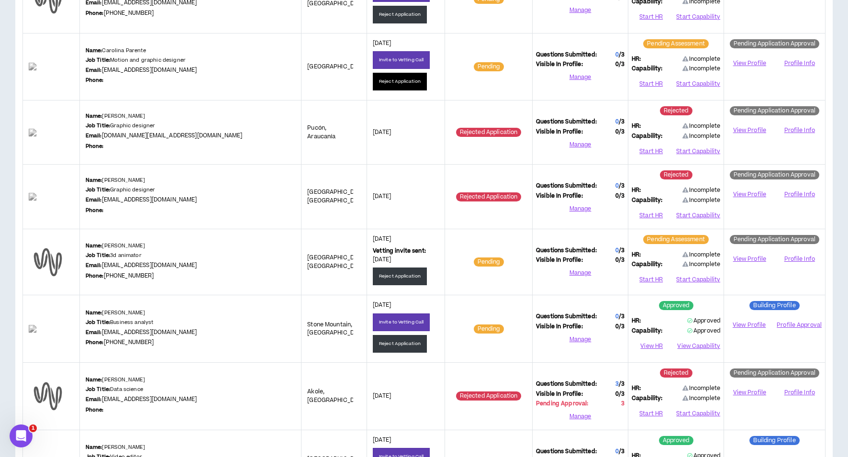
click at [392, 80] on button "Reject Application" at bounding box center [400, 82] width 54 height 18
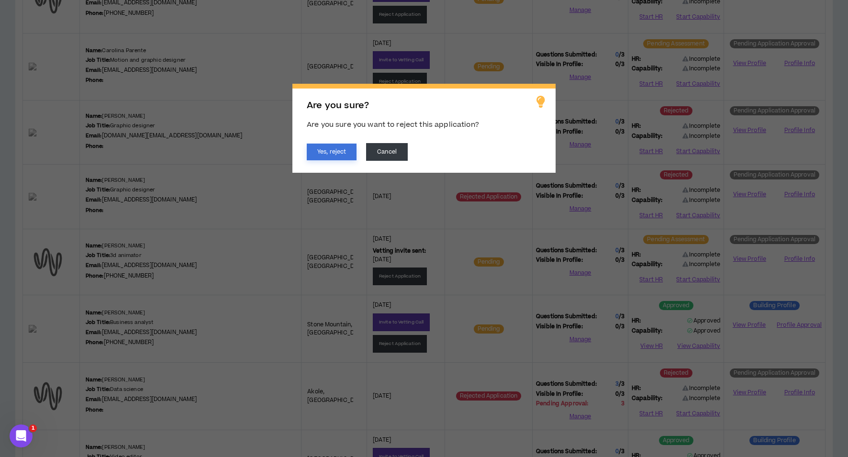
click at [332, 156] on button "Yes, reject" at bounding box center [332, 152] width 50 height 17
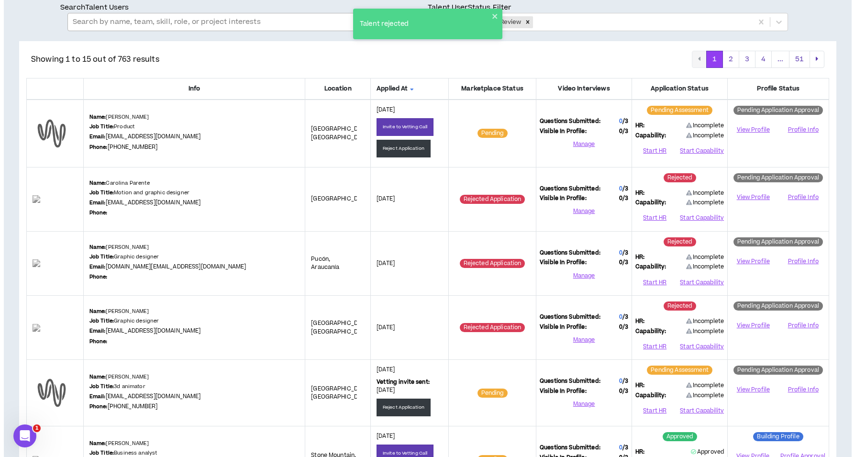
scroll to position [26, 0]
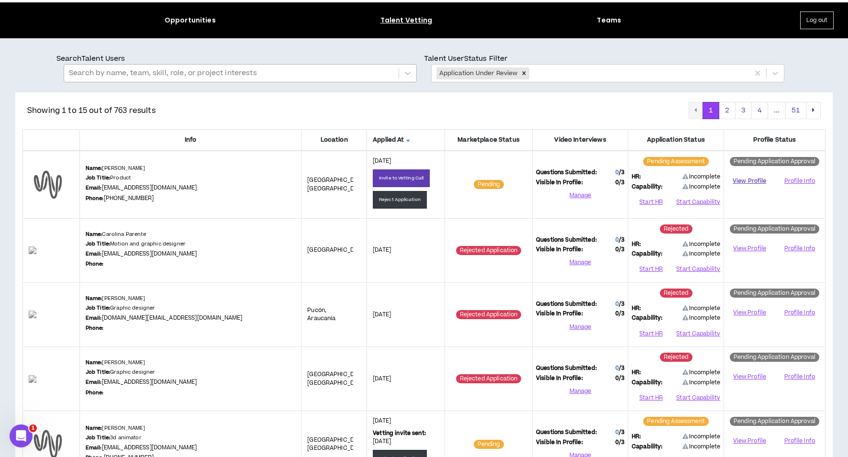
click at [738, 180] on link "View Profile" at bounding box center [749, 181] width 44 height 17
click at [639, 202] on button "Start HR" at bounding box center [651, 202] width 39 height 14
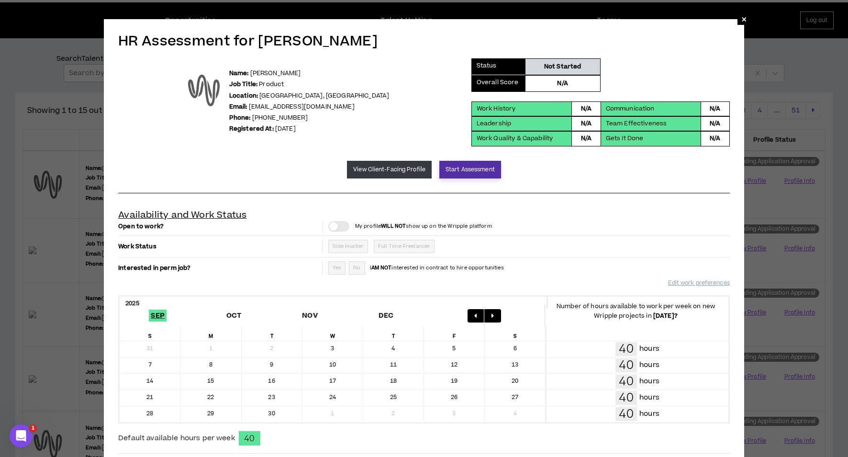
click at [463, 169] on button "Start Assessment" at bounding box center [470, 170] width 62 height 18
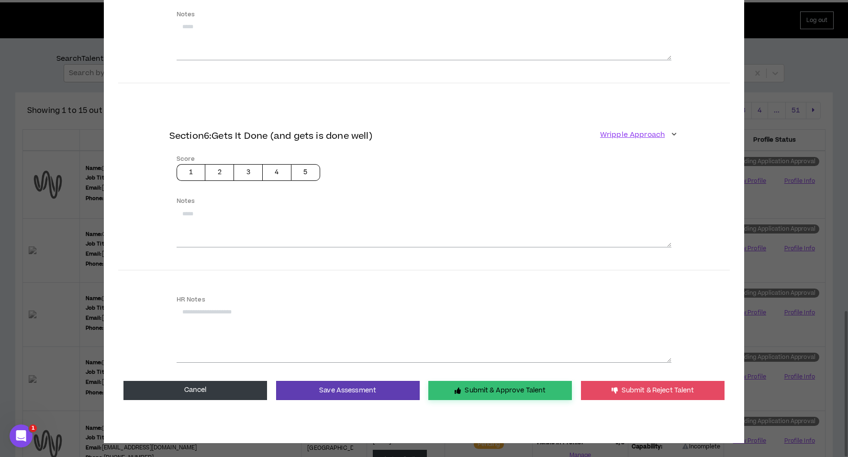
click at [491, 383] on button "Submit & Approve Talent" at bounding box center [500, 390] width 144 height 19
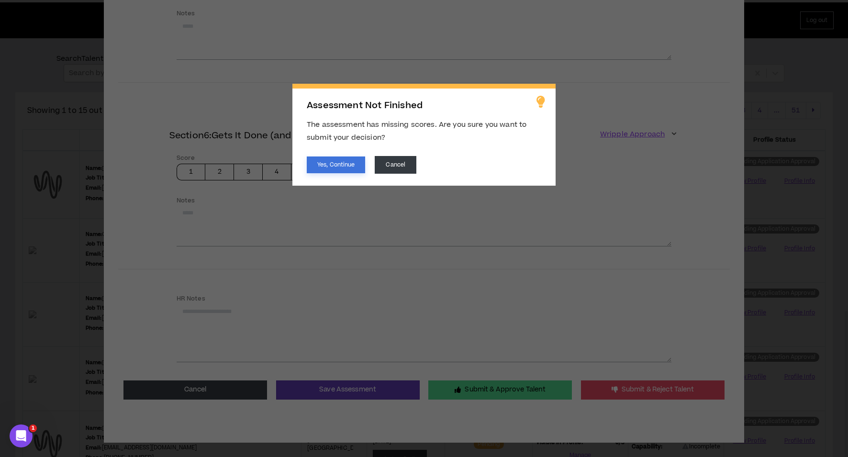
click at [317, 160] on button "Yes, Continue" at bounding box center [336, 164] width 58 height 17
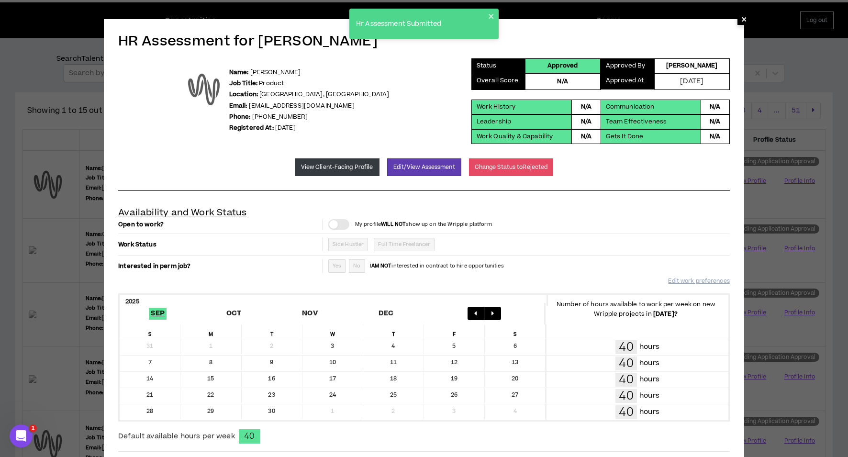
click at [743, 18] on span "×" at bounding box center [744, 18] width 6 height 11
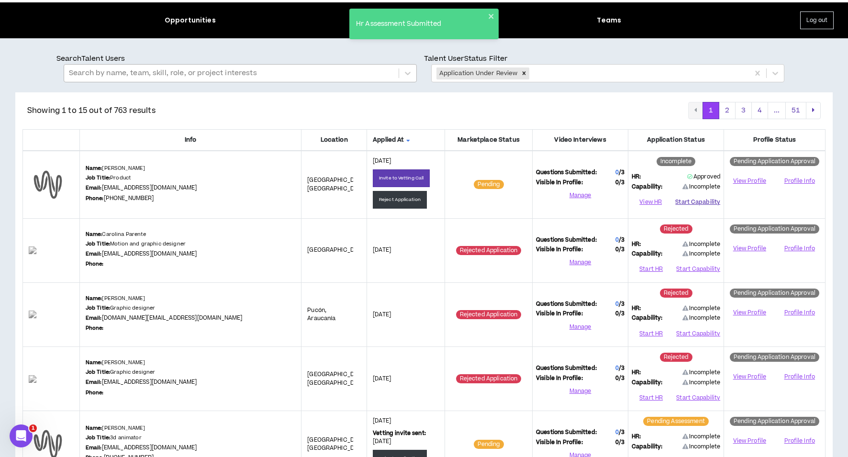
click at [706, 199] on button "Start Capability" at bounding box center [697, 202] width 45 height 14
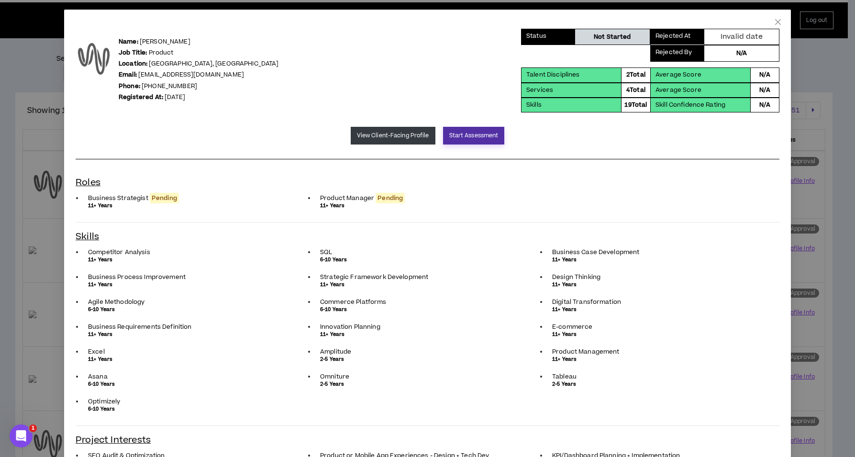
click at [466, 134] on button "Start Assessment" at bounding box center [474, 136] width 62 height 18
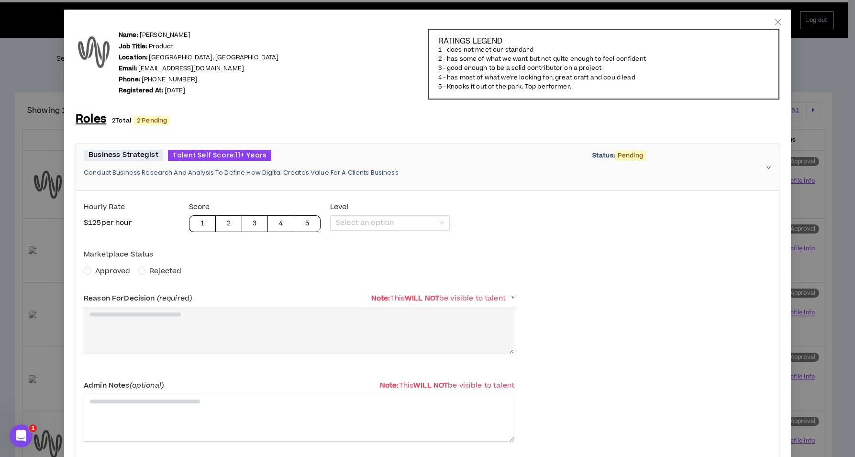
click at [101, 269] on span "Approved" at bounding box center [112, 271] width 35 height 10
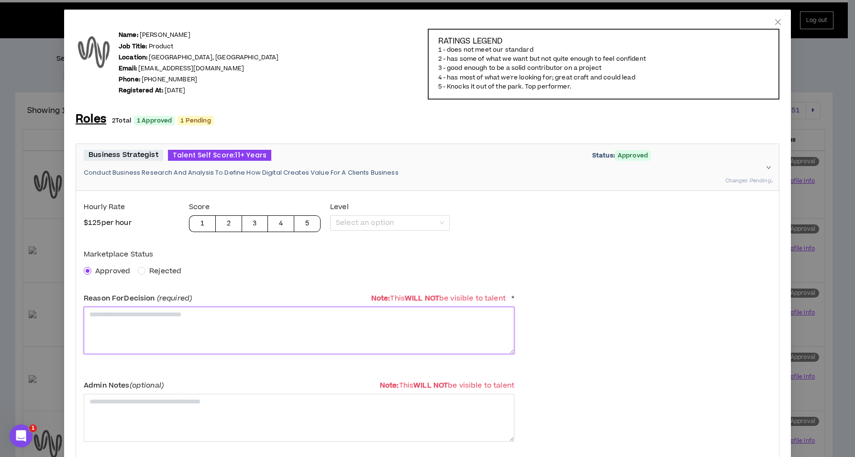
click at [108, 331] on textarea at bounding box center [299, 330] width 431 height 47
paste textarea "**********"
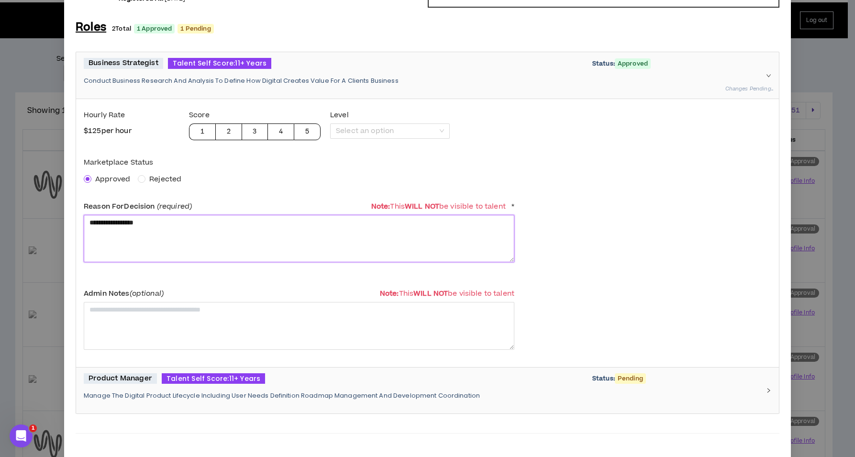
scroll to position [281, 0]
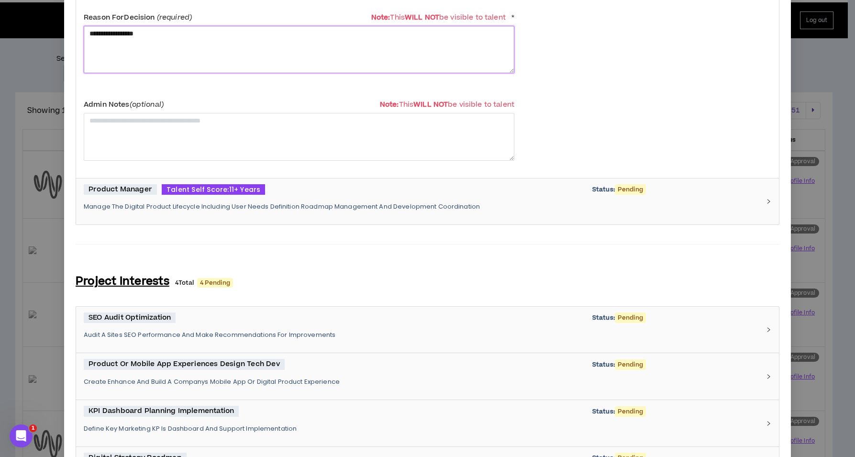
type textarea "**********"
click at [203, 207] on p "Manage The Digital Product Lifecycle Including User Needs Definition Roadmap Ma…" at bounding box center [422, 206] width 676 height 9
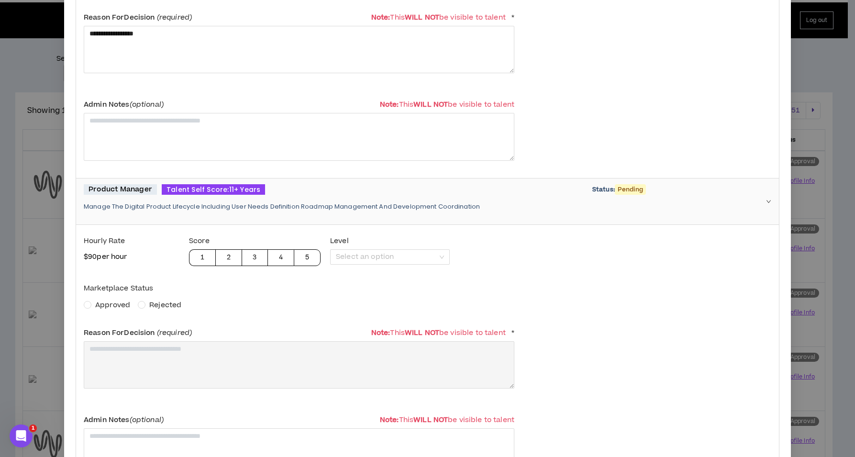
click at [113, 302] on span "Approved" at bounding box center [112, 305] width 35 height 10
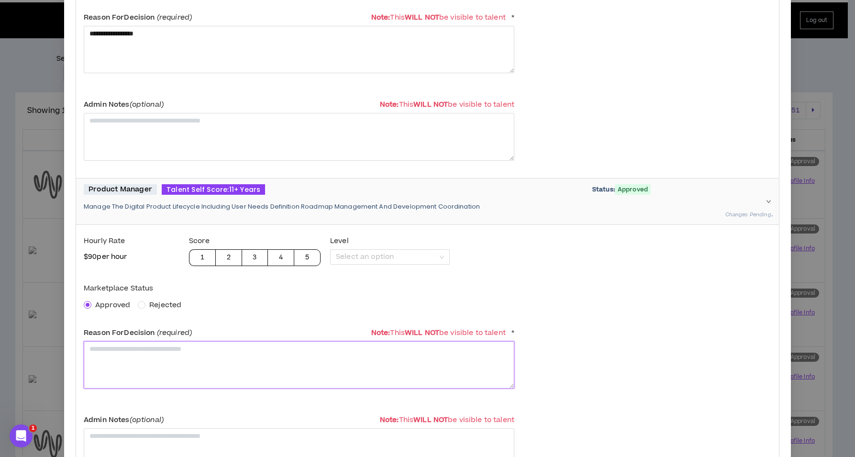
click at [123, 357] on textarea at bounding box center [299, 364] width 431 height 47
paste textarea "**********"
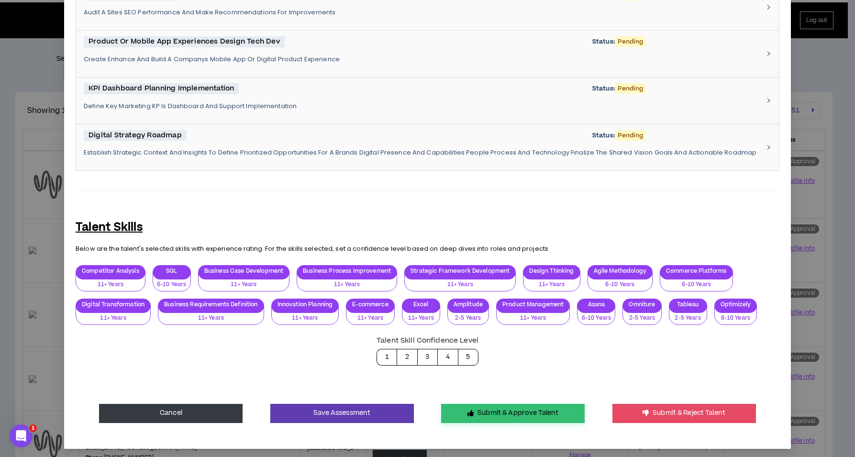
type textarea "**********"
click at [515, 405] on button "Submit & Approve Talent" at bounding box center [513, 413] width 144 height 19
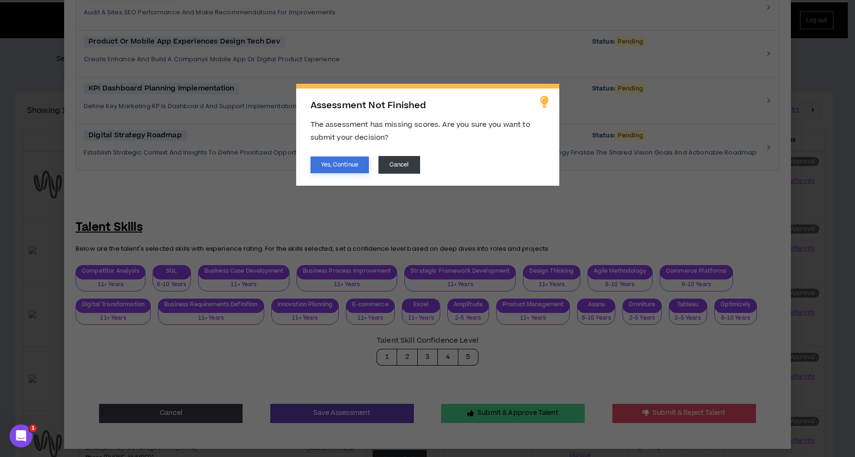
click at [335, 165] on button "Yes, Continue" at bounding box center [340, 164] width 58 height 17
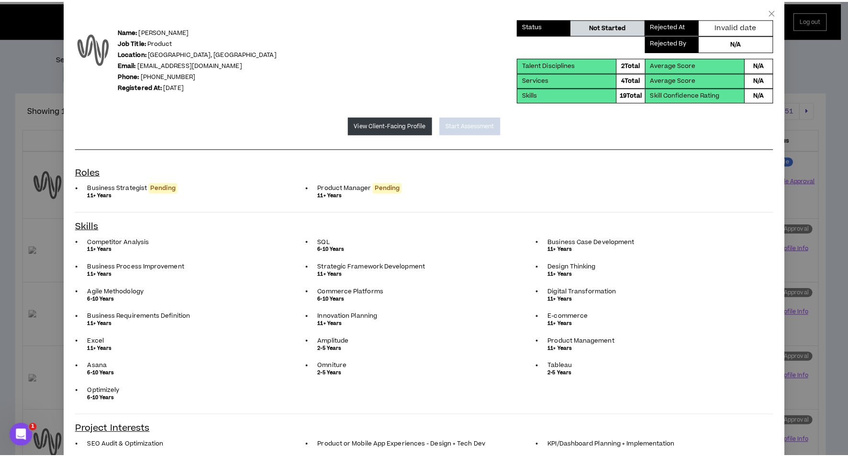
scroll to position [0, 0]
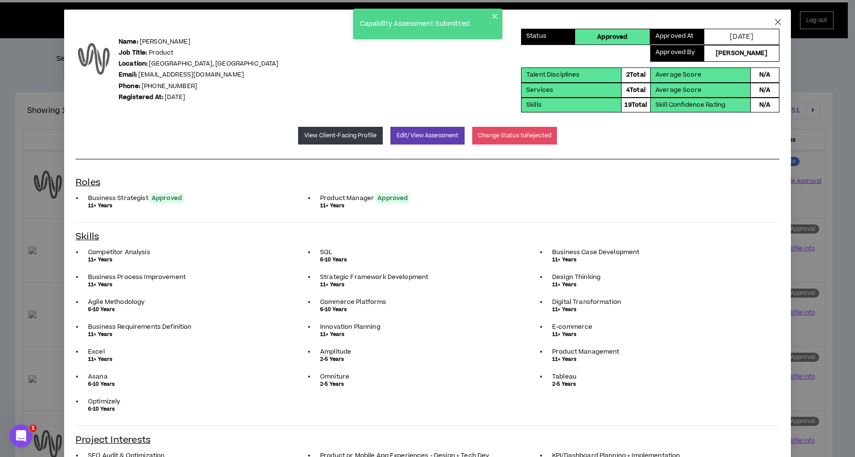
click at [774, 22] on icon "close" at bounding box center [778, 22] width 8 height 8
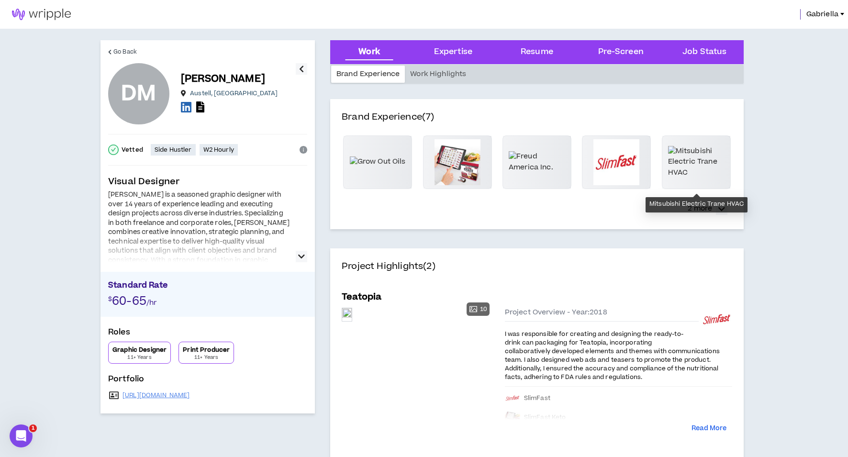
click at [699, 206] on p "Mitsubishi Electric Trane HVAC" at bounding box center [696, 204] width 94 height 8
click at [721, 208] on icon "button" at bounding box center [721, 208] width 7 height 11
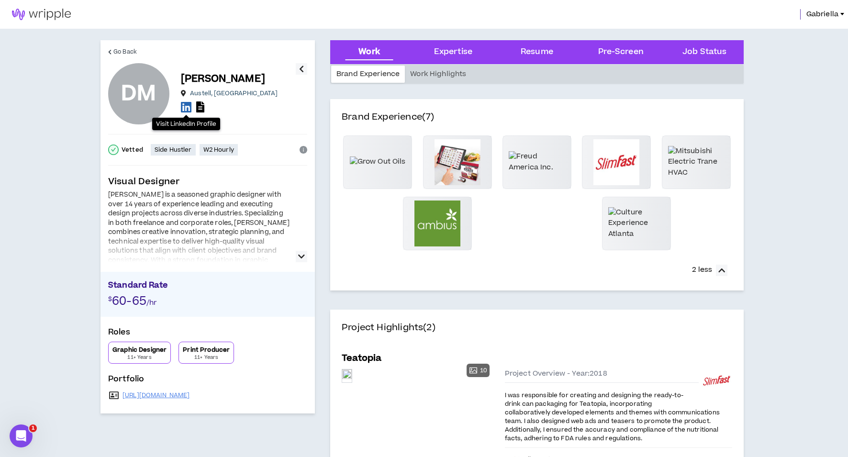
click at [185, 104] on icon at bounding box center [186, 107] width 11 height 12
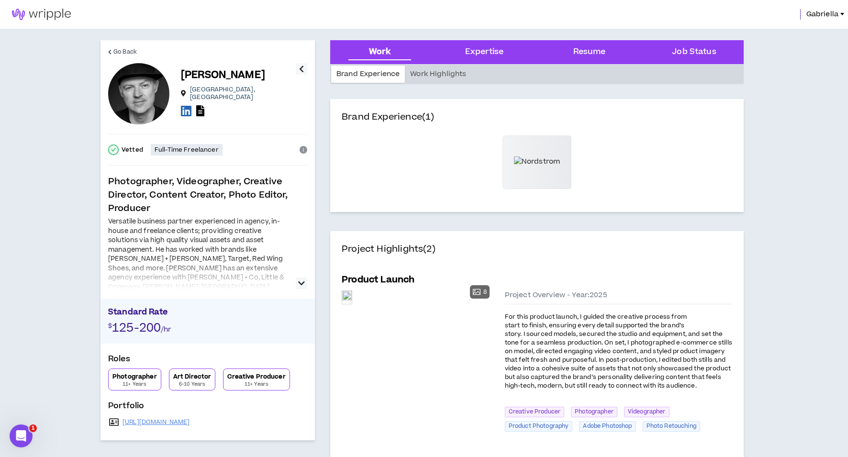
click at [185, 109] on icon at bounding box center [186, 111] width 11 height 12
click at [175, 423] on link "https://johnwallace.net" at bounding box center [156, 422] width 67 height 8
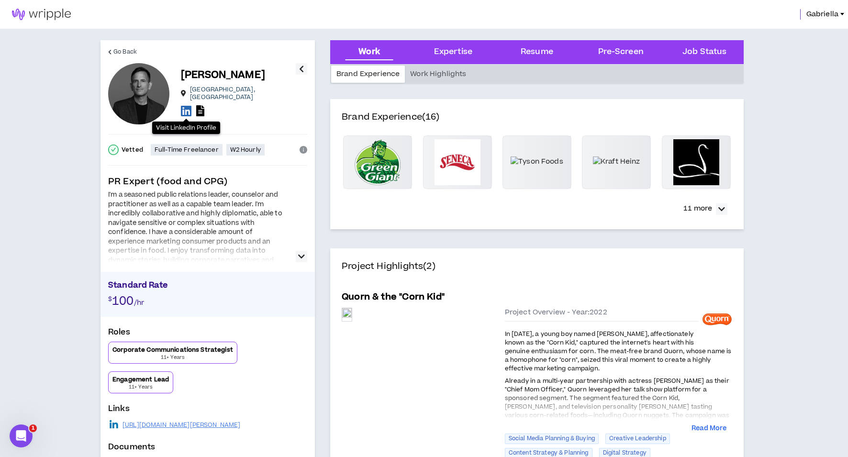
click at [186, 106] on icon at bounding box center [186, 111] width 11 height 12
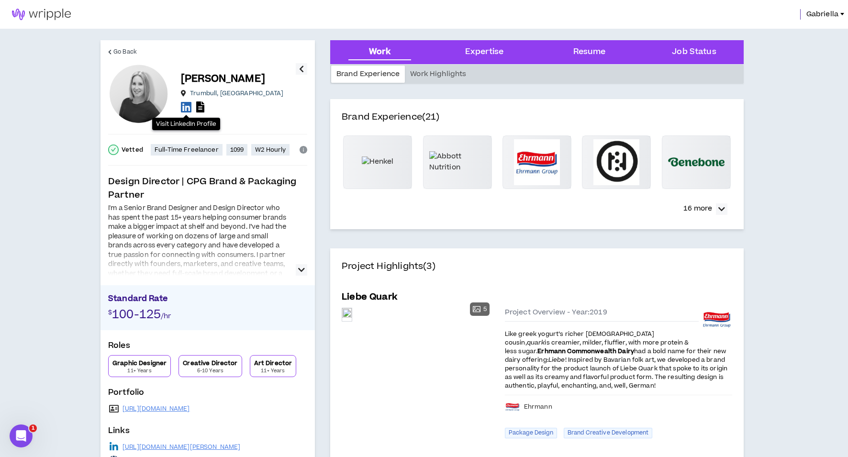
click at [189, 108] on icon at bounding box center [186, 107] width 11 height 12
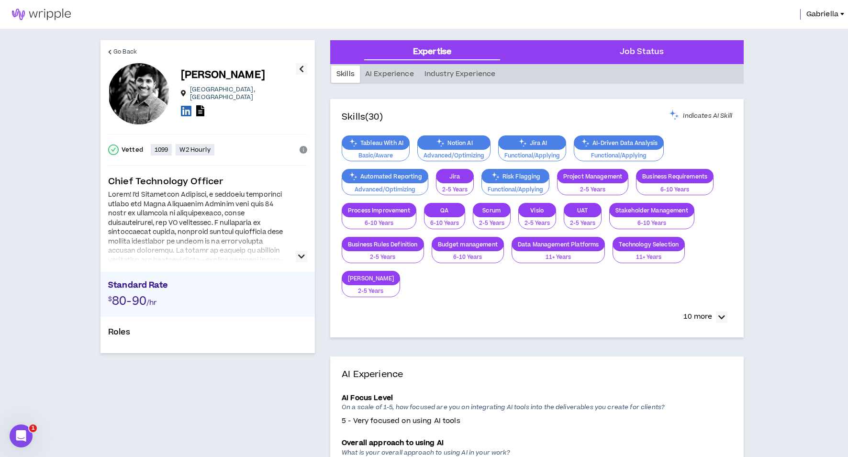
click at [299, 254] on icon "button" at bounding box center [301, 256] width 7 height 11
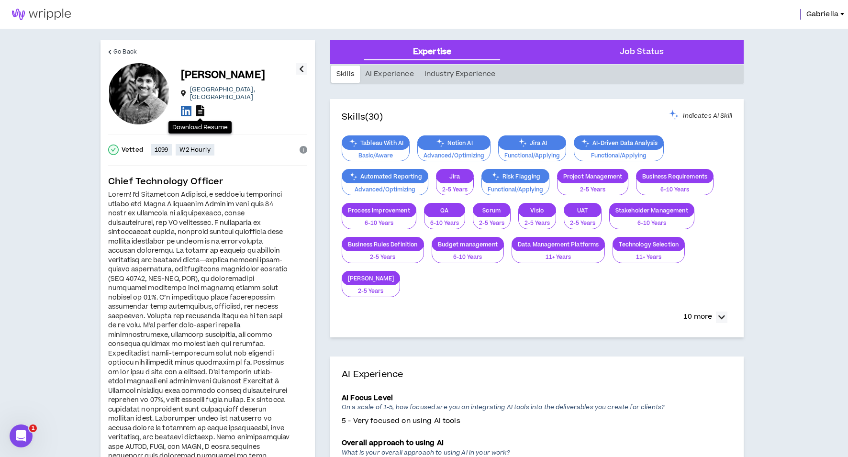
click at [200, 107] on icon at bounding box center [200, 110] width 8 height 11
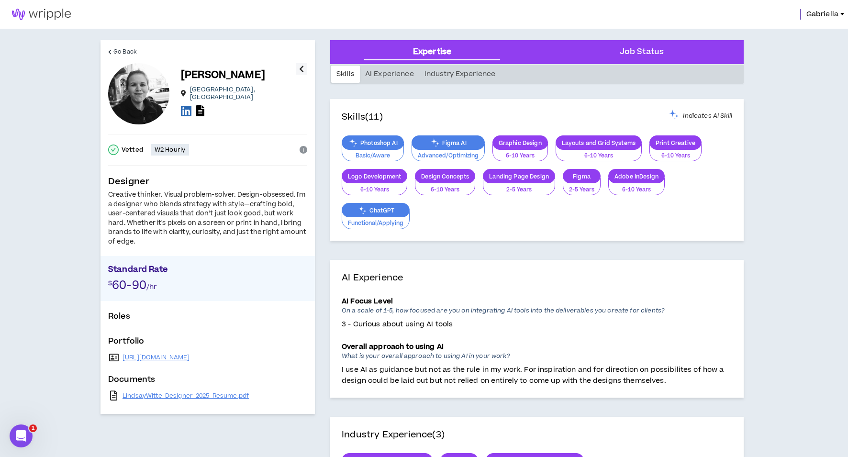
click at [186, 108] on icon at bounding box center [186, 111] width 11 height 12
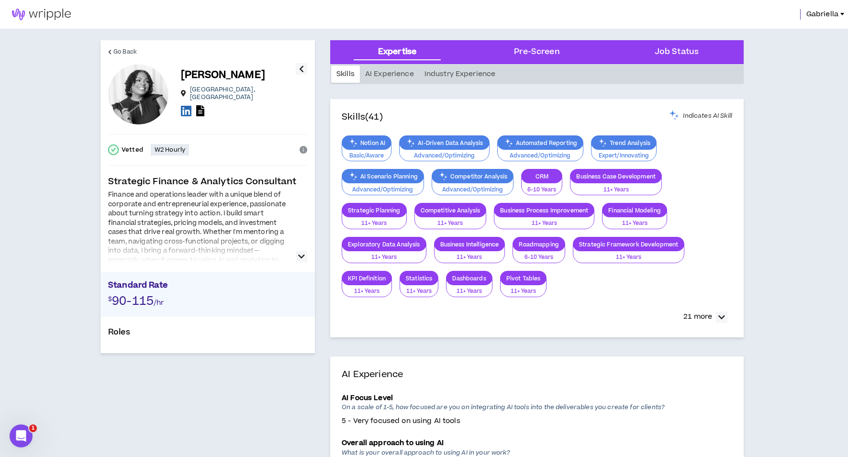
click at [301, 253] on icon "button" at bounding box center [301, 256] width 7 height 11
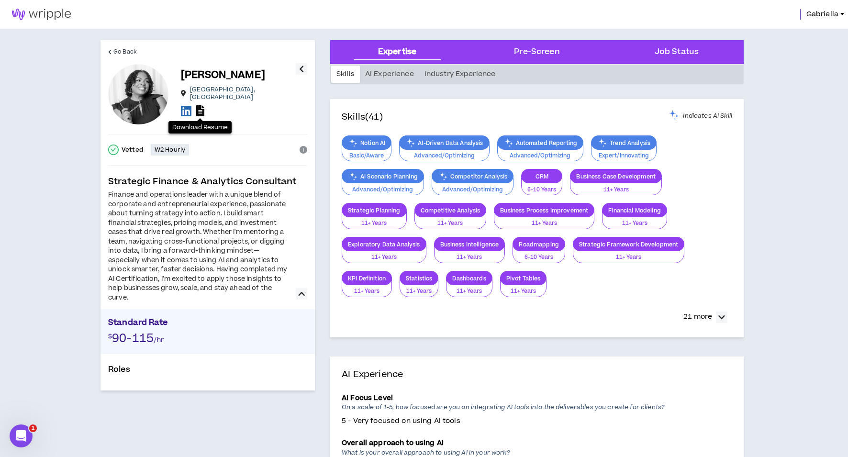
click at [202, 110] on icon at bounding box center [200, 110] width 8 height 11
click at [182, 108] on icon at bounding box center [186, 111] width 11 height 12
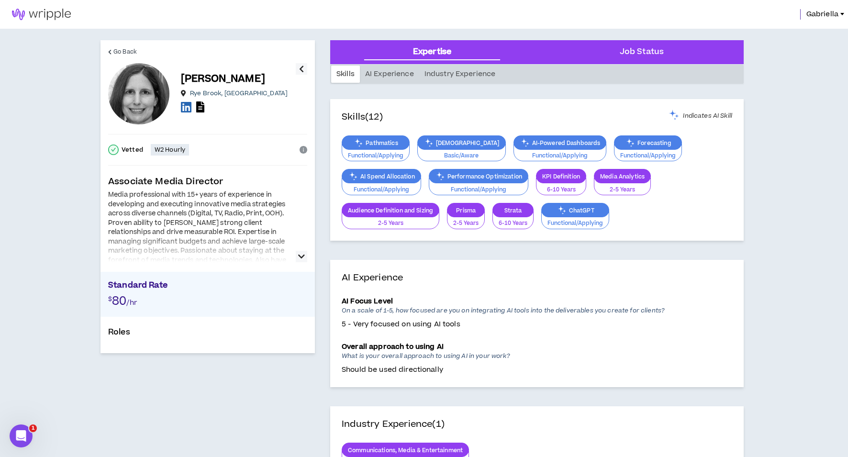
click at [302, 255] on icon "button" at bounding box center [301, 256] width 7 height 11
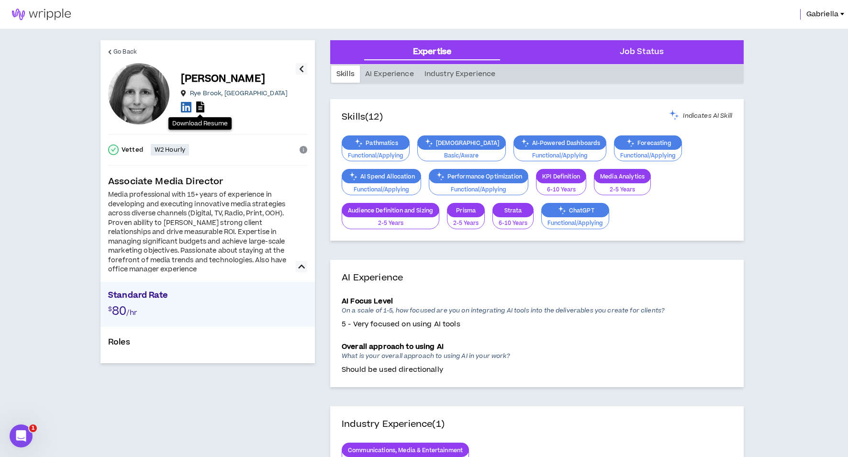
click at [199, 106] on icon at bounding box center [200, 106] width 8 height 11
click at [186, 109] on icon at bounding box center [186, 107] width 11 height 12
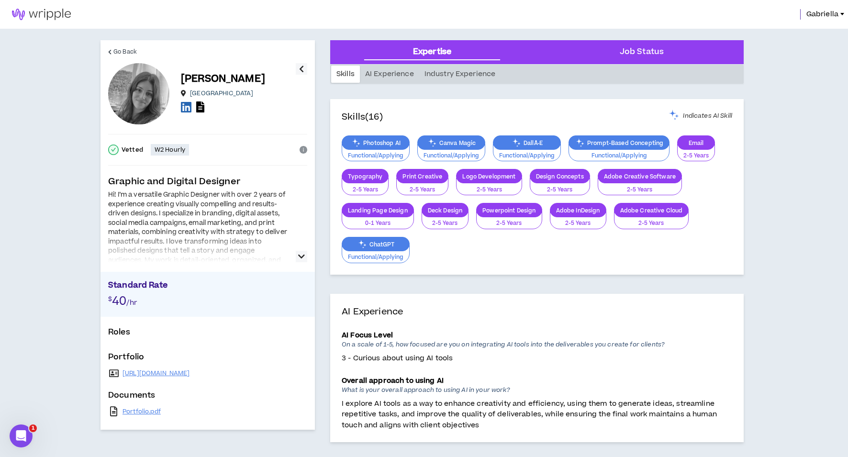
click at [302, 258] on icon "button" at bounding box center [301, 256] width 7 height 11
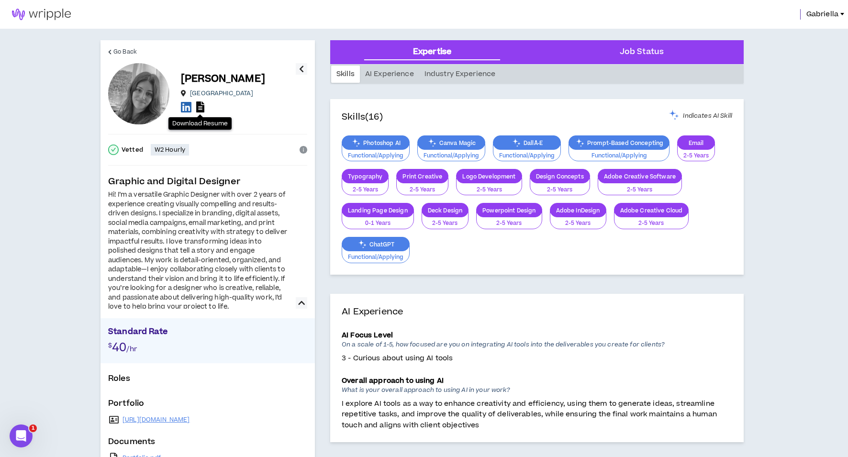
click at [201, 107] on icon at bounding box center [200, 106] width 8 height 11
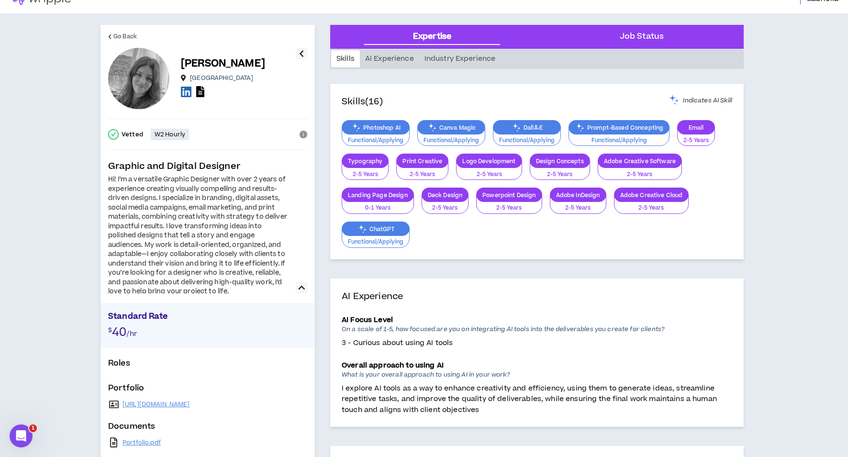
scroll to position [33, 0]
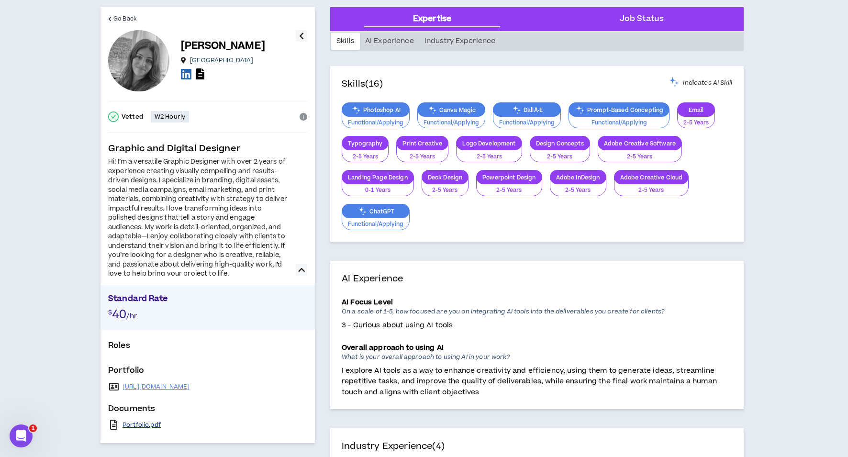
click at [140, 425] on link "Portfolio.pdf" at bounding box center [142, 425] width 38 height 8
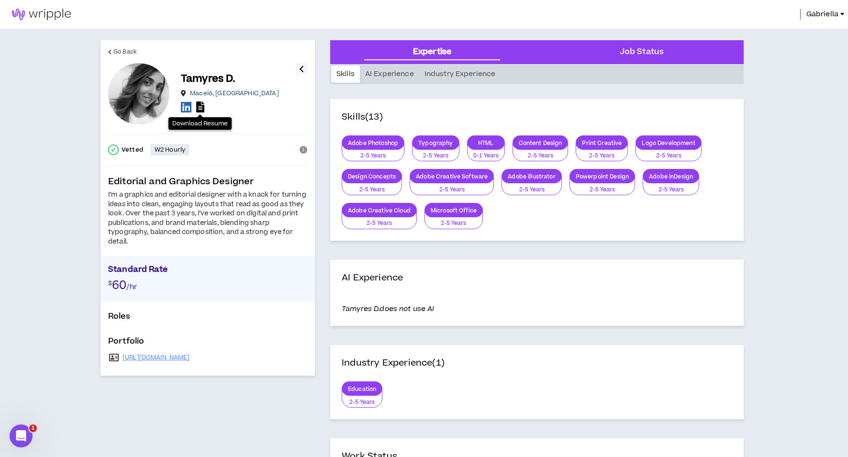
click at [203, 107] on icon at bounding box center [200, 106] width 8 height 11
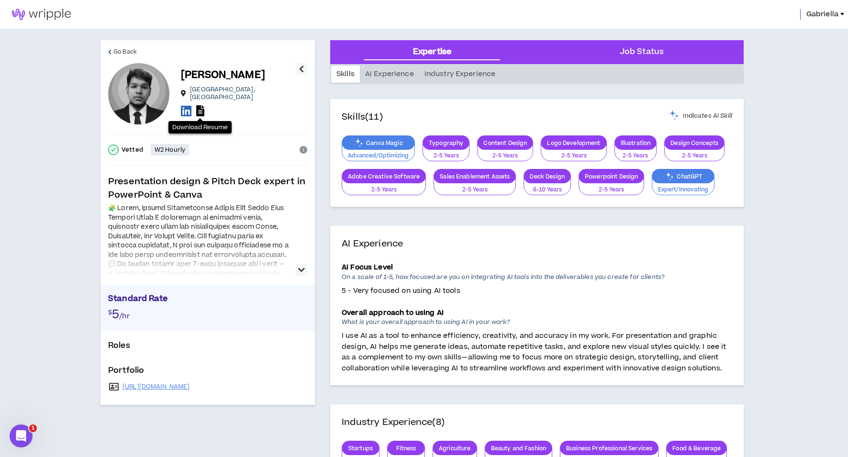
click at [202, 110] on icon at bounding box center [200, 110] width 8 height 11
click at [190, 385] on link "https://www.linkedin.com/in/md-israfil-b1791a35a/" at bounding box center [156, 387] width 67 height 8
click at [304, 271] on icon "button" at bounding box center [301, 269] width 7 height 11
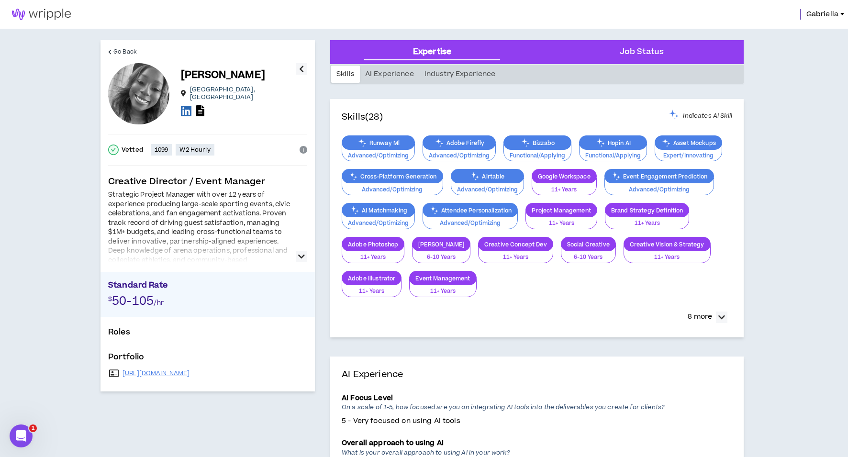
click at [301, 258] on icon "button" at bounding box center [301, 256] width 7 height 11
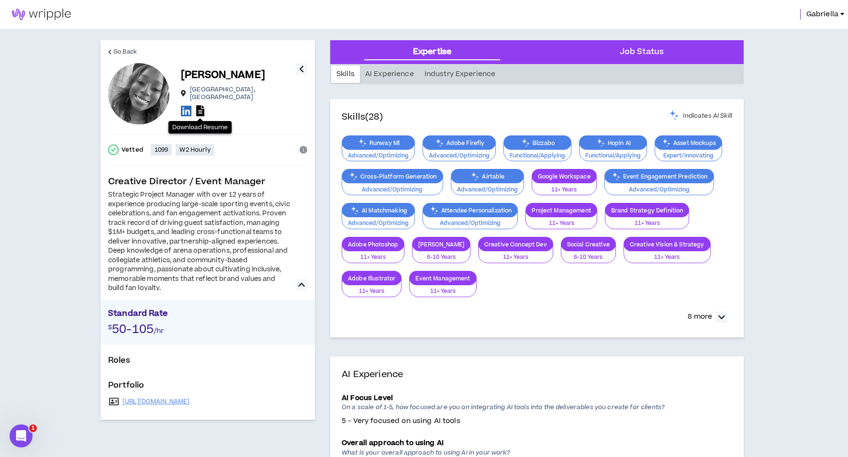
click at [200, 106] on icon at bounding box center [200, 110] width 8 height 11
click at [185, 109] on icon at bounding box center [186, 111] width 11 height 12
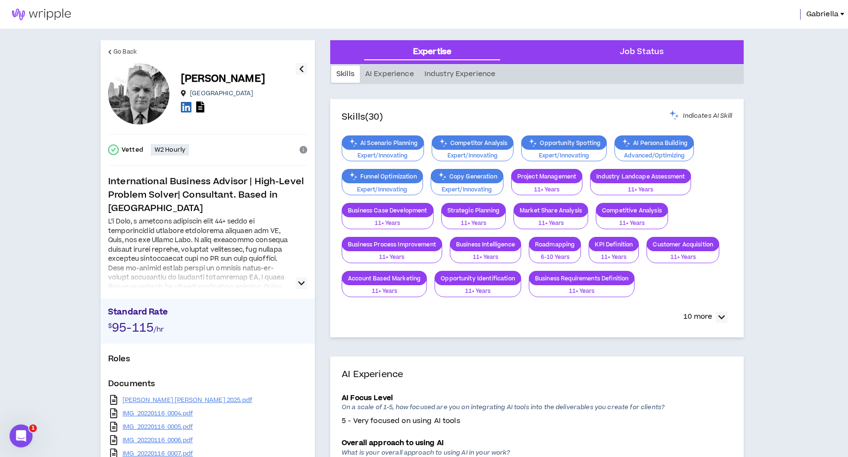
click at [299, 283] on icon "button" at bounding box center [301, 283] width 7 height 11
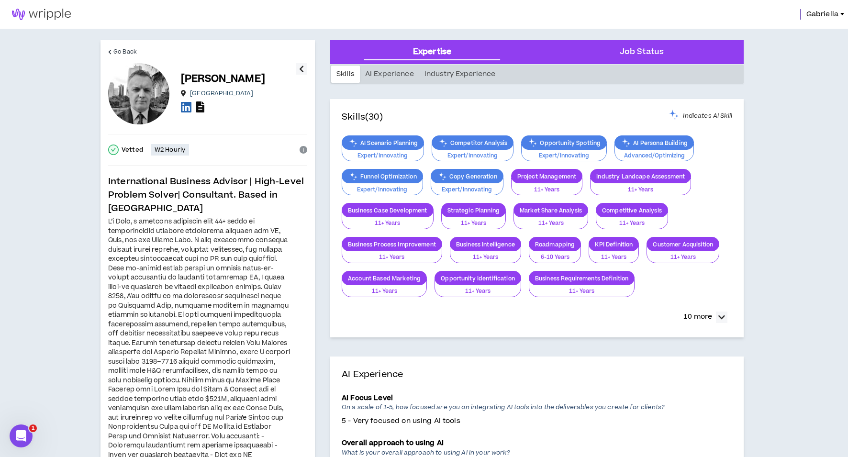
click at [201, 108] on icon at bounding box center [200, 106] width 8 height 11
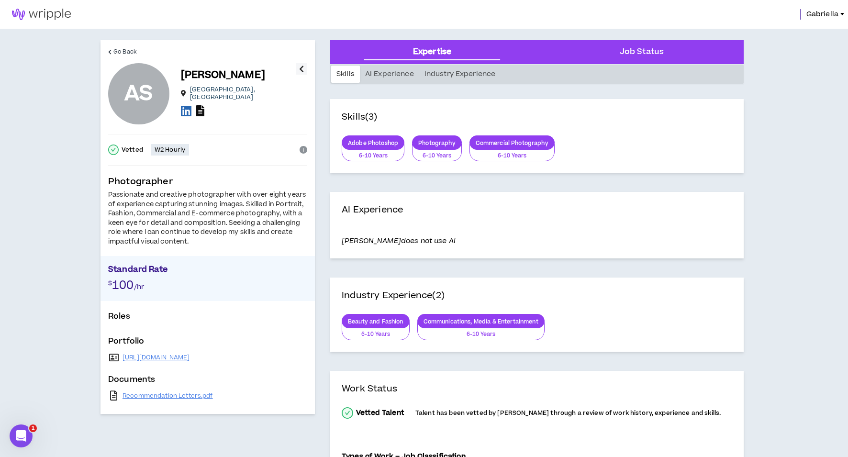
click at [199, 108] on icon at bounding box center [200, 110] width 8 height 11
click at [161, 355] on link "https://ajaysolanki.com/" at bounding box center [156, 358] width 67 height 8
click at [184, 110] on icon at bounding box center [186, 111] width 11 height 12
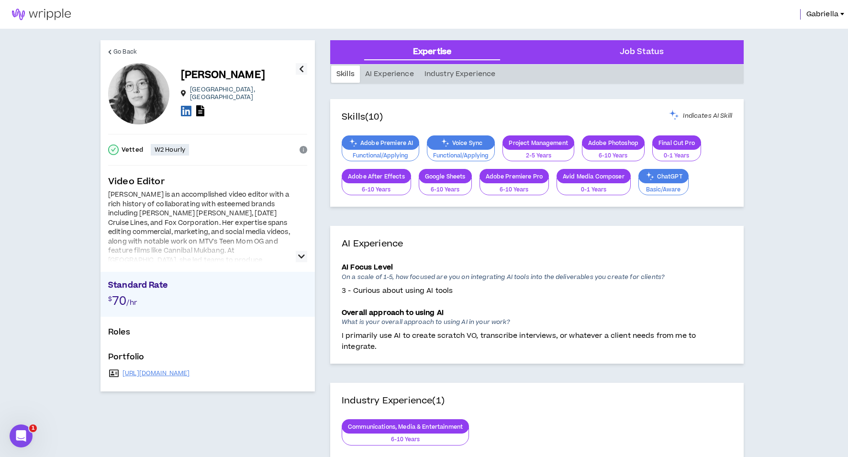
click at [301, 258] on icon "button" at bounding box center [301, 256] width 7 height 11
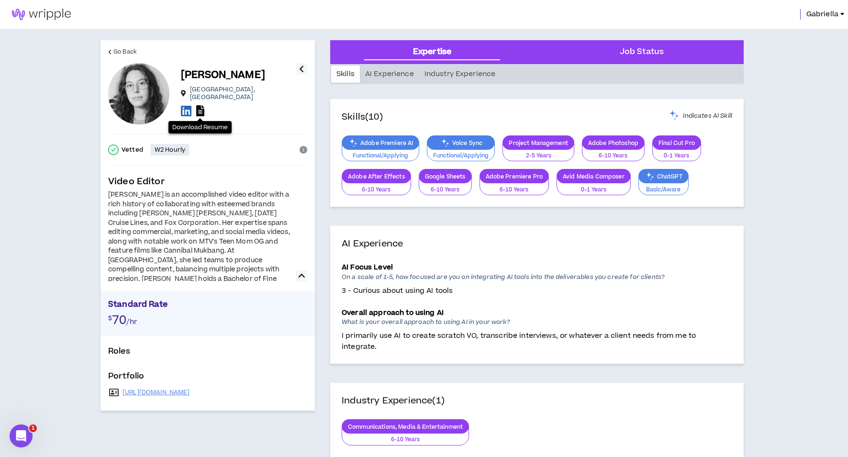
click at [201, 108] on icon at bounding box center [200, 110] width 8 height 11
click at [178, 392] on link "[URL][DOMAIN_NAME]" at bounding box center [156, 393] width 67 height 8
click at [190, 106] on icon at bounding box center [186, 111] width 11 height 12
click at [186, 109] on icon at bounding box center [186, 111] width 11 height 12
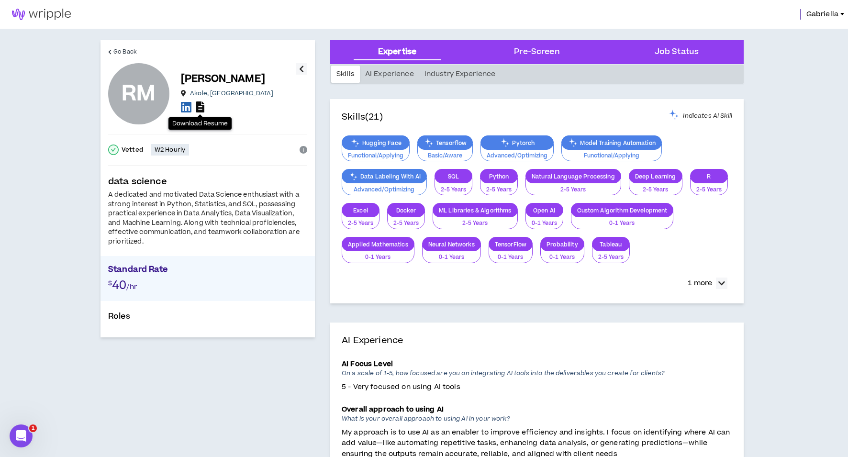
click at [199, 109] on icon at bounding box center [200, 106] width 8 height 11
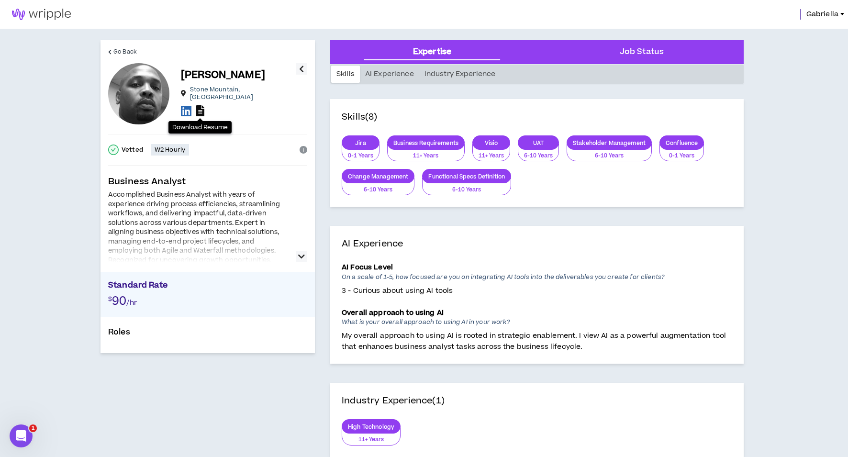
click at [199, 106] on icon at bounding box center [200, 110] width 8 height 11
click at [184, 105] on icon at bounding box center [186, 111] width 11 height 12
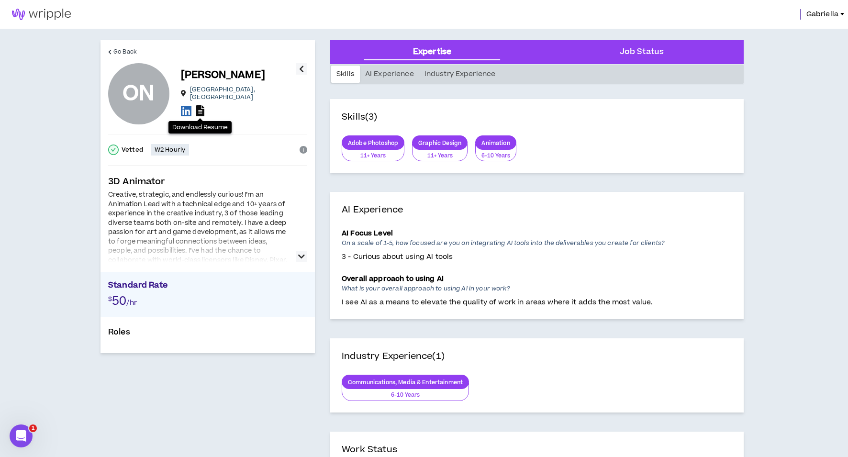
click at [202, 109] on icon at bounding box center [200, 110] width 8 height 11
click at [299, 255] on icon "button" at bounding box center [301, 256] width 7 height 11
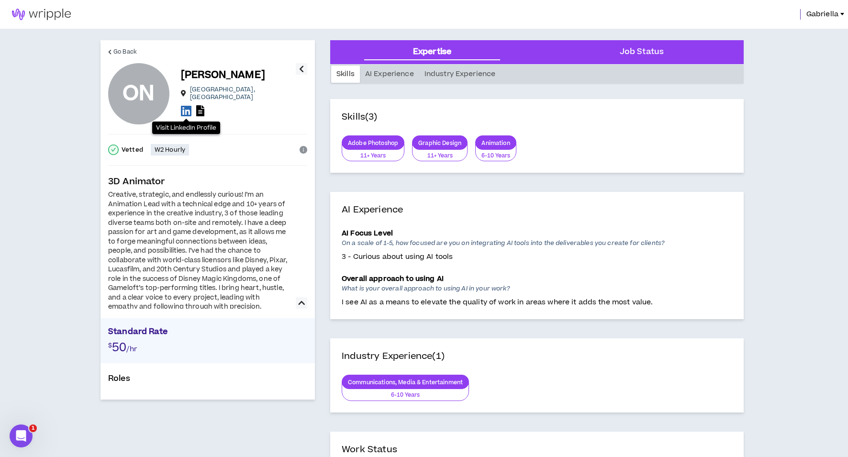
click at [184, 107] on icon at bounding box center [186, 111] width 11 height 12
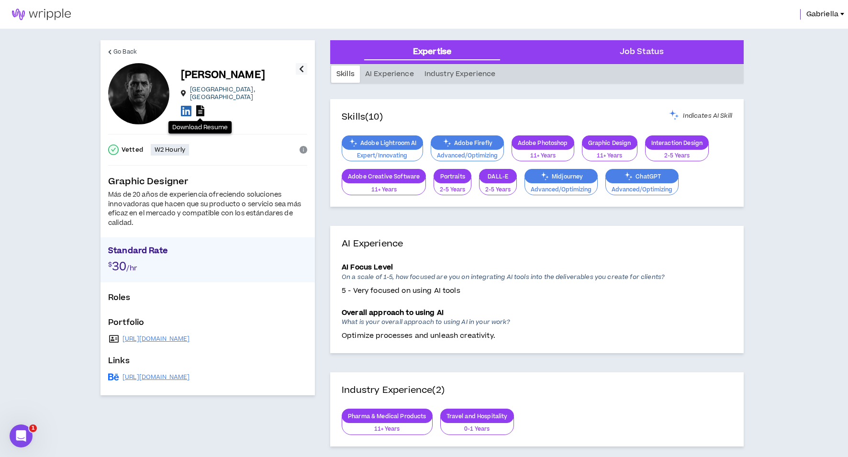
click at [202, 105] on icon at bounding box center [200, 110] width 8 height 11
click at [158, 374] on link "https://www.behance.net/juf1976" at bounding box center [156, 377] width 67 height 8
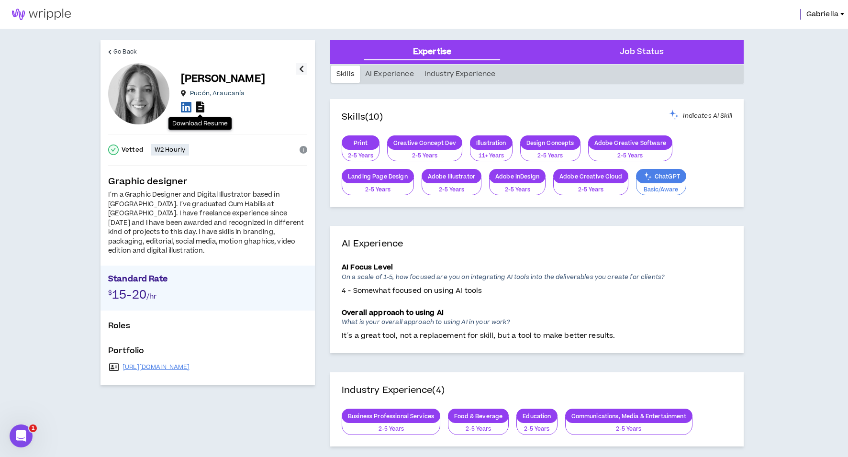
click at [199, 107] on icon at bounding box center [200, 106] width 8 height 11
click at [160, 366] on link "https://jofuentesf2221.myportfolio.com/work" at bounding box center [156, 367] width 67 height 8
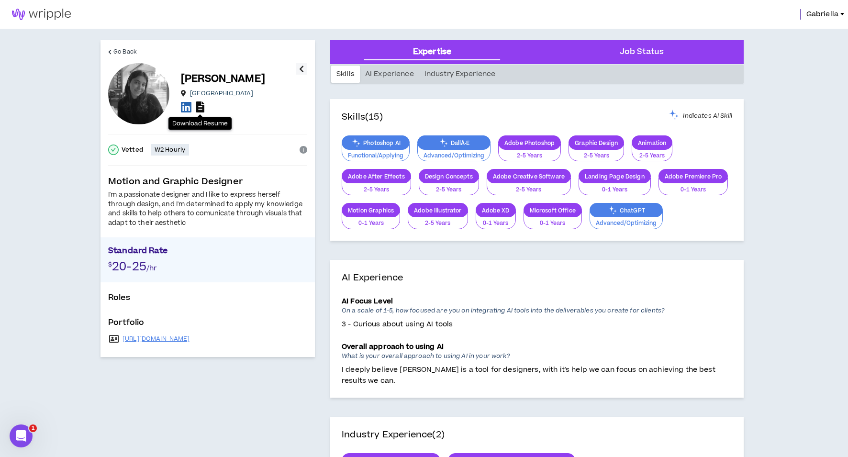
click at [200, 107] on icon at bounding box center [200, 106] width 8 height 11
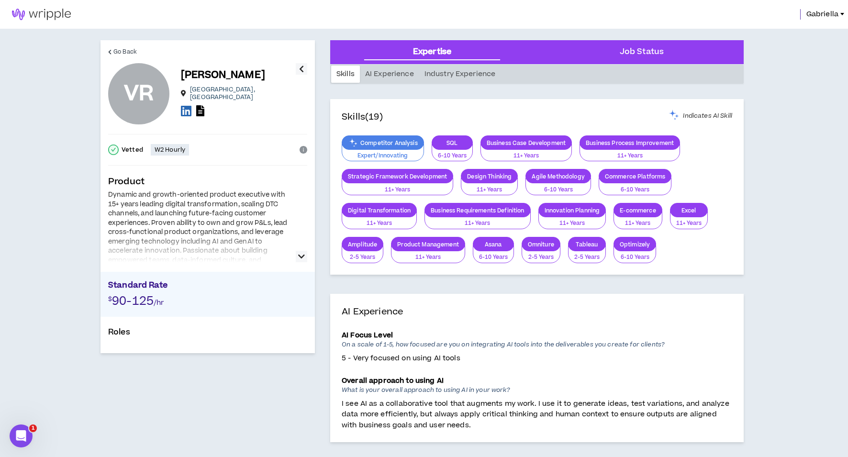
click at [302, 255] on icon "button" at bounding box center [301, 256] width 7 height 11
click at [200, 105] on icon at bounding box center [200, 110] width 8 height 11
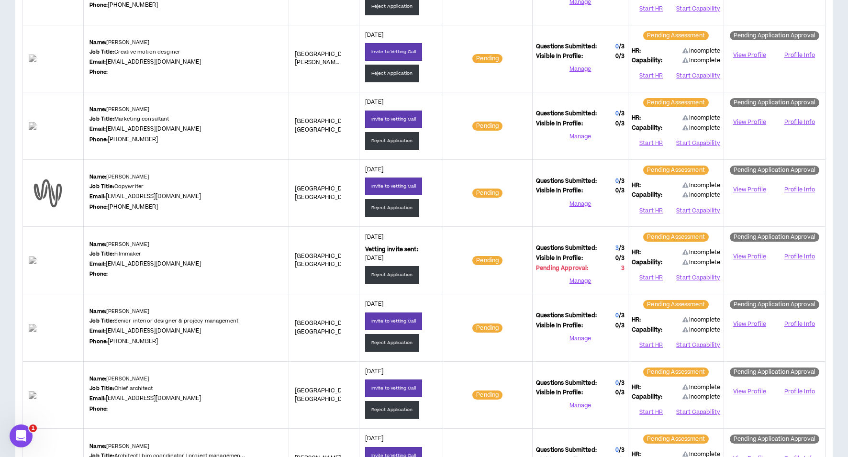
scroll to position [489, 0]
